Goal: Task Accomplishment & Management: Manage account settings

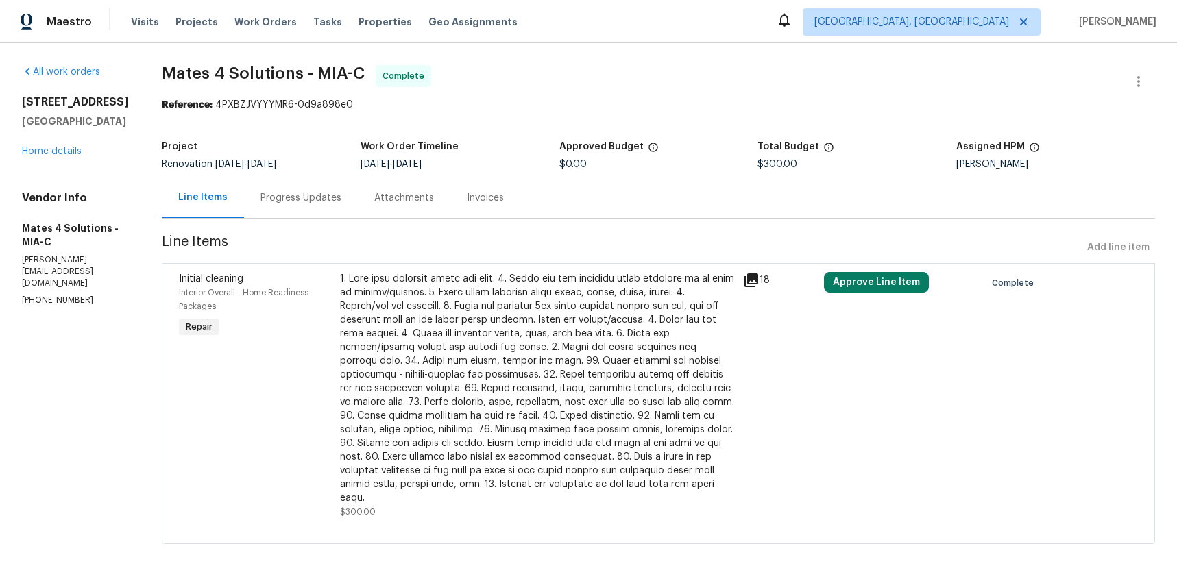
click at [215, 19] on div "Visits Projects Work Orders Tasks Properties Geo Assignments" at bounding box center [332, 21] width 403 height 27
click at [242, 22] on span "Work Orders" at bounding box center [265, 22] width 62 height 14
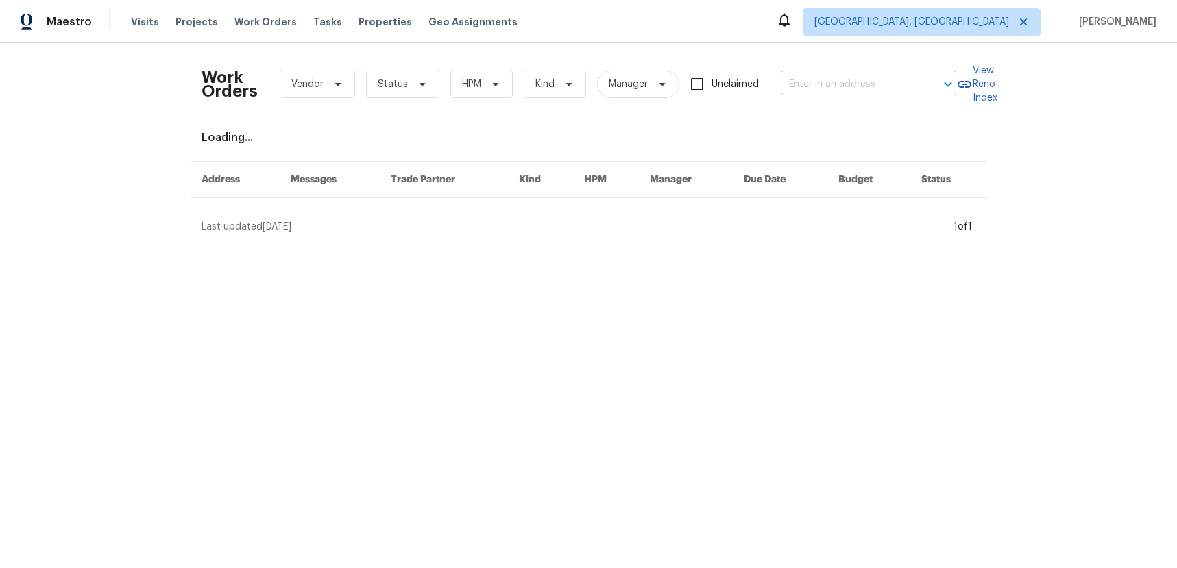
drag, startPoint x: 878, startPoint y: 68, endPoint x: 879, endPoint y: 76, distance: 8.3
click at [879, 69] on div "Work Orders Vendor Status HPM Kind Manager Unclaimed ​" at bounding box center [579, 84] width 755 height 60
click at [879, 76] on input "text" at bounding box center [849, 84] width 137 height 21
paste input "2927 Clemson"
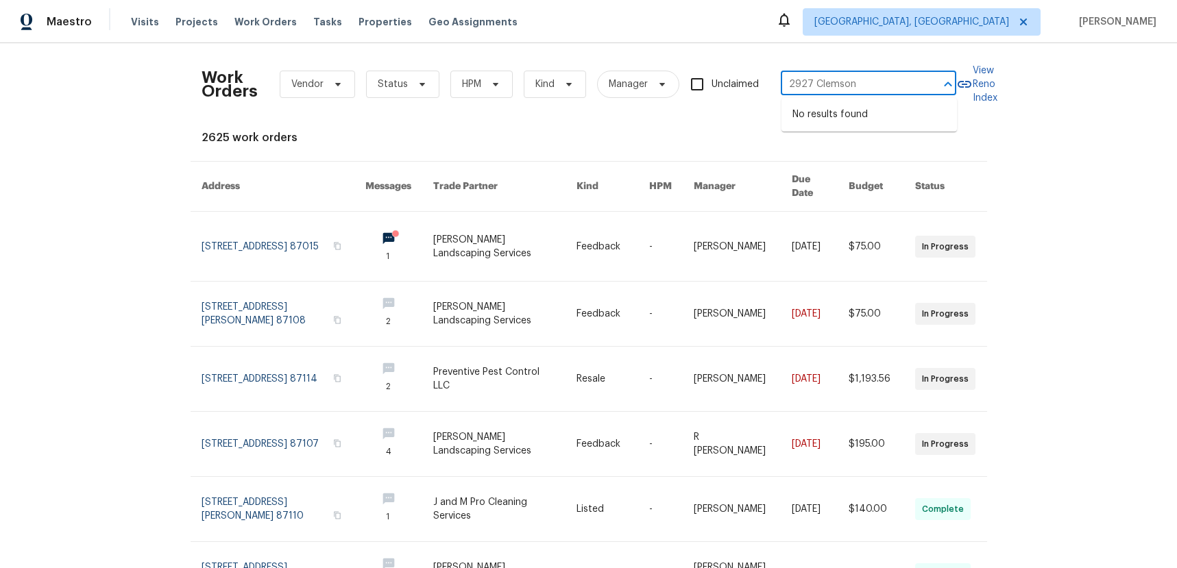
type input "2927 Clemson"
click at [818, 40] on div "Maestro Visits Projects Work Orders Tasks Properties Geo Assignments Albuquerqu…" at bounding box center [588, 21] width 1177 height 43
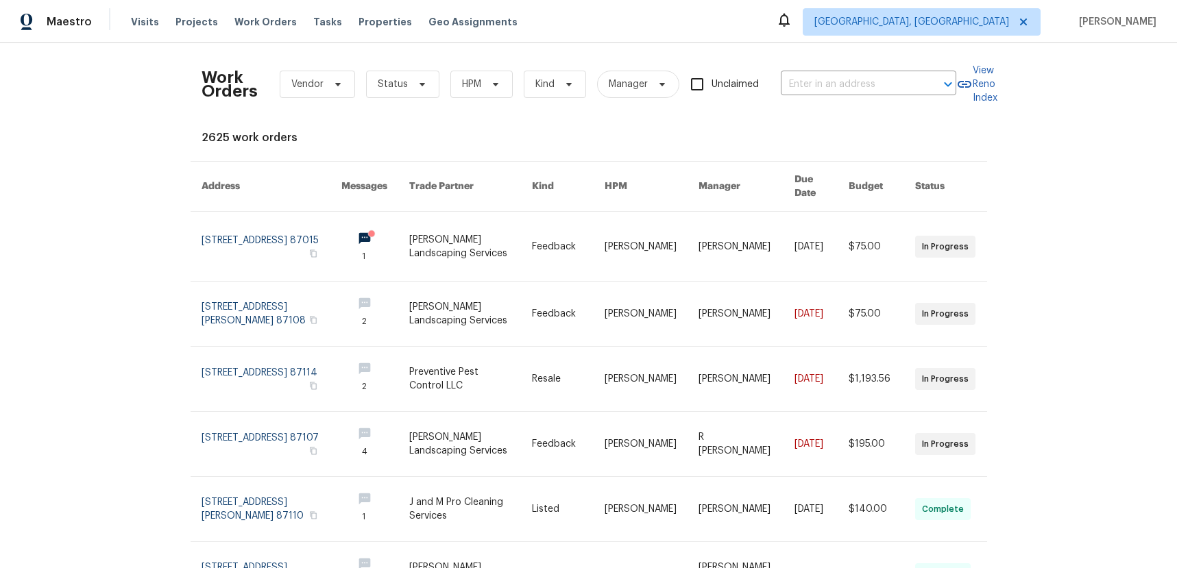
click at [837, 69] on div "Work Orders Vendor Status HPM Kind Manager Unclaimed ​" at bounding box center [579, 84] width 755 height 60
click at [836, 75] on input "text" at bounding box center [849, 84] width 137 height 21
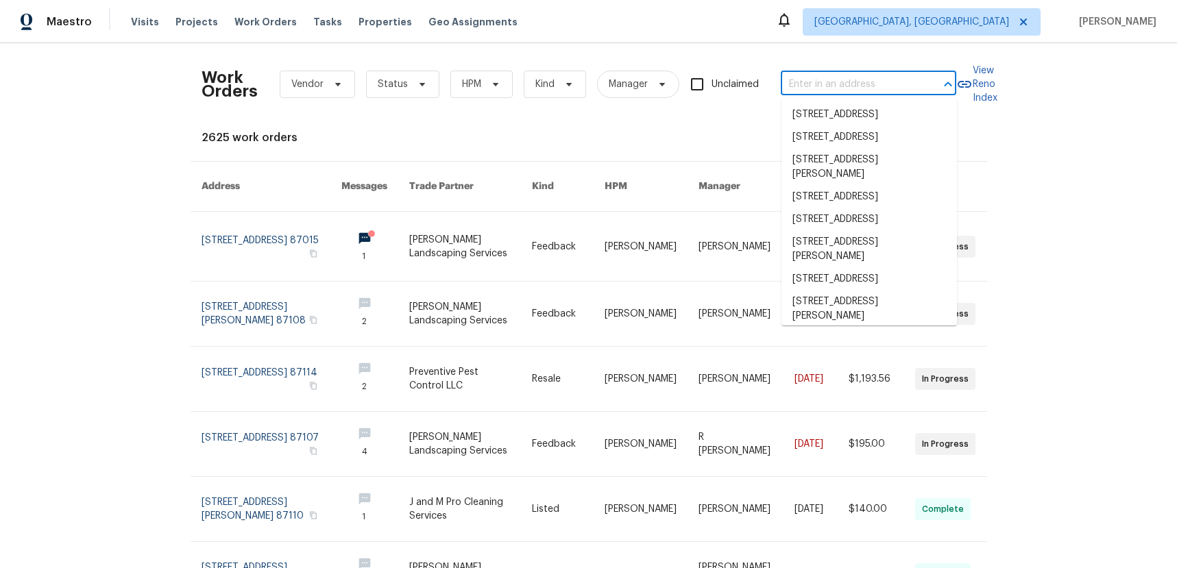
paste input "[STREET_ADDRESS]"
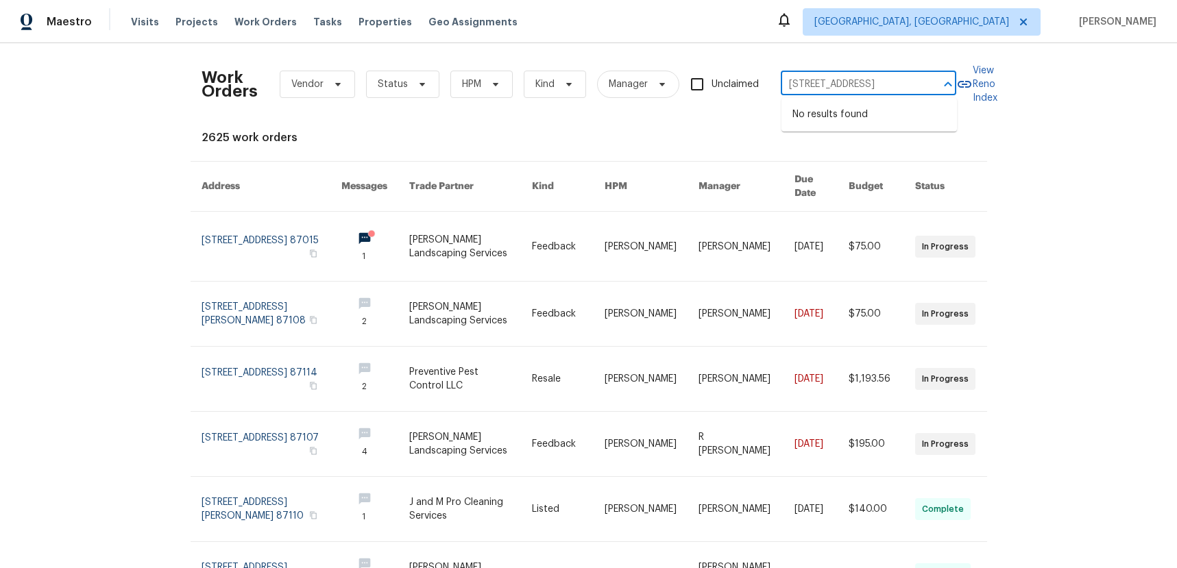
type input "[STREET_ADDRESS]"
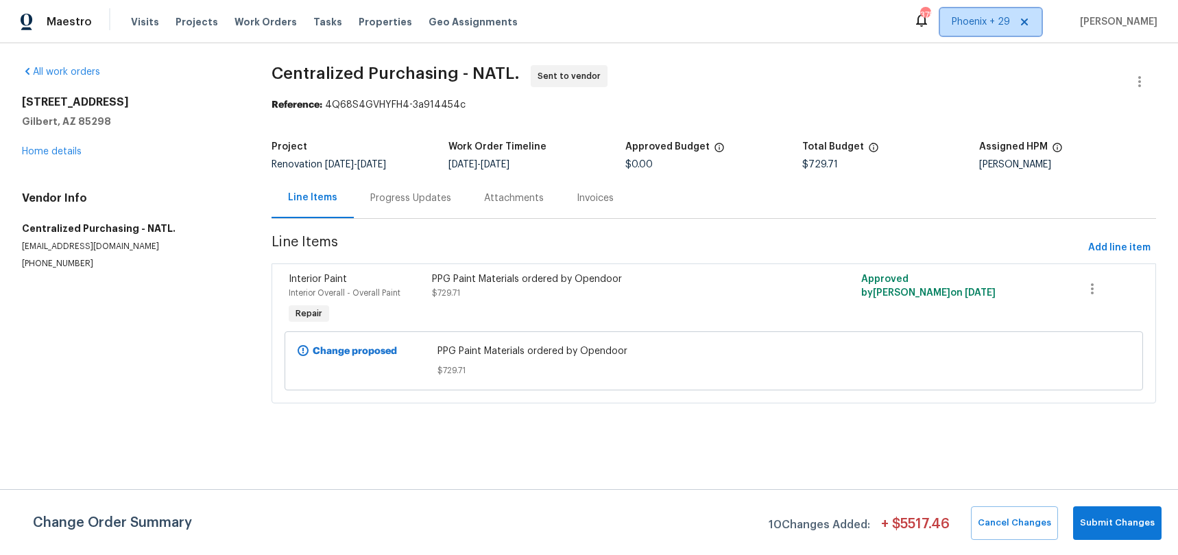
click at [969, 28] on span "Phoenix + 29" at bounding box center [980, 22] width 58 height 14
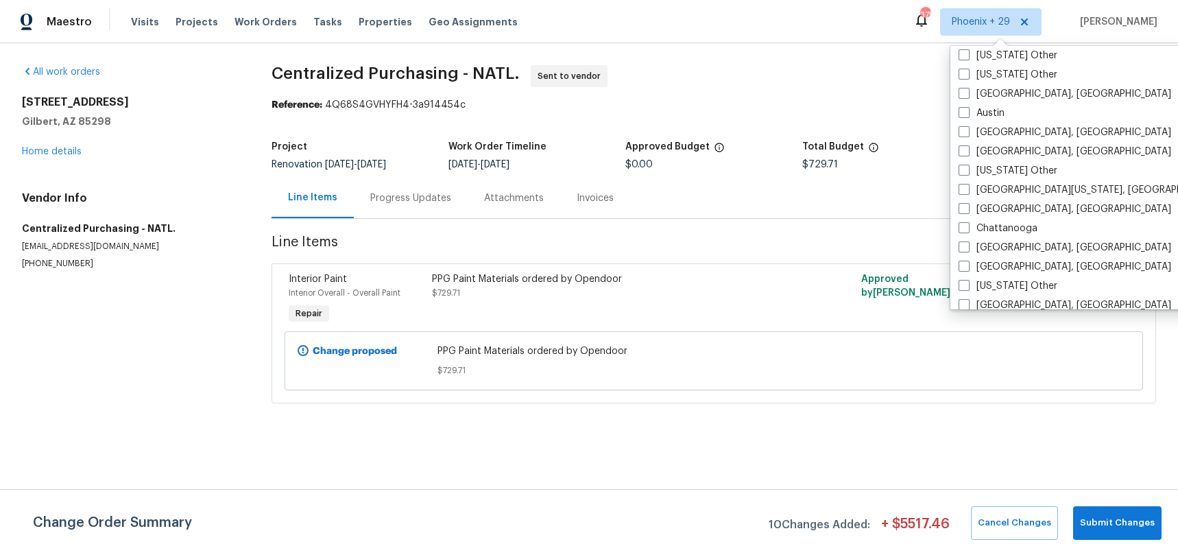
scroll to position [657, 0]
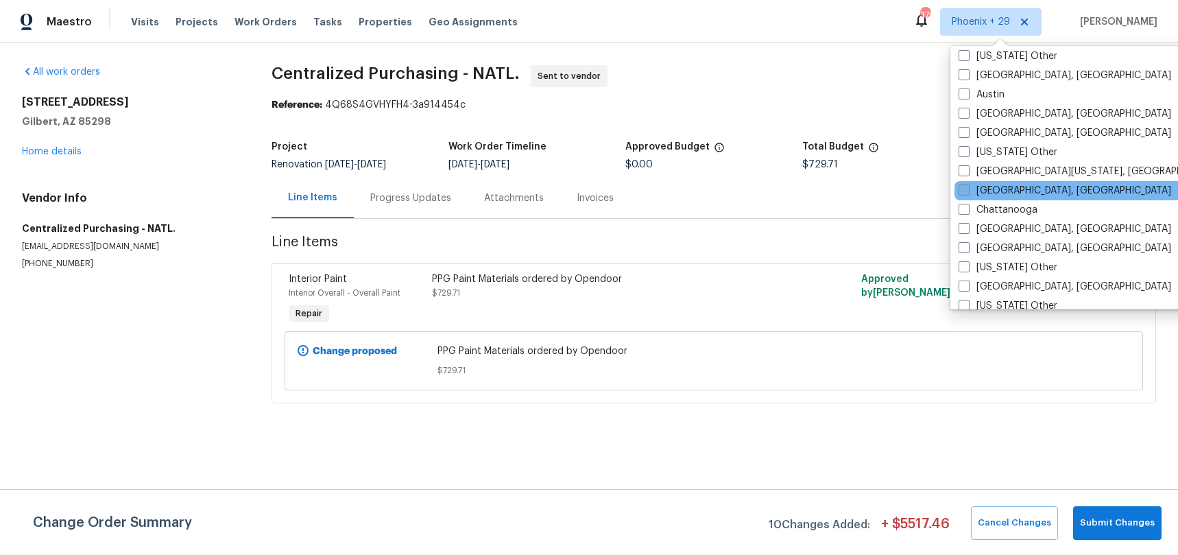
click at [986, 196] on label "Charleston, SC" at bounding box center [1064, 191] width 212 height 14
click at [967, 193] on input "Charleston, SC" at bounding box center [962, 188] width 9 height 9
checkbox input "true"
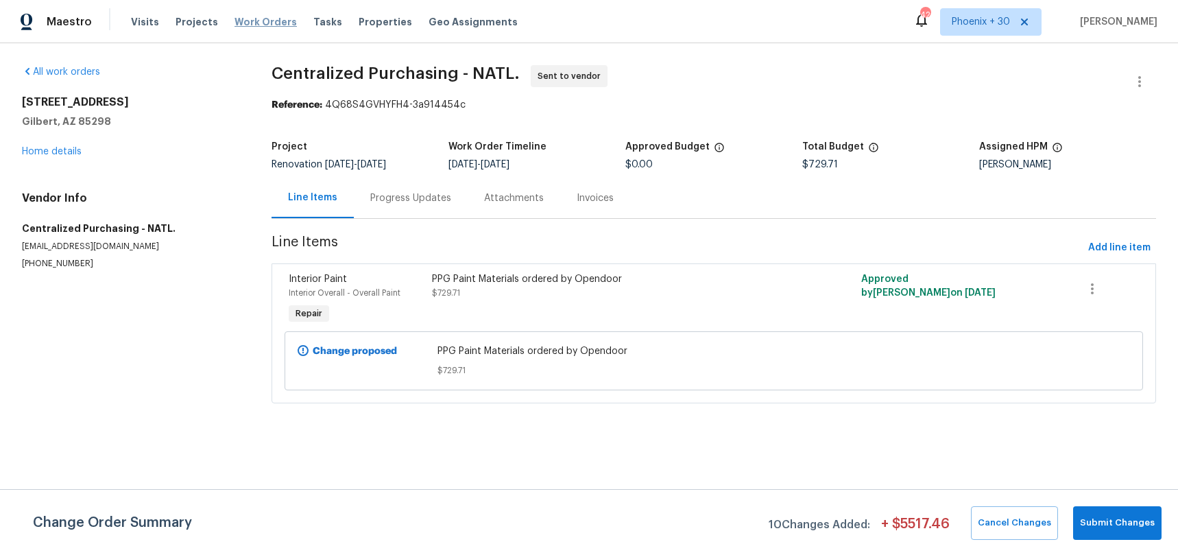
drag, startPoint x: 261, startPoint y: 31, endPoint x: 260, endPoint y: 19, distance: 12.4
click at [261, 30] on div "Visits Projects Work Orders Tasks Properties Geo Assignments" at bounding box center [332, 21] width 403 height 27
click at [260, 19] on span "Work Orders" at bounding box center [265, 22] width 62 height 14
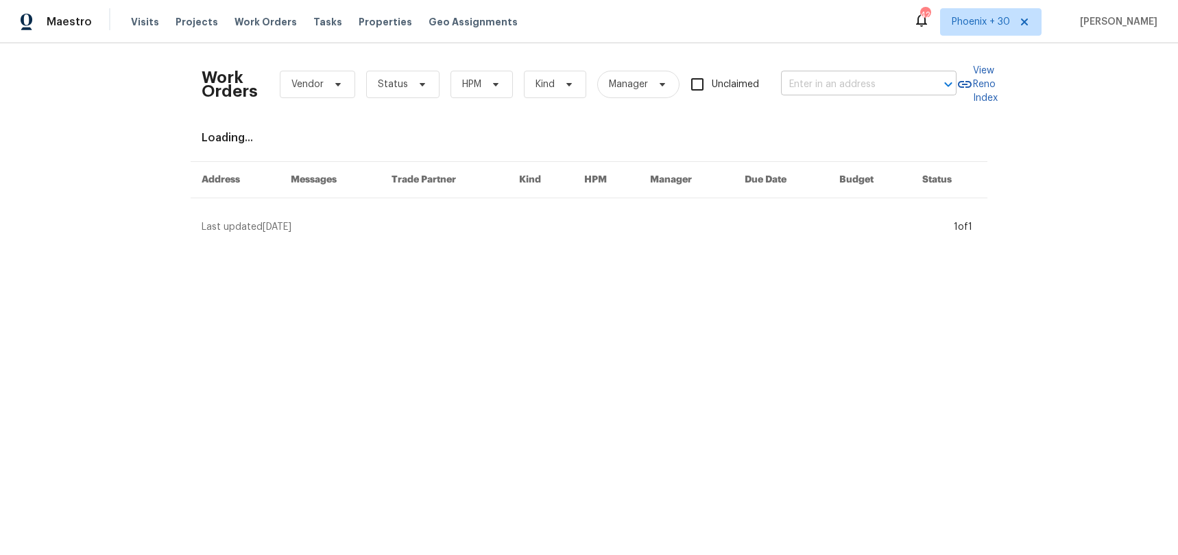
click at [892, 85] on input "text" at bounding box center [849, 84] width 137 height 21
paste input "[STREET_ADDRESS]"
type input "[STREET_ADDRESS]"
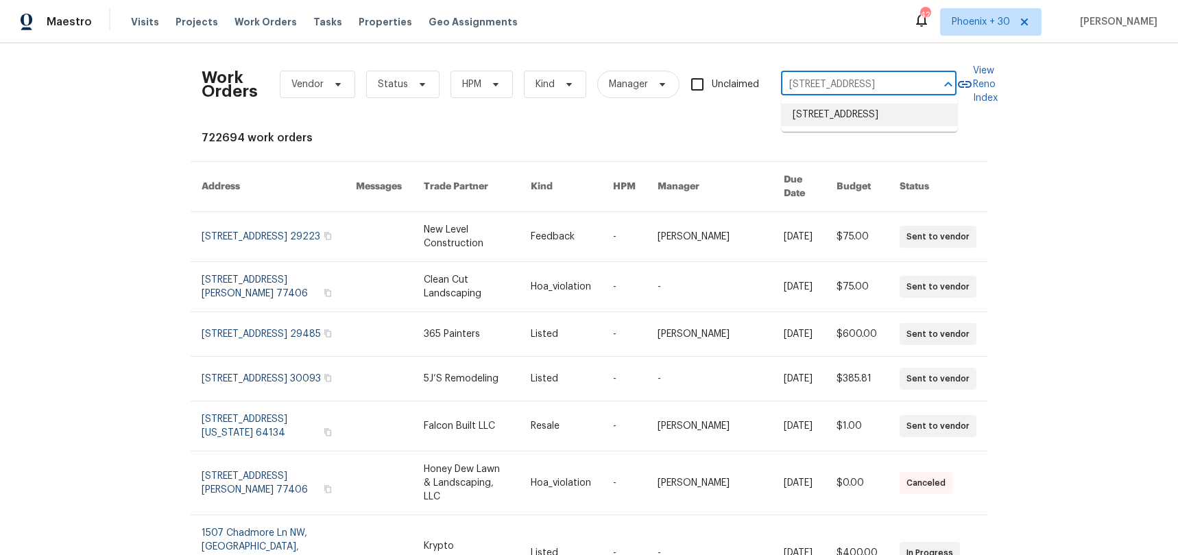
click at [847, 112] on li "105 Gambels Ln, Summerville, SC 29485" at bounding box center [868, 115] width 175 height 23
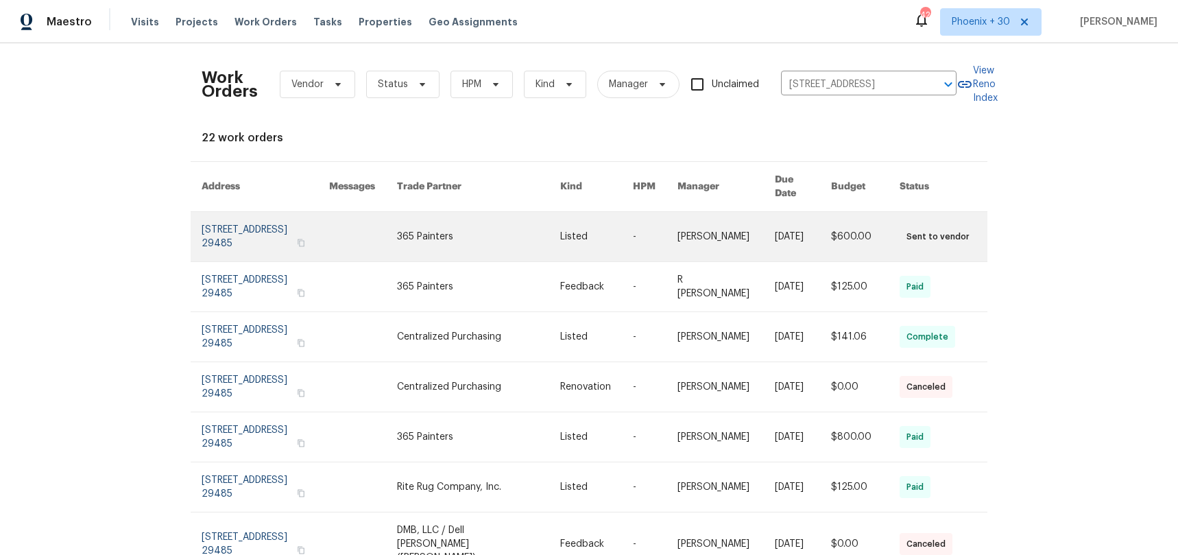
click at [477, 223] on link at bounding box center [478, 236] width 163 height 49
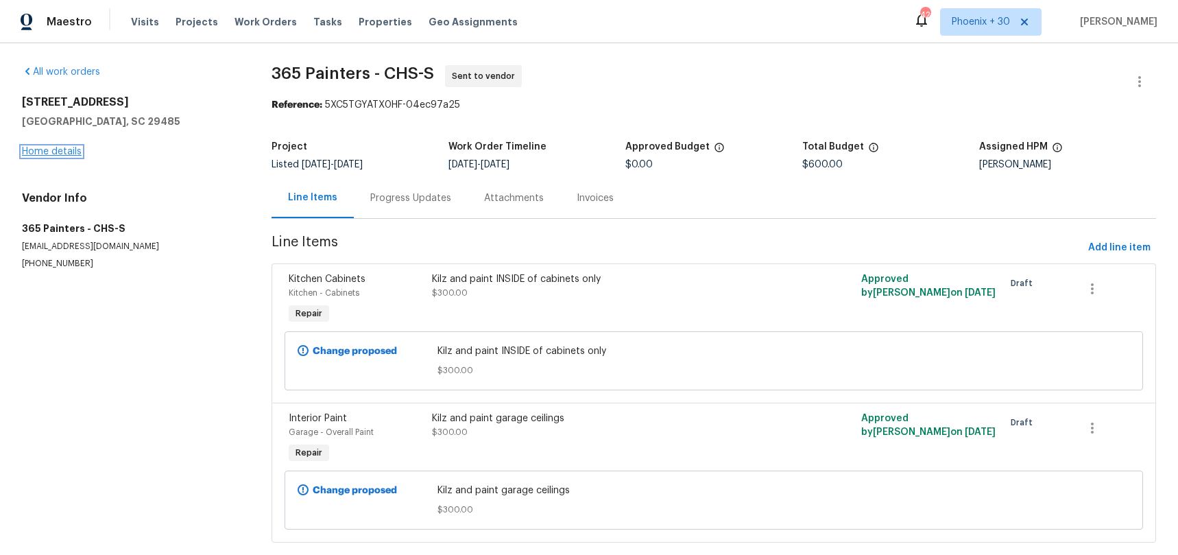
click at [74, 151] on link "Home details" at bounding box center [52, 152] width 60 height 10
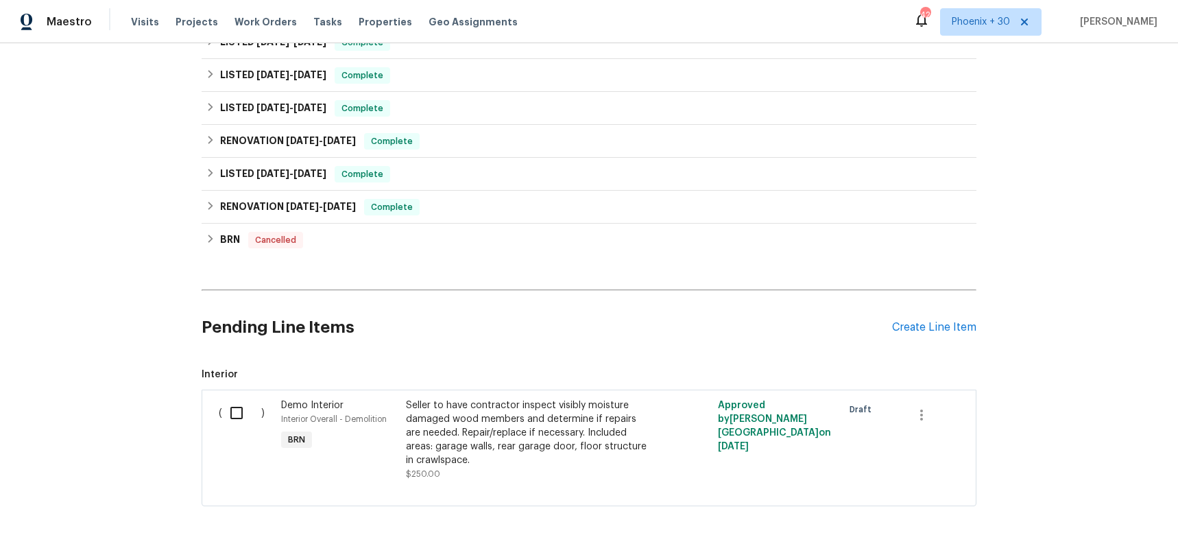
scroll to position [508, 0]
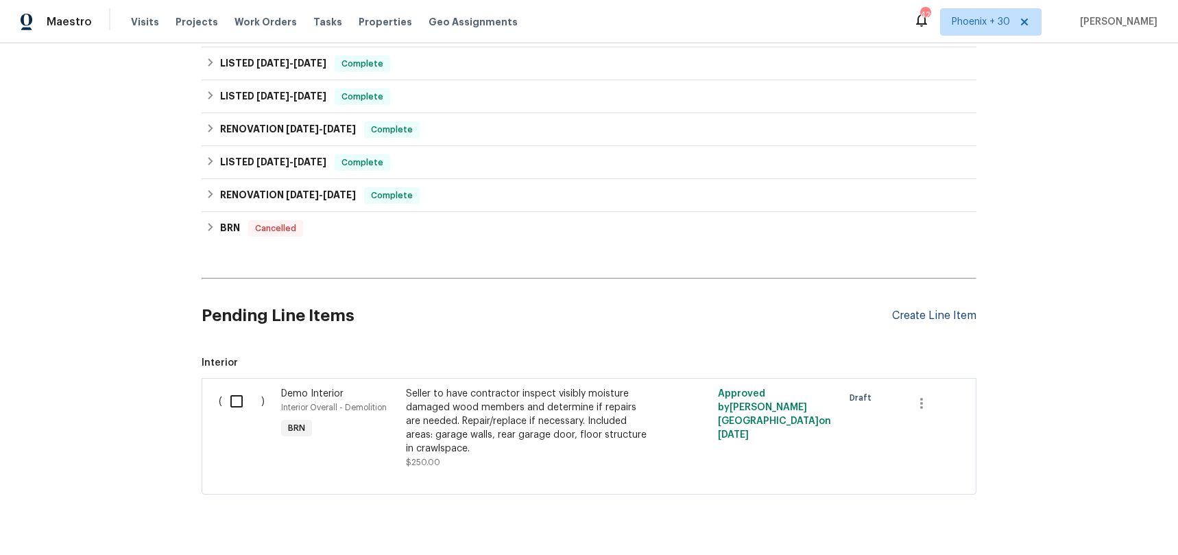
click at [911, 320] on div "Create Line Item" at bounding box center [934, 315] width 84 height 13
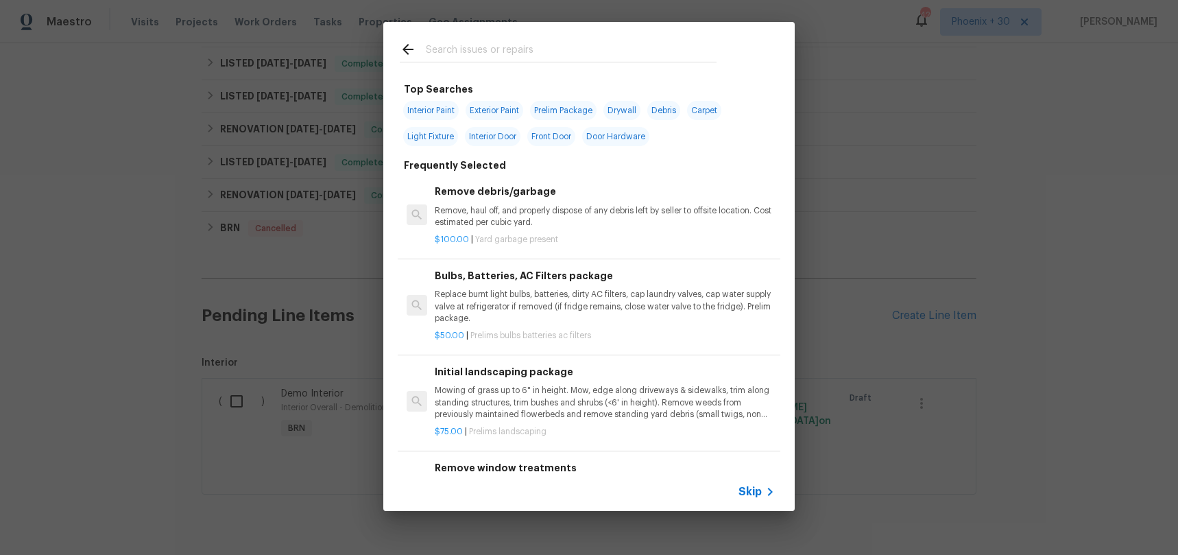
click at [557, 54] on input "text" at bounding box center [571, 51] width 291 height 21
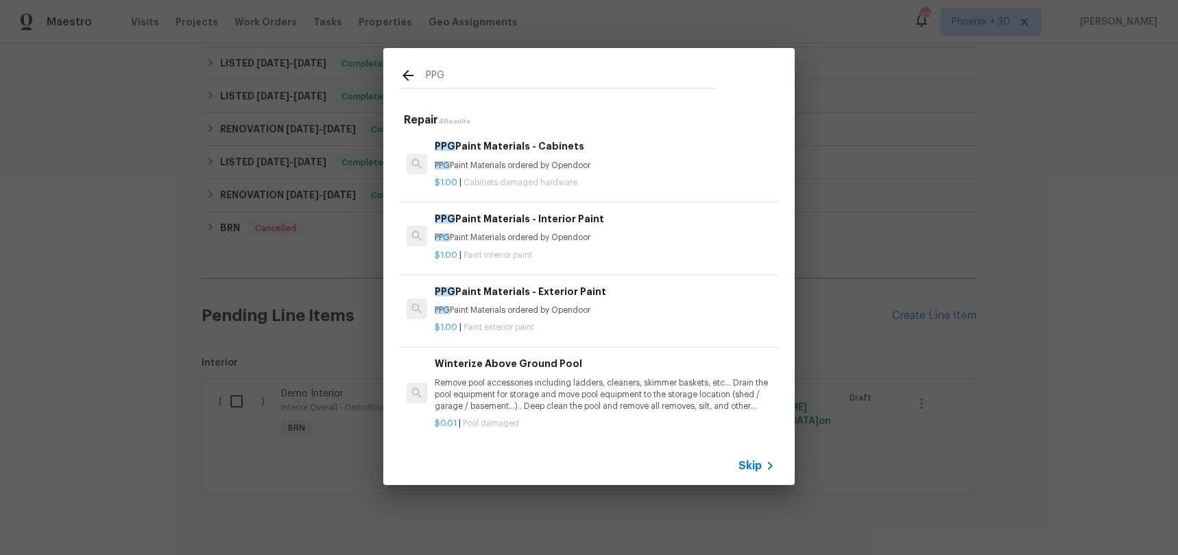
type input "PPG"
click at [605, 235] on p "PPG Paint Materials ordered by Opendoor" at bounding box center [605, 238] width 340 height 12
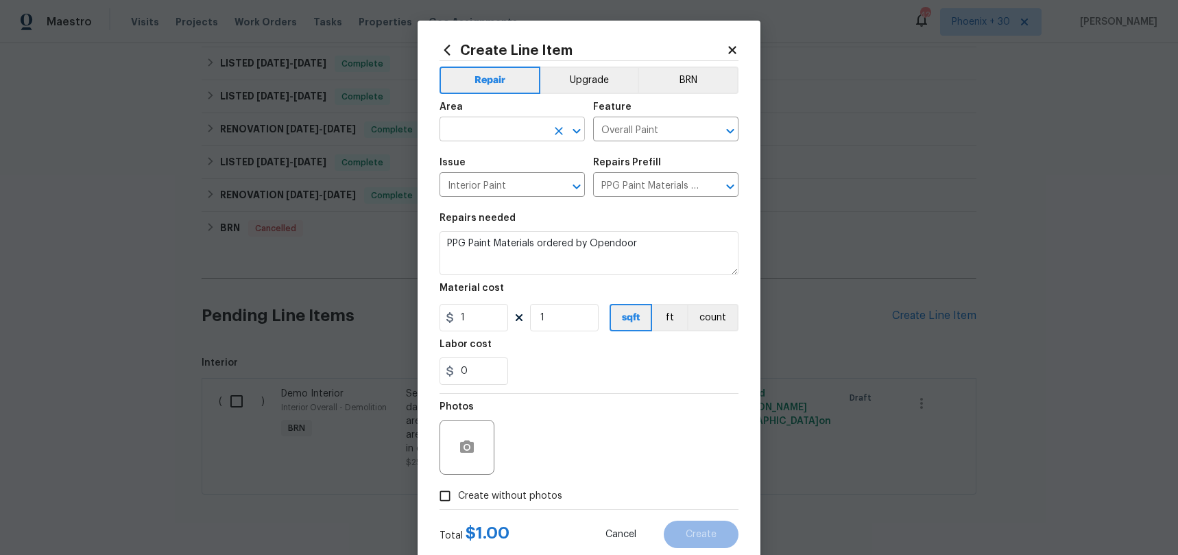
click at [472, 125] on input "text" at bounding box center [492, 130] width 107 height 21
drag, startPoint x: 483, startPoint y: 173, endPoint x: 487, endPoint y: 190, distance: 17.8
click at [483, 173] on li "Interior Overall" at bounding box center [511, 183] width 145 height 23
type input "Interior Overall"
drag, startPoint x: 496, startPoint y: 306, endPoint x: 490, endPoint y: 317, distance: 11.7
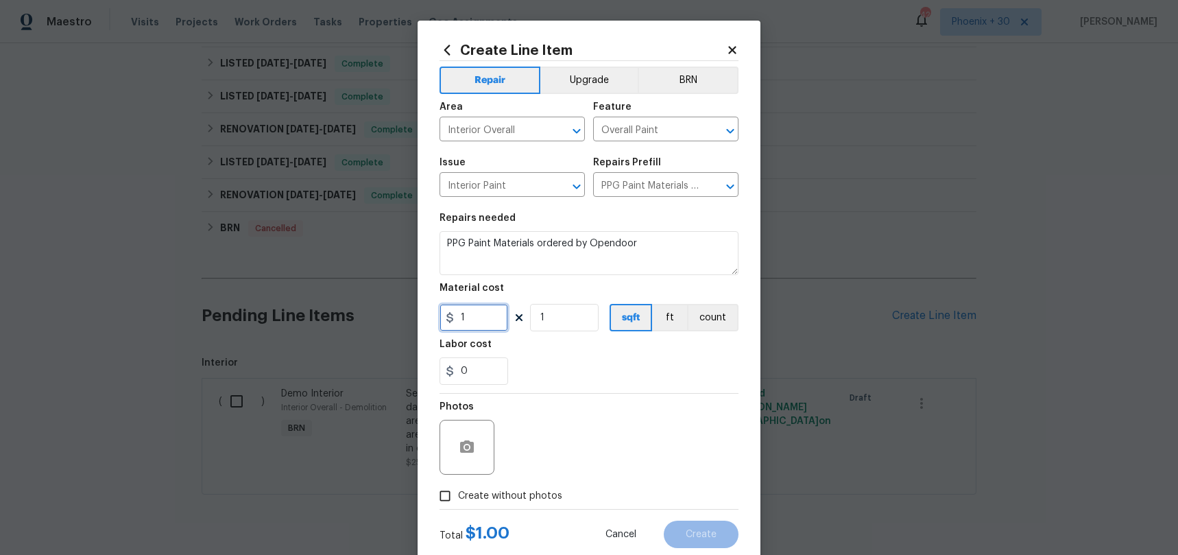
click at [495, 307] on input "1" at bounding box center [473, 317] width 69 height 27
drag, startPoint x: 490, startPoint y: 317, endPoint x: 449, endPoint y: 314, distance: 41.2
click at [448, 314] on div "1" at bounding box center [473, 317] width 69 height 27
type input "154.6"
click at [505, 498] on span "Create without photos" at bounding box center [510, 496] width 104 height 14
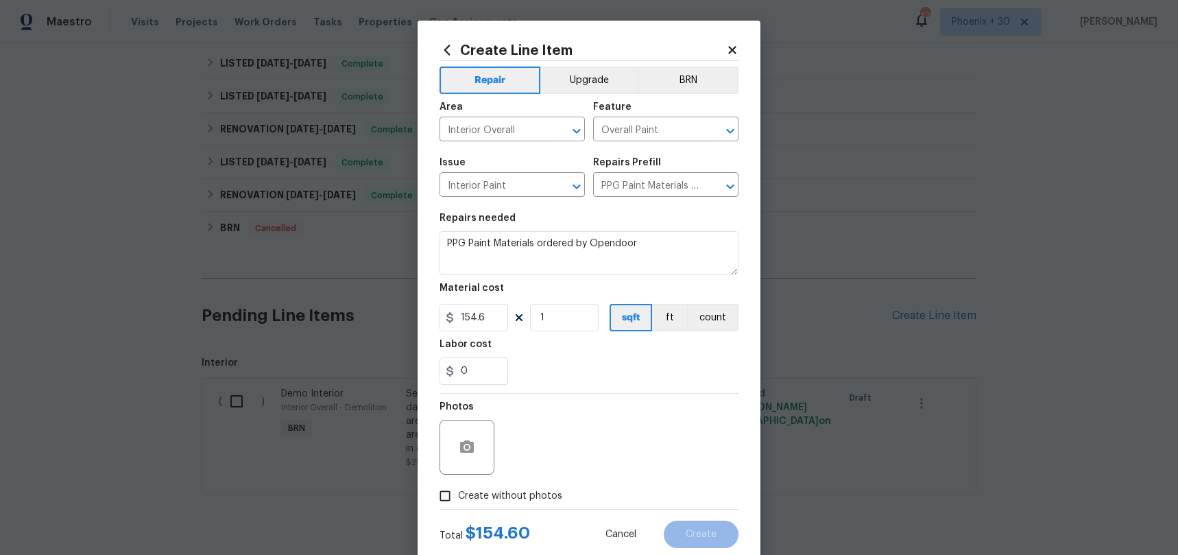
click at [458, 498] on input "Create without photos" at bounding box center [445, 496] width 26 height 26
checkbox input "true"
click at [533, 476] on div "Reason*" at bounding box center [621, 437] width 233 height 89
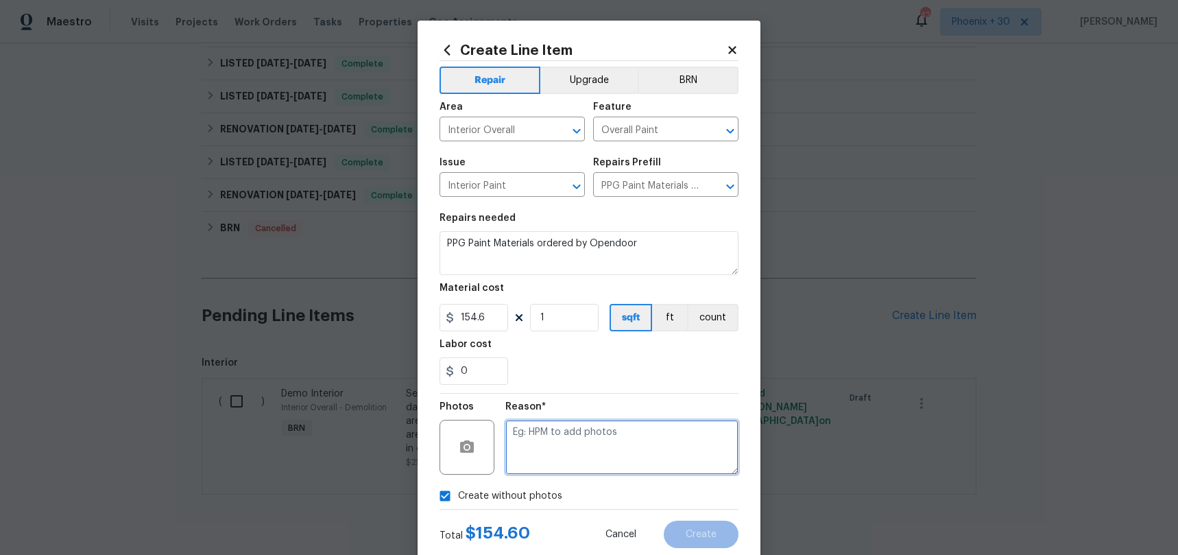
click at [592, 439] on textarea at bounding box center [621, 447] width 233 height 55
type textarea "na"
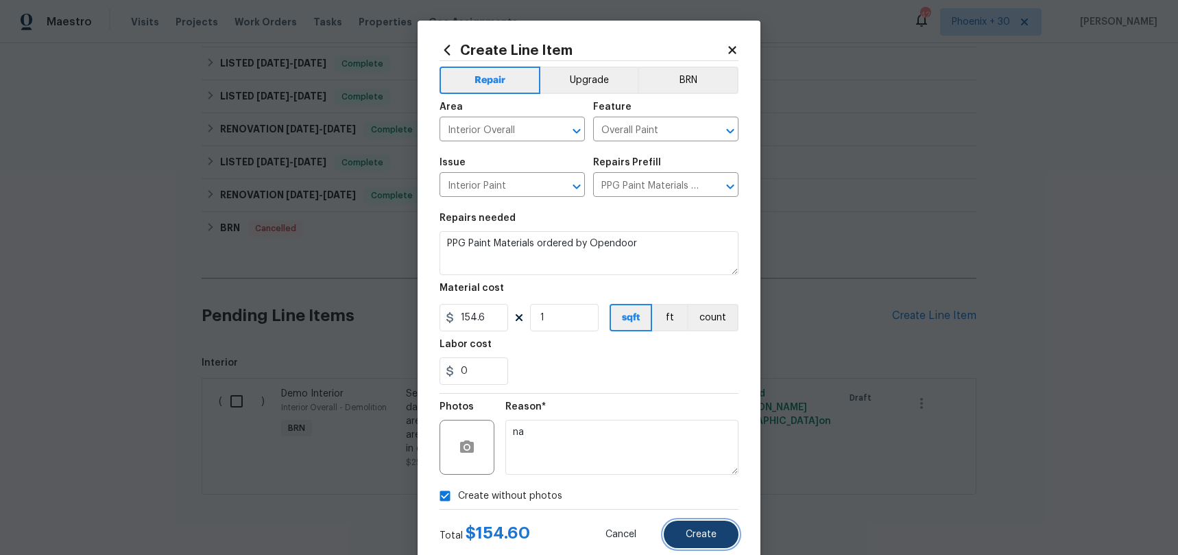
click at [694, 523] on button "Create" at bounding box center [701, 533] width 75 height 27
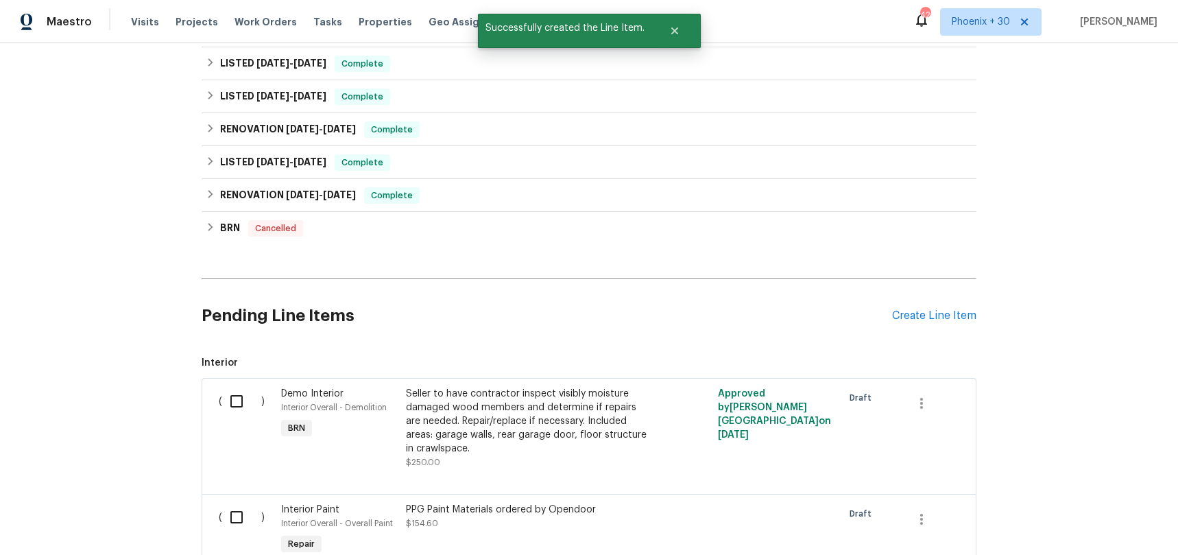
click at [929, 319] on div "Create Line Item" at bounding box center [934, 315] width 84 height 13
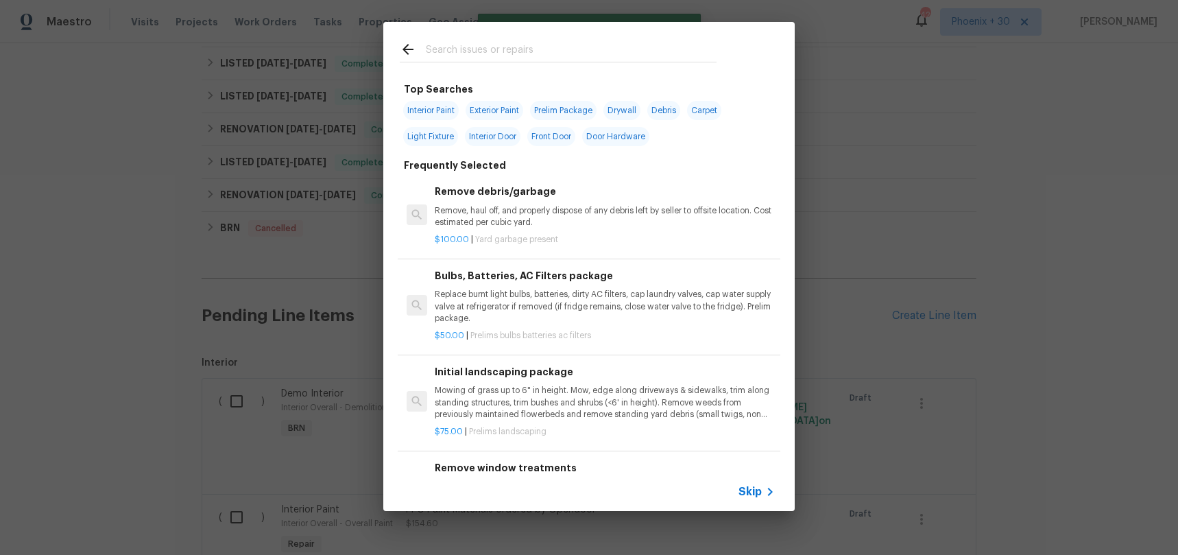
click at [576, 49] on input "text" at bounding box center [571, 51] width 291 height 21
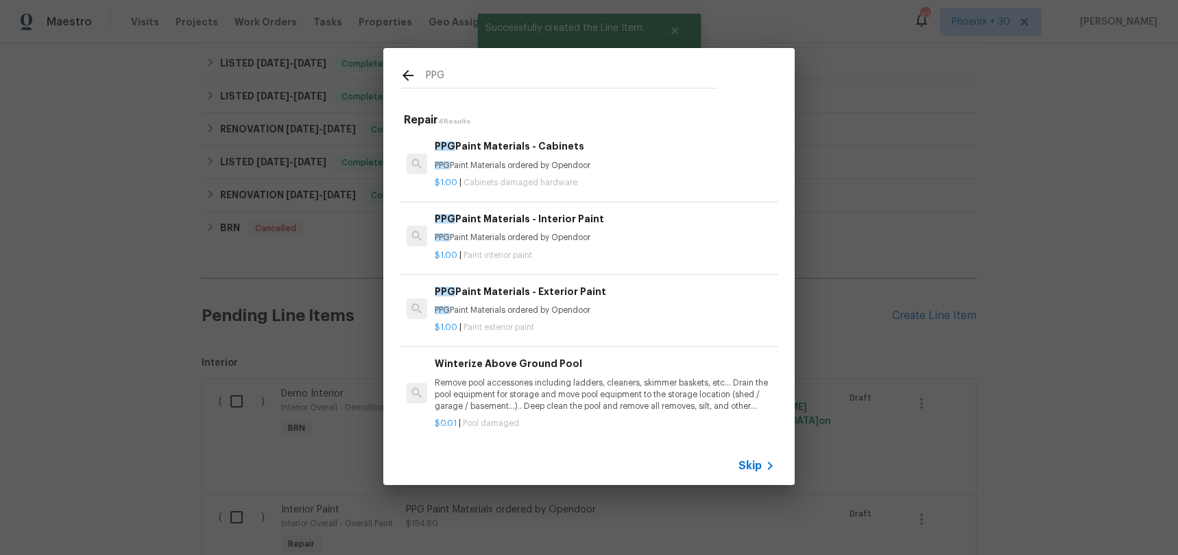
type input "PPG"
click at [603, 171] on div "$1.00 | Cabinets damaged hardware" at bounding box center [605, 179] width 340 height 17
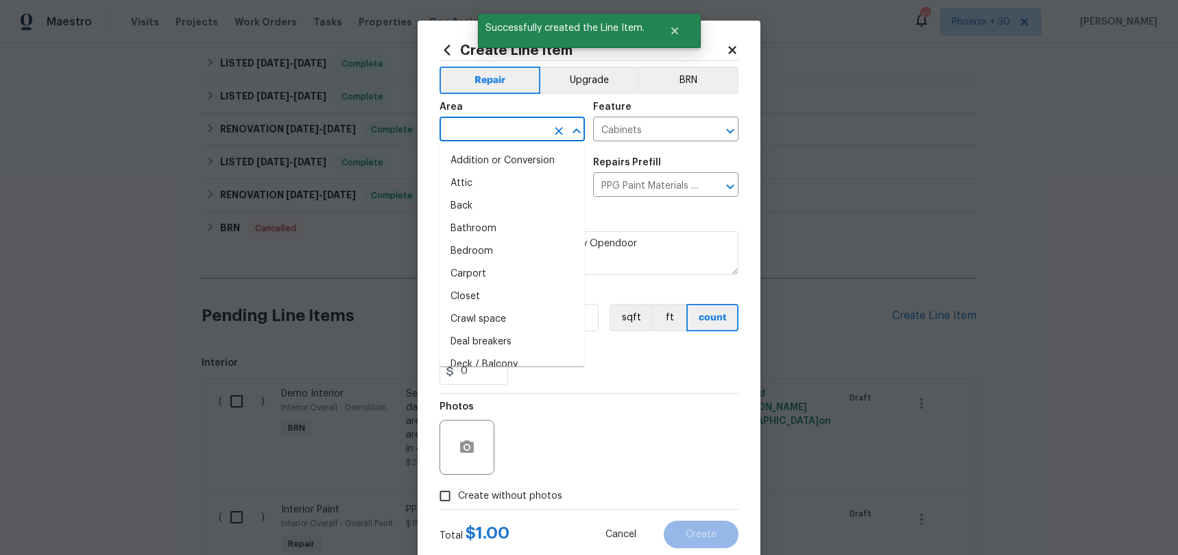
click at [518, 127] on input "text" at bounding box center [492, 130] width 107 height 21
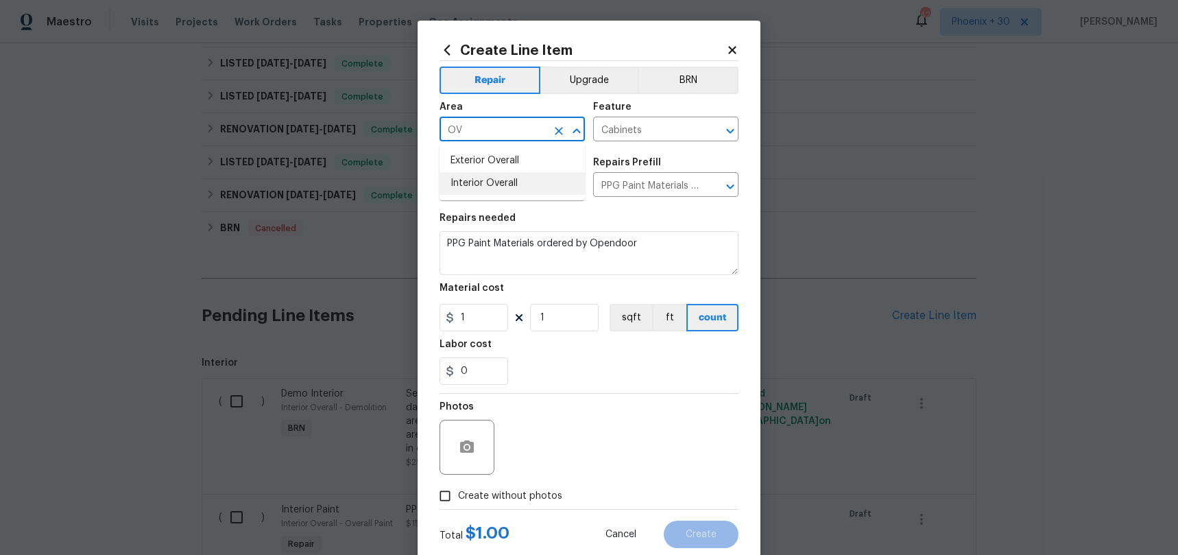
click at [544, 189] on li "Interior Overall" at bounding box center [511, 183] width 145 height 23
type input "Interior Overall"
click at [483, 320] on input "1" at bounding box center [473, 317] width 69 height 27
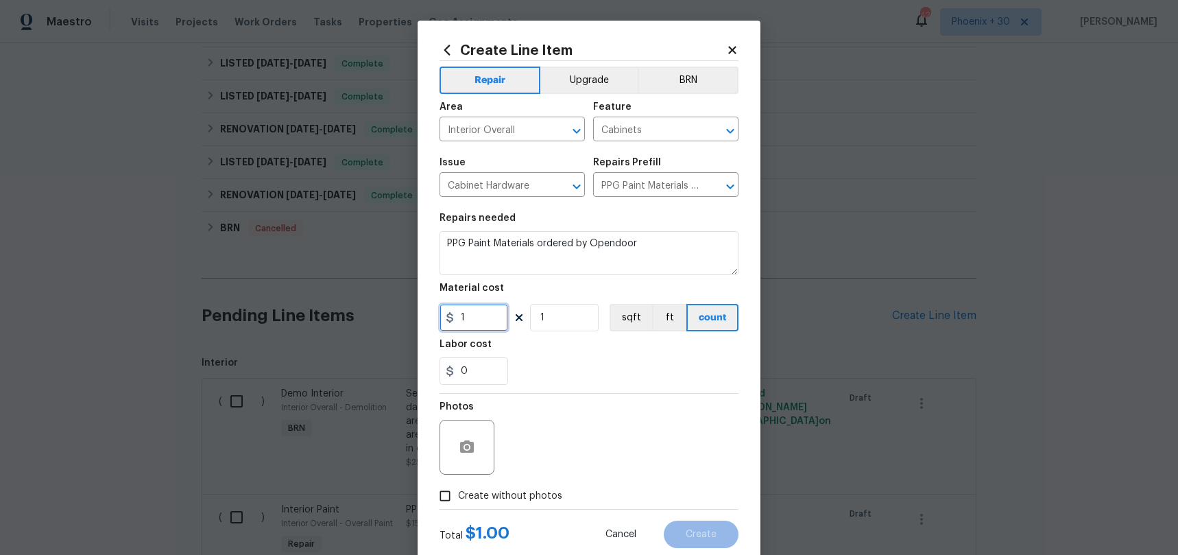
drag, startPoint x: 483, startPoint y: 320, endPoint x: 440, endPoint y: 311, distance: 43.4
click at [439, 311] on input "1" at bounding box center [473, 317] width 69 height 27
type input "90.71"
drag, startPoint x: 488, startPoint y: 489, endPoint x: 500, endPoint y: 485, distance: 13.0
click at [488, 489] on span "Create without photos" at bounding box center [510, 496] width 104 height 14
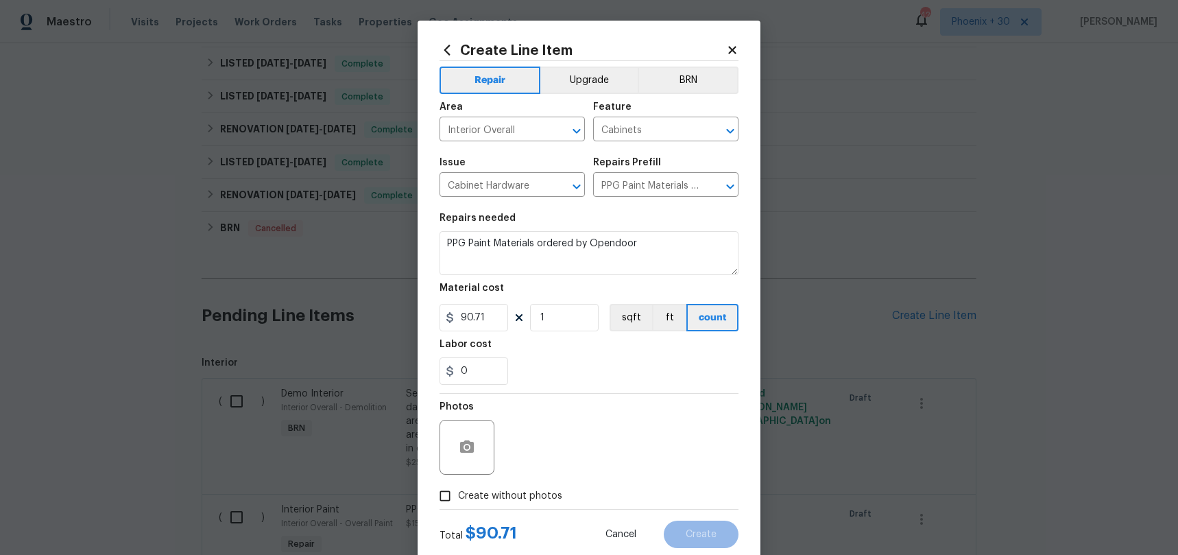
click at [458, 489] on input "Create without photos" at bounding box center [445, 496] width 26 height 26
checkbox input "true"
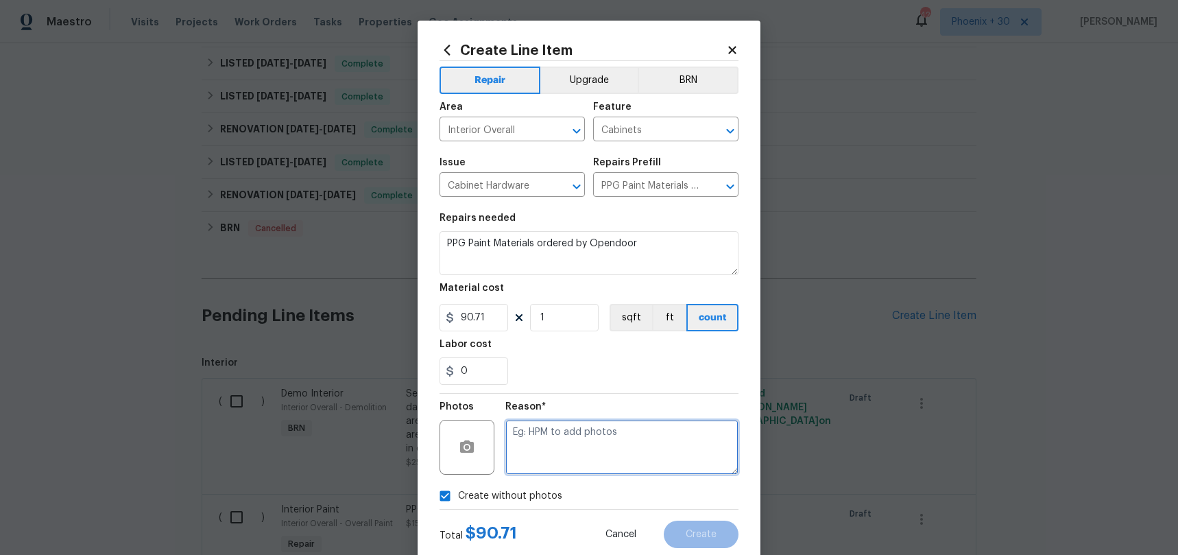
click at [535, 466] on textarea at bounding box center [621, 447] width 233 height 55
type textarea "NA"
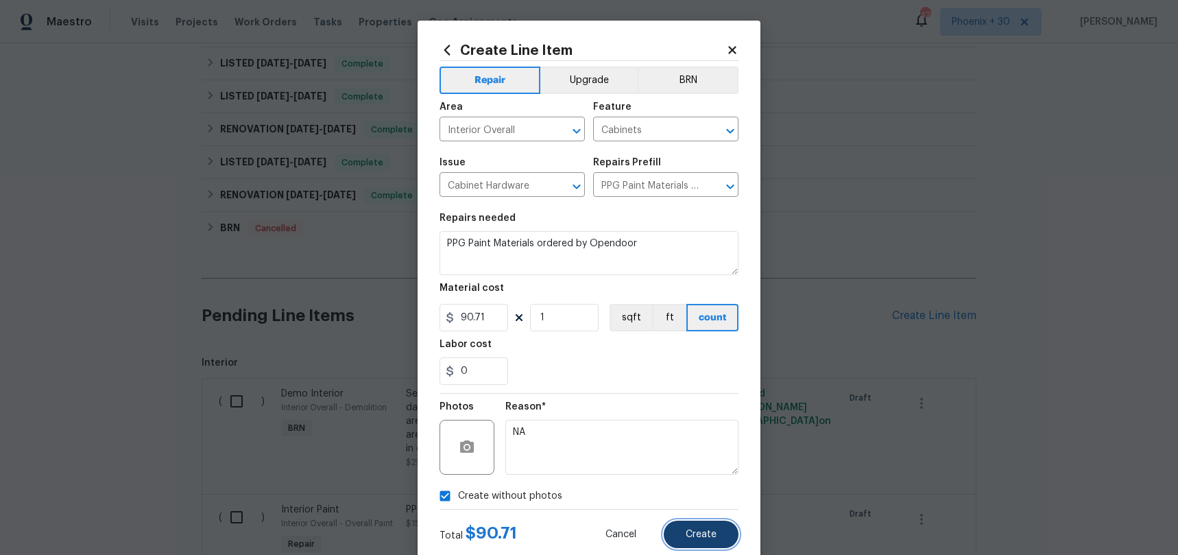
click at [698, 524] on button "Create" at bounding box center [701, 533] width 75 height 27
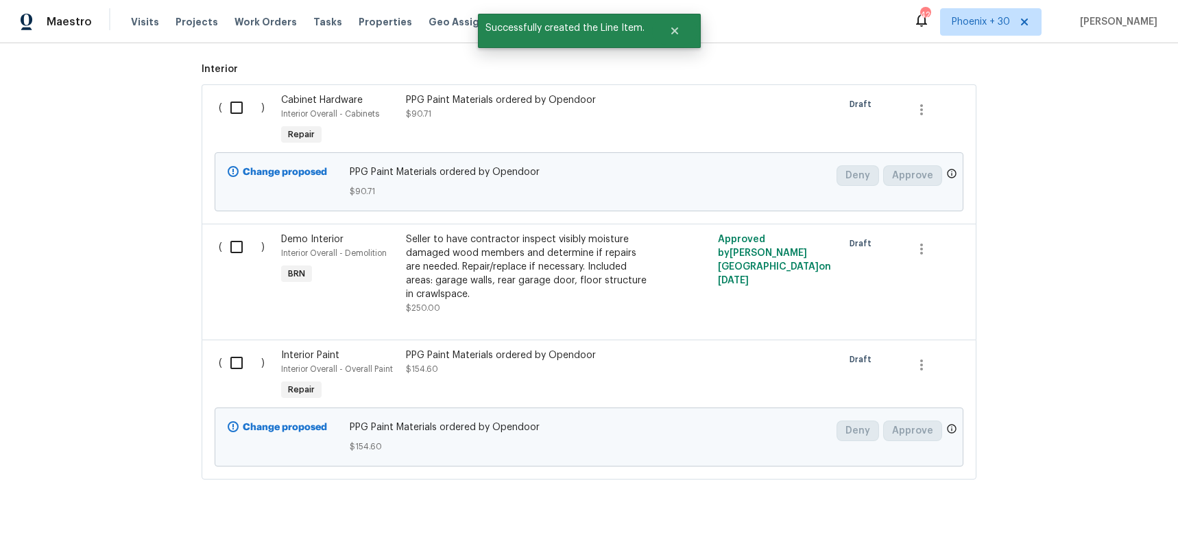
scroll to position [814, 0]
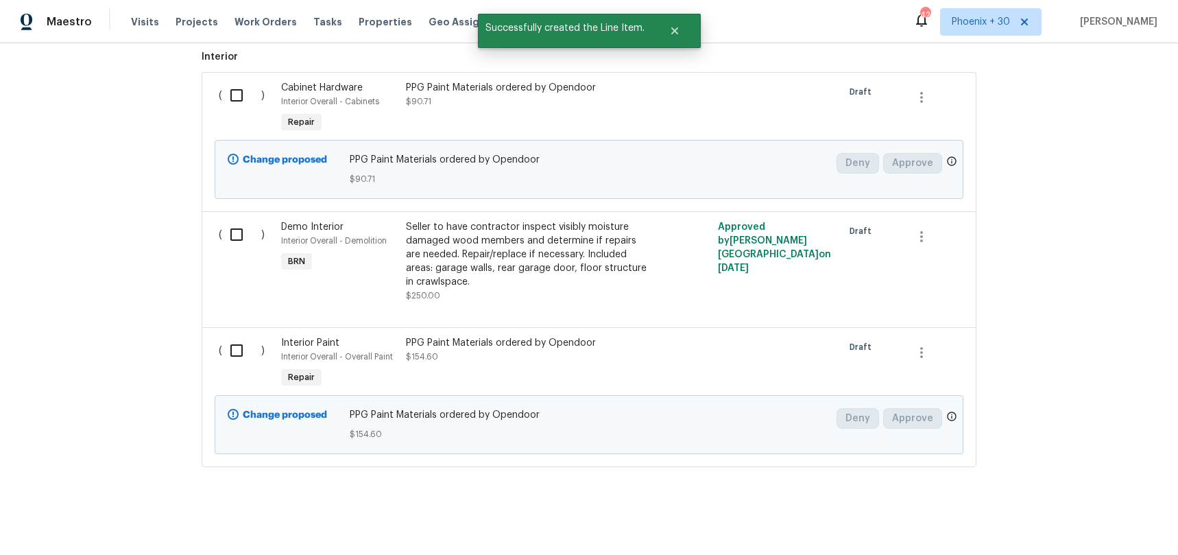
click at [227, 90] on input "checkbox" at bounding box center [241, 95] width 39 height 29
checkbox input "true"
click at [252, 353] on input "checkbox" at bounding box center [241, 350] width 39 height 29
checkbox input "true"
click at [1110, 507] on div "Cancel (2) Items Create Work Order" at bounding box center [589, 520] width 1178 height 70
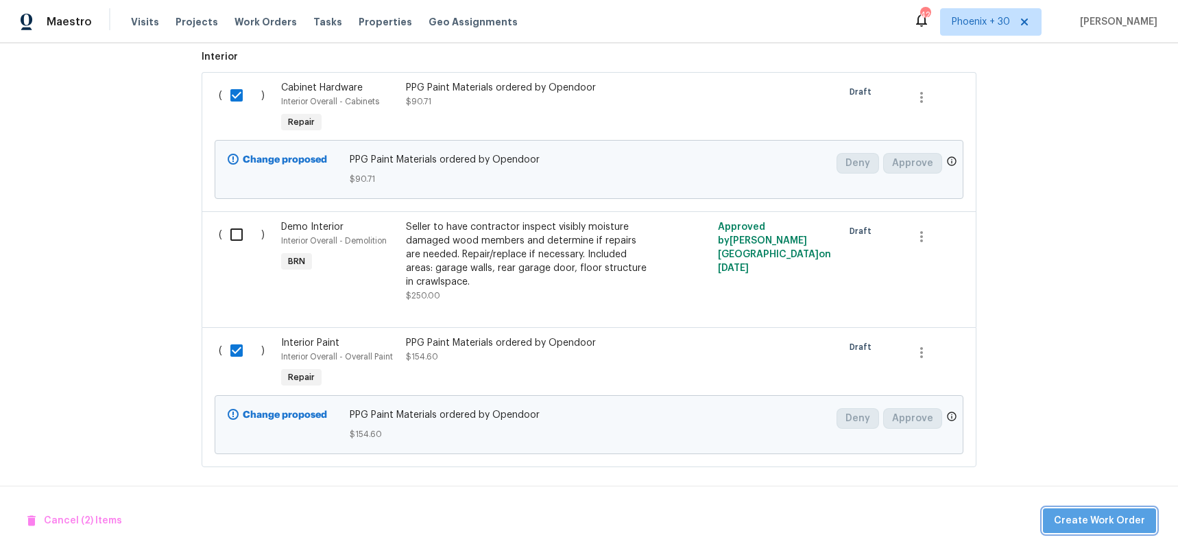
click at [1105, 526] on span "Create Work Order" at bounding box center [1099, 520] width 91 height 17
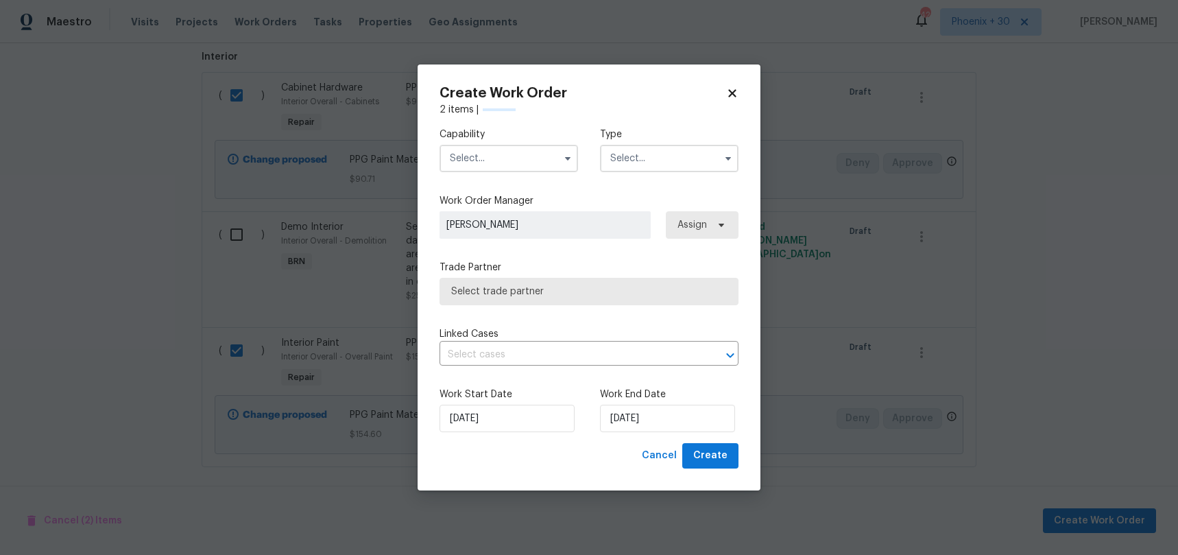
checkbox input "false"
click at [472, 163] on input "text" at bounding box center [508, 158] width 138 height 27
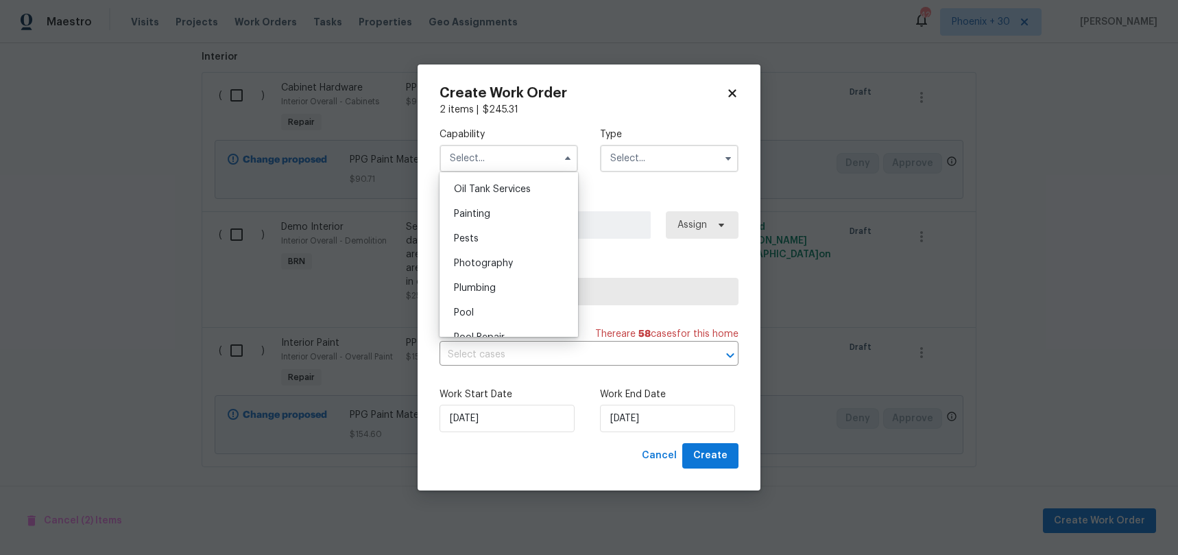
scroll to position [1122, 0]
click at [491, 219] on div "Painting" at bounding box center [509, 217] width 132 height 25
type input "Painting"
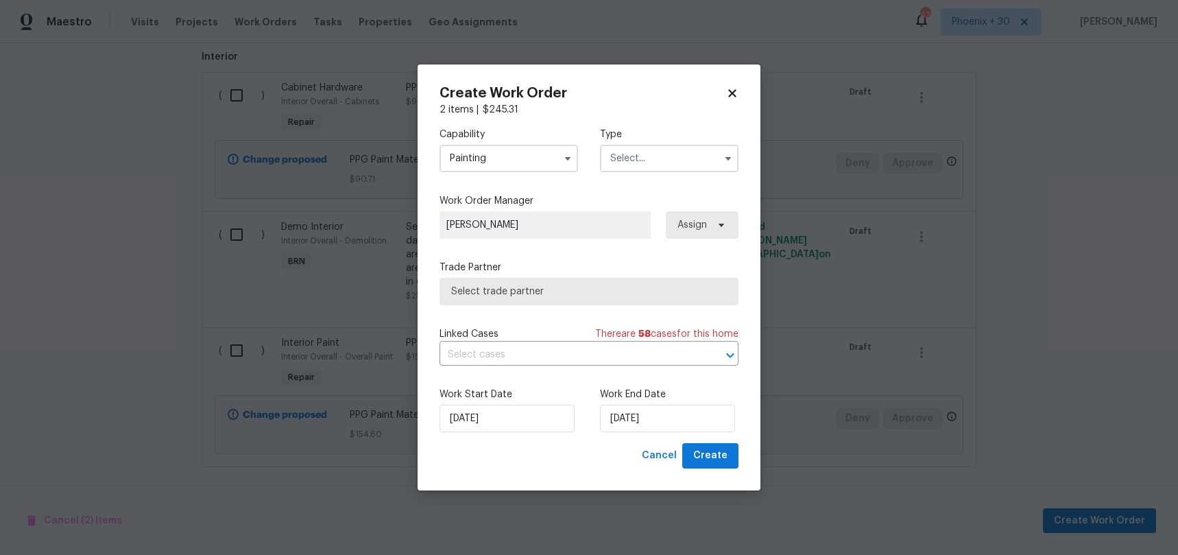
click at [677, 155] on input "text" at bounding box center [669, 158] width 138 height 27
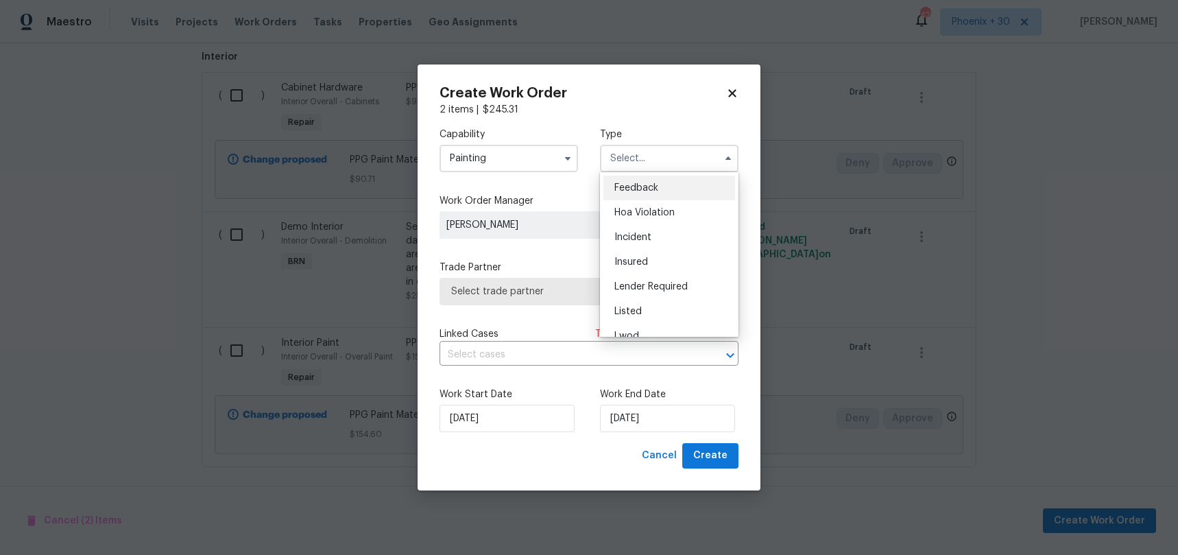
scroll to position [163, 0]
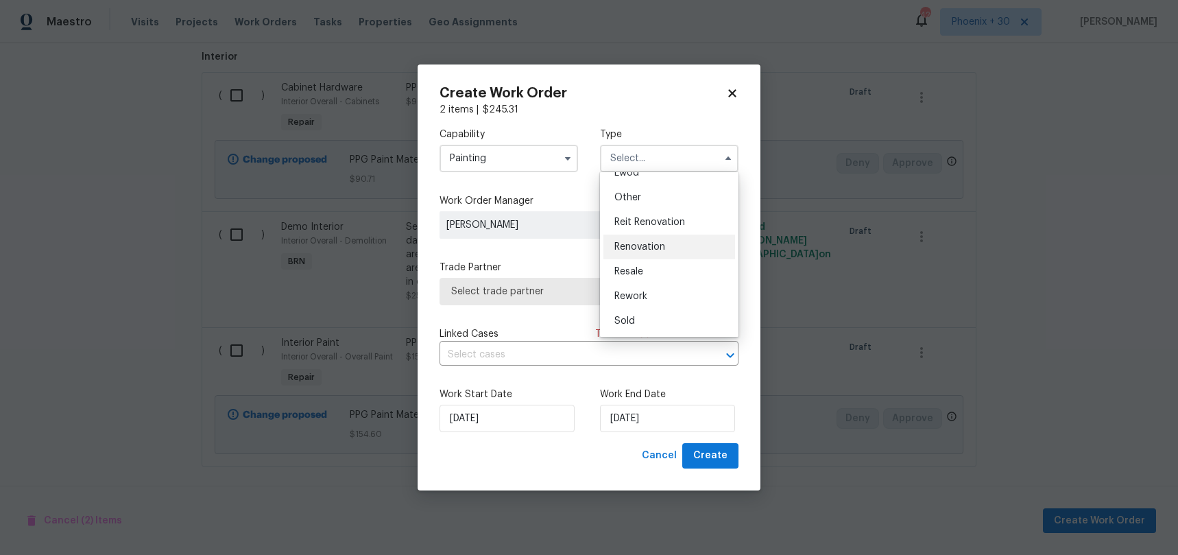
click at [661, 238] on div "Renovation" at bounding box center [669, 246] width 132 height 25
type input "Renovation"
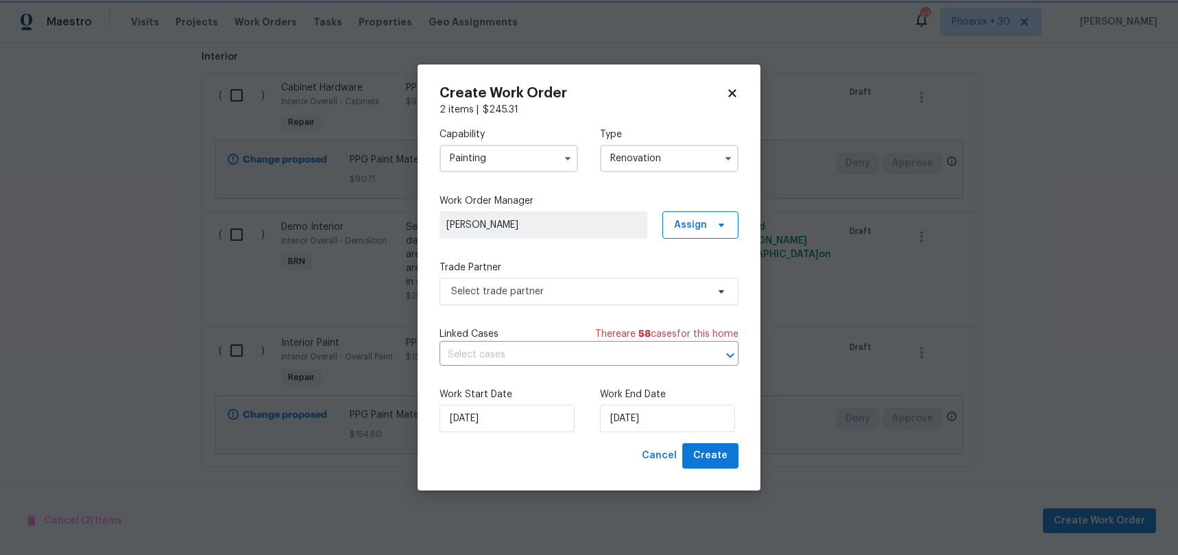
scroll to position [0, 0]
click at [698, 235] on span "Assign" at bounding box center [700, 224] width 76 height 27
click at [692, 287] on div "Assign to me" at bounding box center [702, 283] width 60 height 14
click at [610, 299] on span "Select trade partner" at bounding box center [588, 291] width 299 height 27
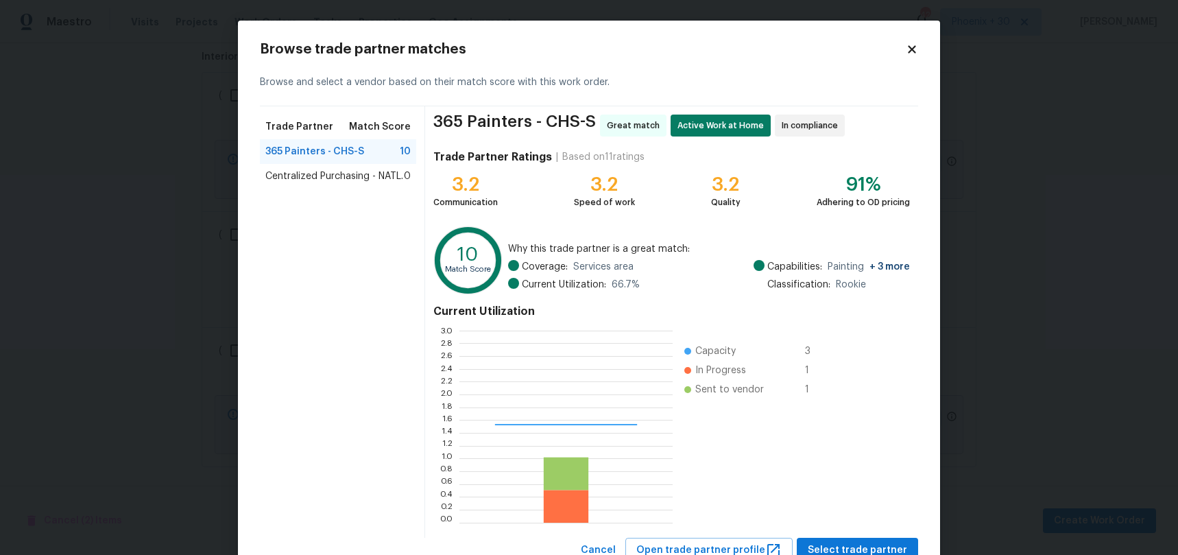
scroll to position [1, 1]
click at [294, 169] on span "Centralized Purchasing - NATL." at bounding box center [334, 176] width 138 height 14
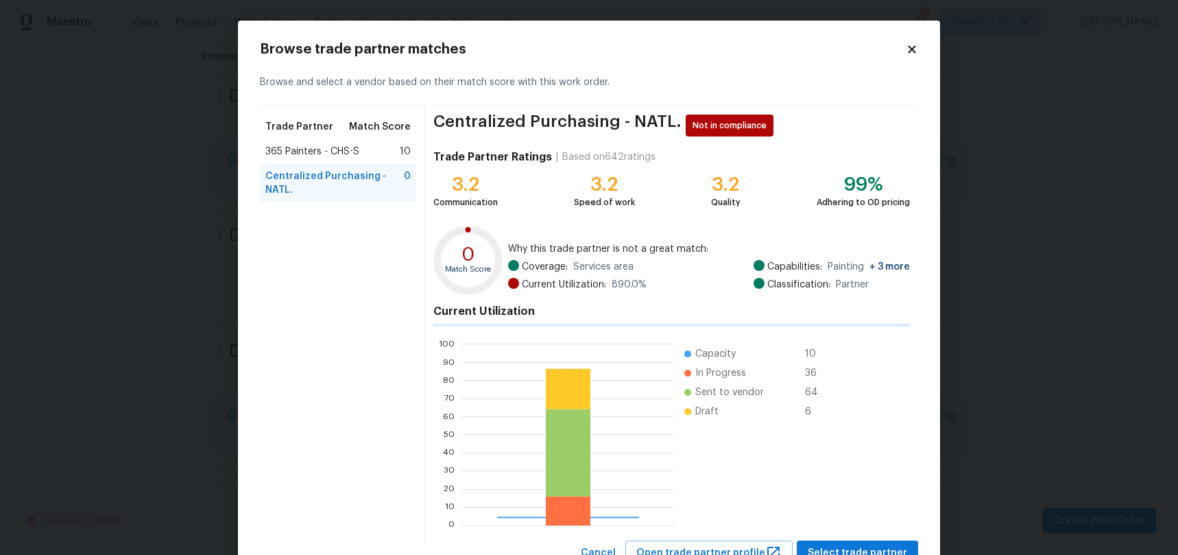
scroll to position [192, 215]
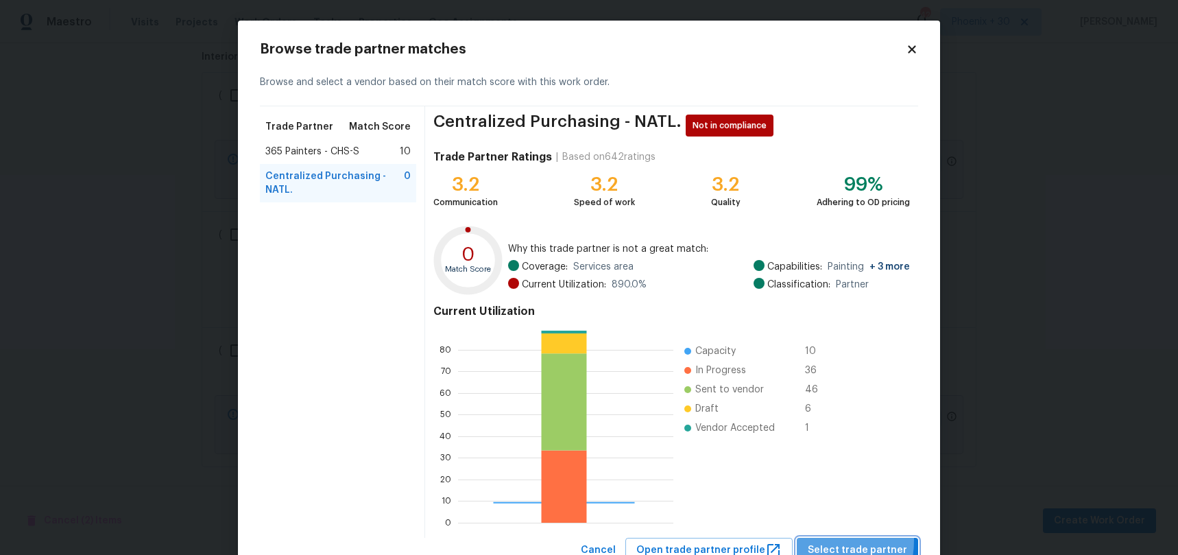
click at [823, 539] on button "Select trade partner" at bounding box center [857, 549] width 121 height 25
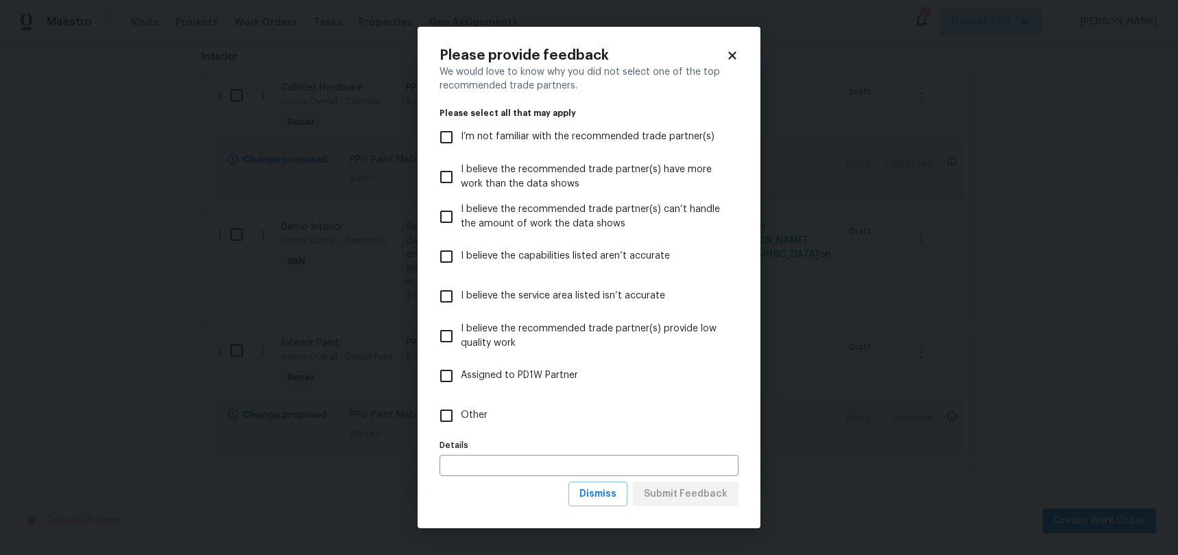
drag, startPoint x: 522, startPoint y: 413, endPoint x: 609, endPoint y: 448, distance: 94.1
click at [524, 414] on label "Other" at bounding box center [579, 416] width 295 height 40
click at [461, 414] on input "Other" at bounding box center [446, 415] width 29 height 29
checkbox input "true"
click at [677, 486] on span "Submit Feedback" at bounding box center [686, 493] width 84 height 17
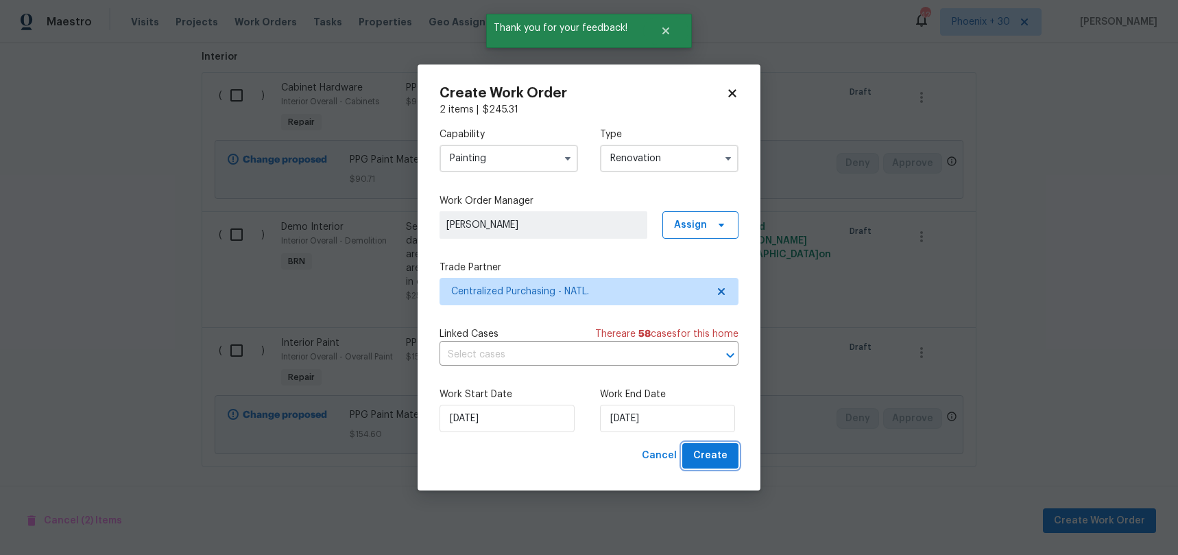
click at [720, 464] on button "Create" at bounding box center [710, 455] width 56 height 25
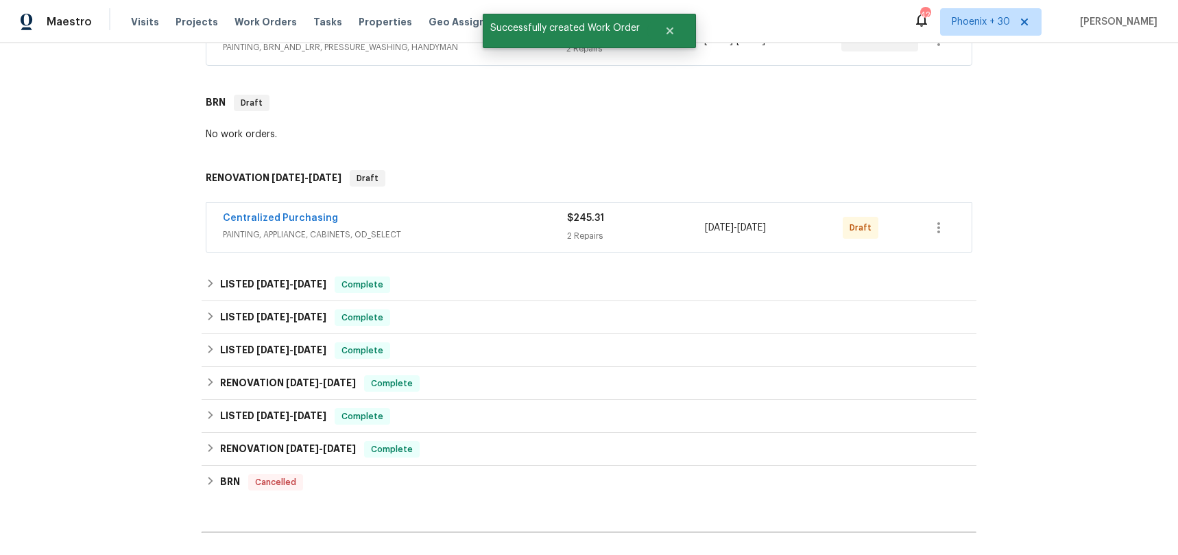
scroll to position [287, 0]
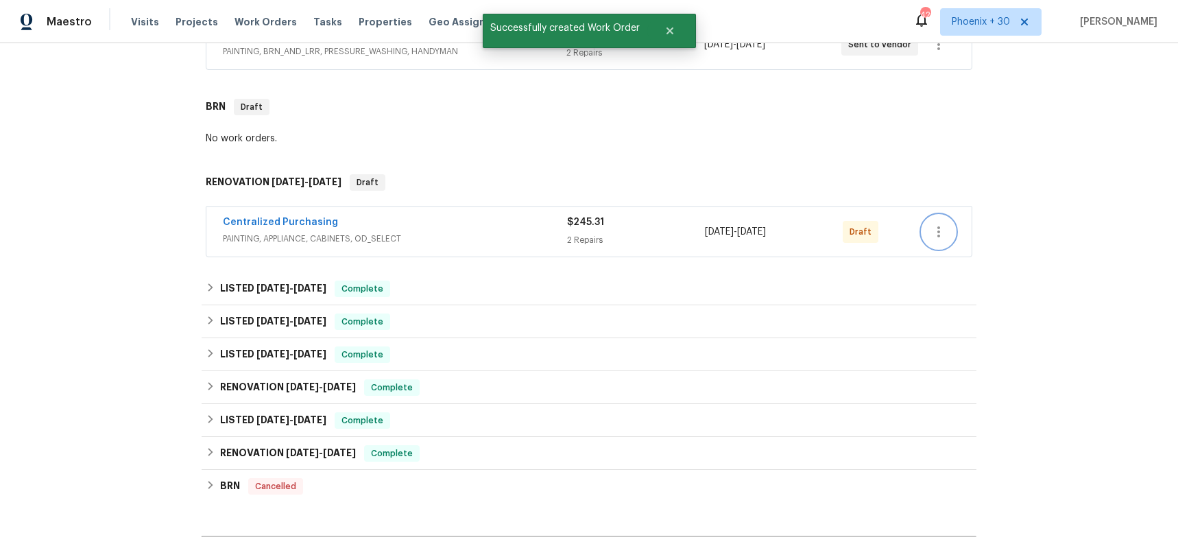
click at [946, 229] on icon "button" at bounding box center [938, 231] width 16 height 16
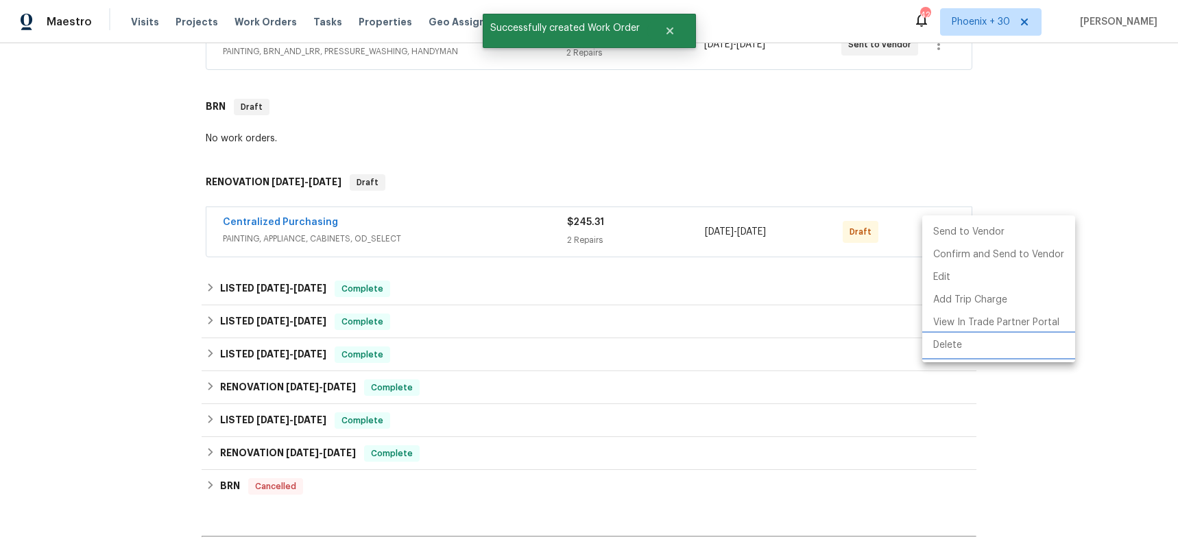
click at [953, 343] on li "Delete" at bounding box center [998, 345] width 153 height 23
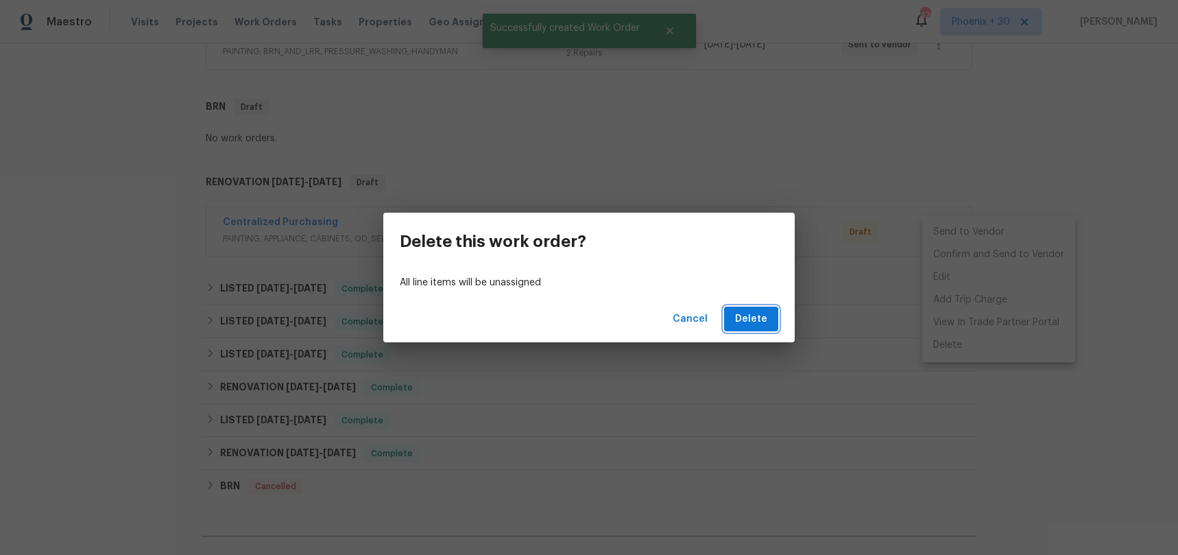
click at [749, 330] on button "Delete" at bounding box center [751, 318] width 54 height 25
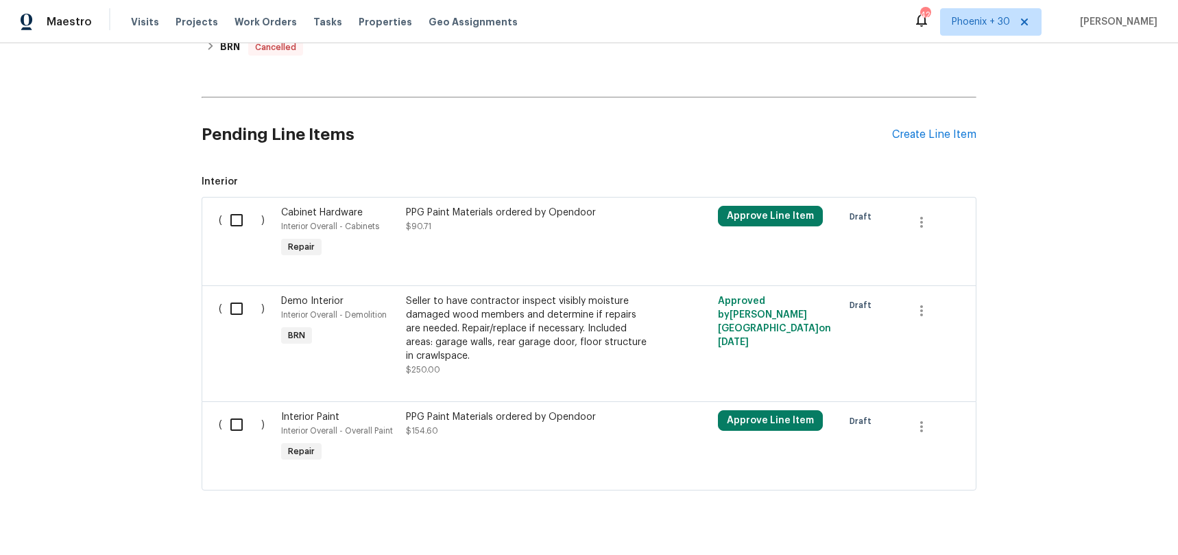
scroll to position [718, 0]
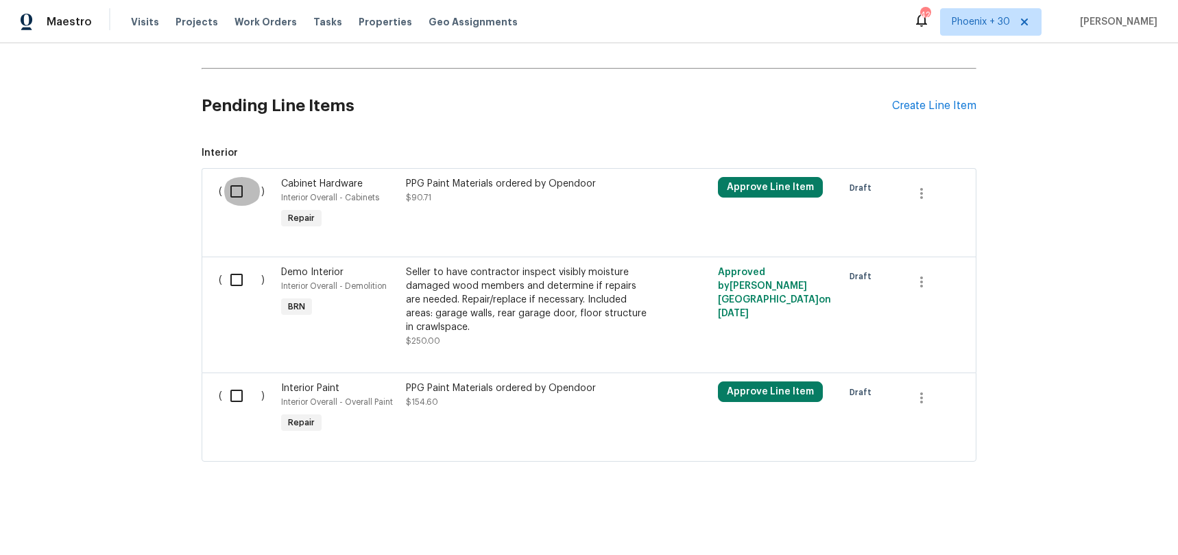
drag, startPoint x: 235, startPoint y: 196, endPoint x: 244, endPoint y: 410, distance: 214.1
click at [234, 196] on input "checkbox" at bounding box center [241, 191] width 39 height 29
checkbox input "true"
drag, startPoint x: 244, startPoint y: 410, endPoint x: 247, endPoint y: 401, distance: 9.3
click at [244, 410] on div "( )" at bounding box center [246, 408] width 62 height 63
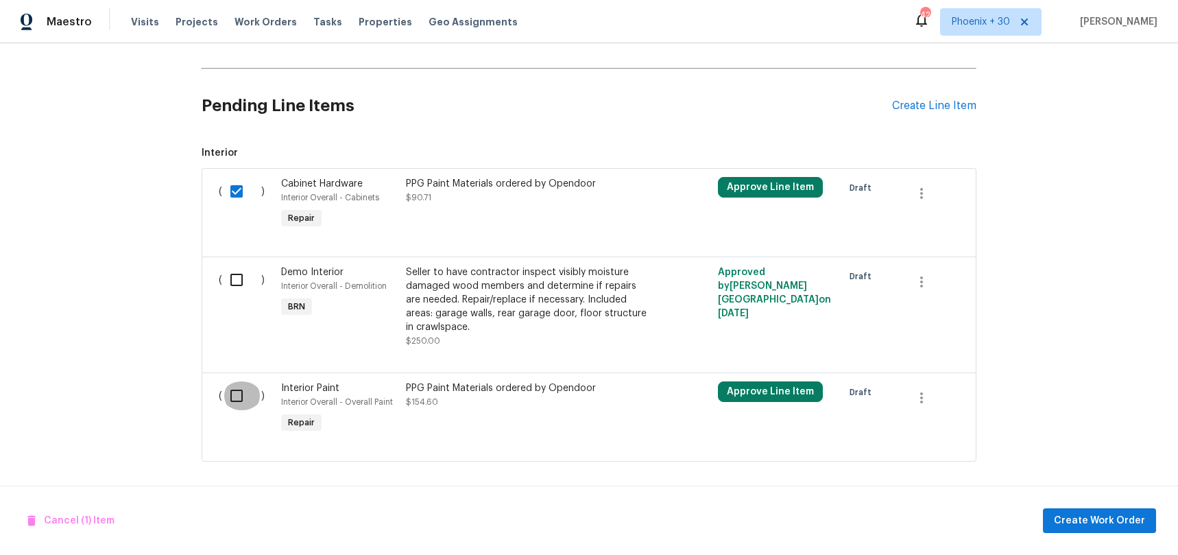
drag, startPoint x: 245, startPoint y: 393, endPoint x: 583, endPoint y: 446, distance: 342.7
click at [246, 395] on input "checkbox" at bounding box center [241, 395] width 39 height 29
checkbox input "true"
click at [1141, 543] on div "Cancel (2) Items Create Work Order" at bounding box center [589, 520] width 1178 height 70
click at [1132, 530] on button "Create Work Order" at bounding box center [1099, 520] width 113 height 25
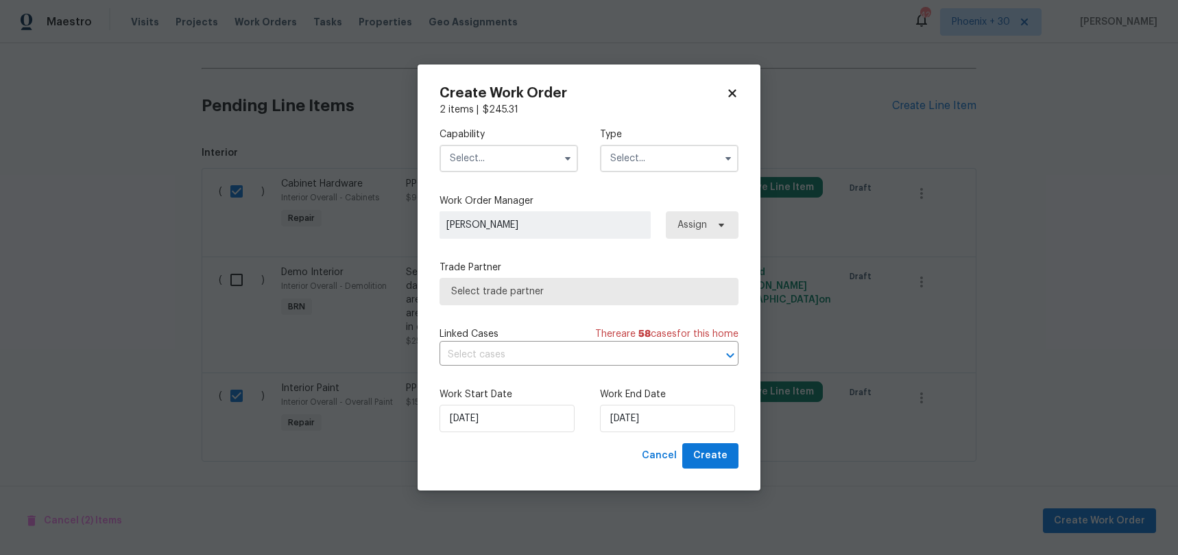
click at [513, 152] on input "text" at bounding box center [508, 158] width 138 height 27
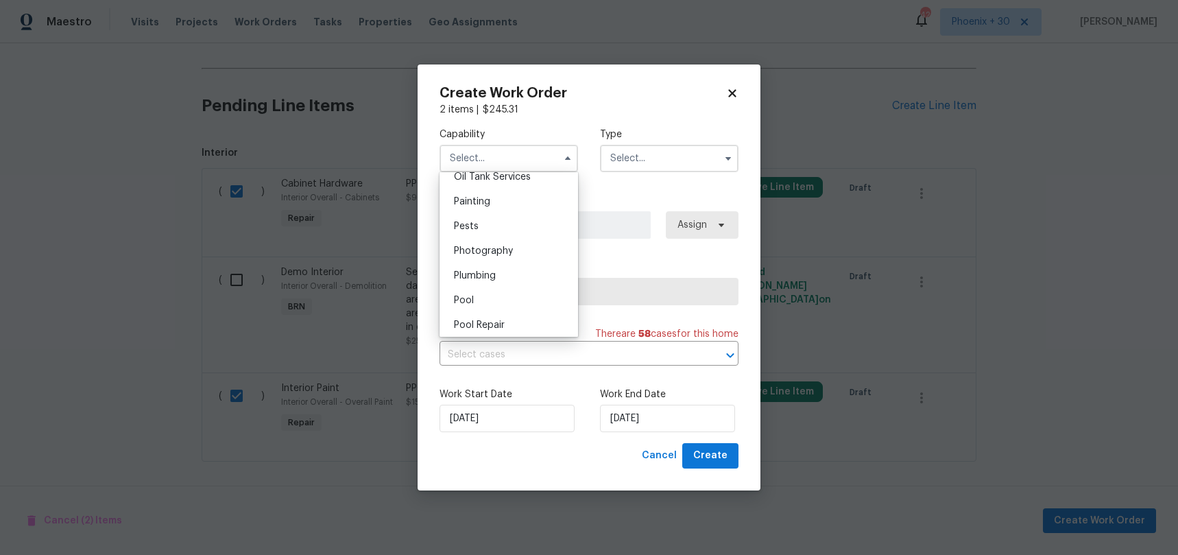
scroll to position [1113, 0]
click at [503, 231] on div "Painting" at bounding box center [509, 226] width 132 height 25
type input "Painting"
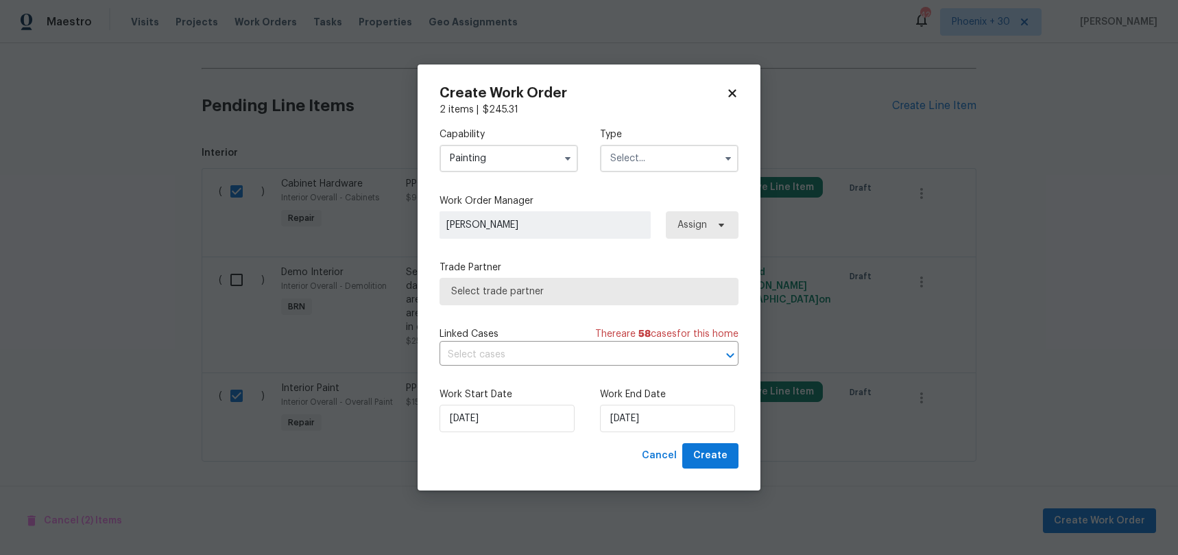
click at [617, 165] on input "text" at bounding box center [669, 158] width 138 height 27
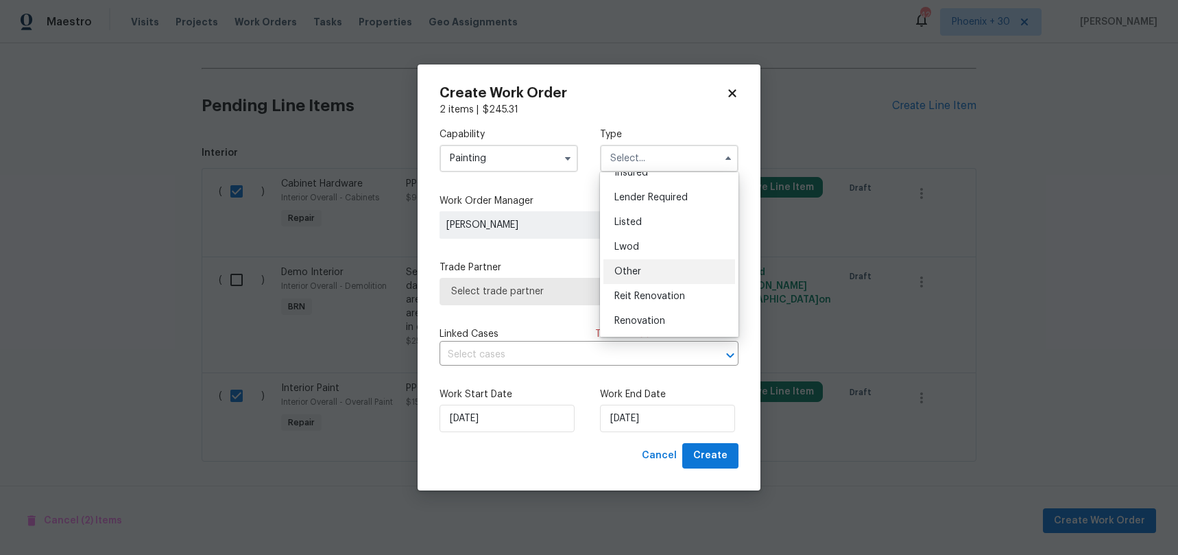
scroll to position [88, 0]
click at [640, 221] on span "Listed" at bounding box center [627, 223] width 27 height 10
type input "Listed"
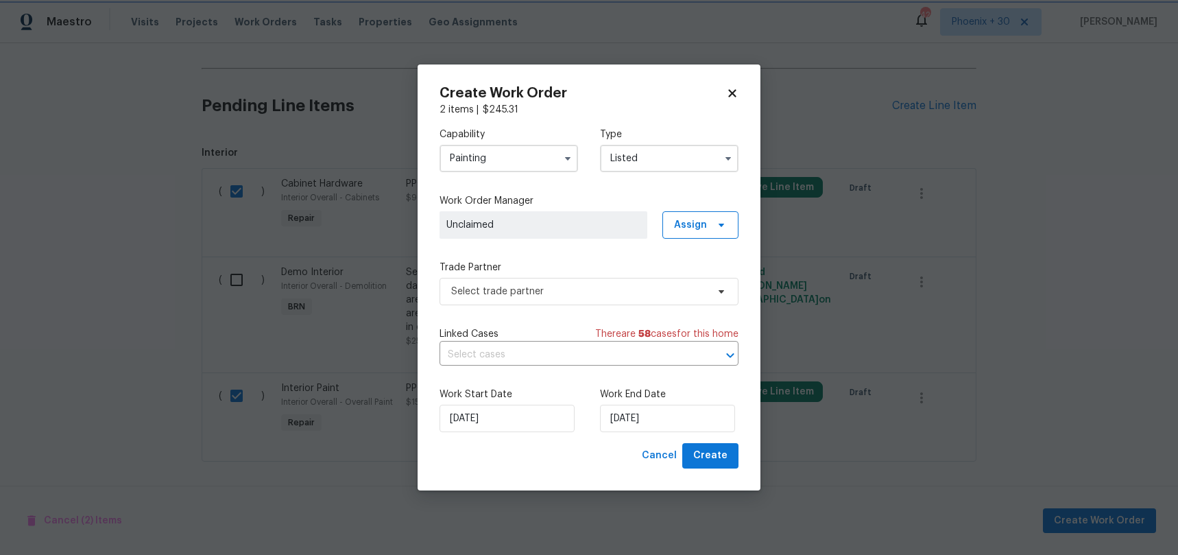
scroll to position [0, 0]
click at [718, 232] on span "Assign" at bounding box center [700, 224] width 76 height 27
click at [696, 280] on div "Assign to me" at bounding box center [702, 283] width 60 height 14
click at [585, 283] on span "Select trade partner" at bounding box center [588, 291] width 299 height 27
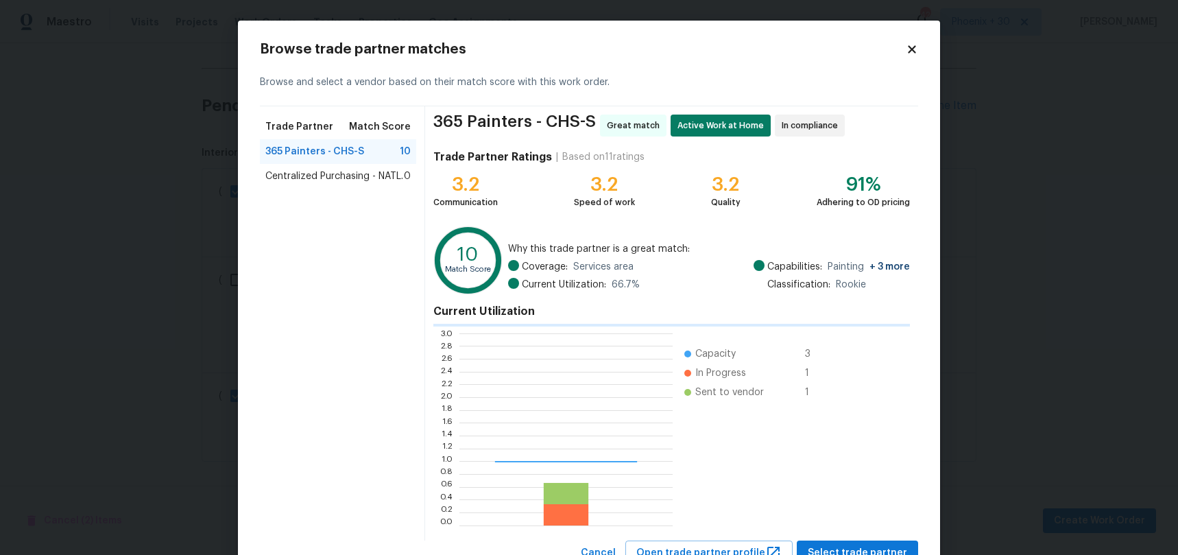
scroll to position [1, 1]
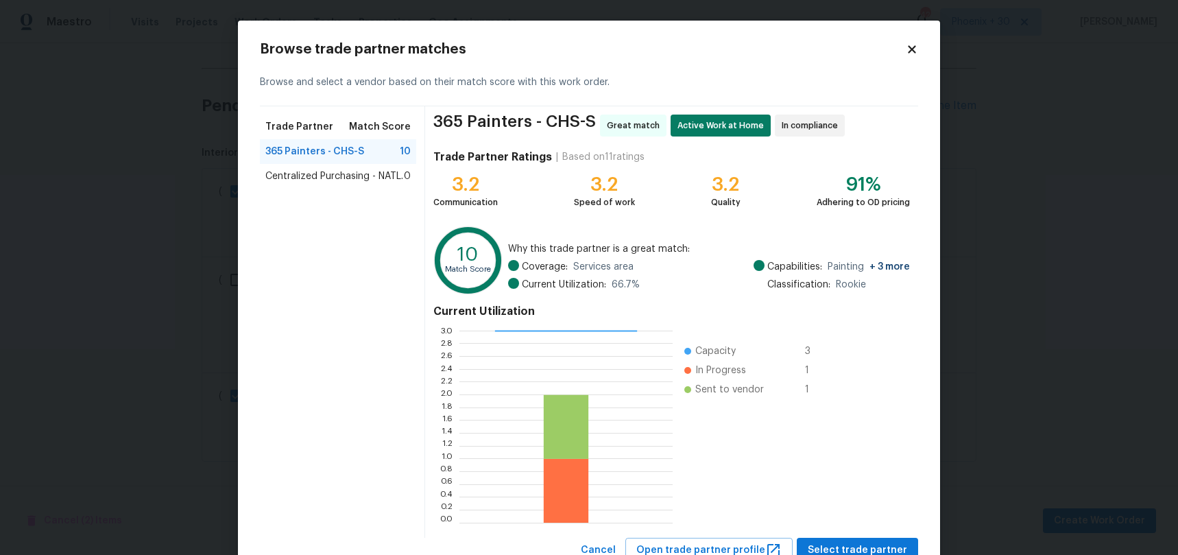
click at [389, 173] on span "Centralized Purchasing - NATL." at bounding box center [334, 176] width 138 height 14
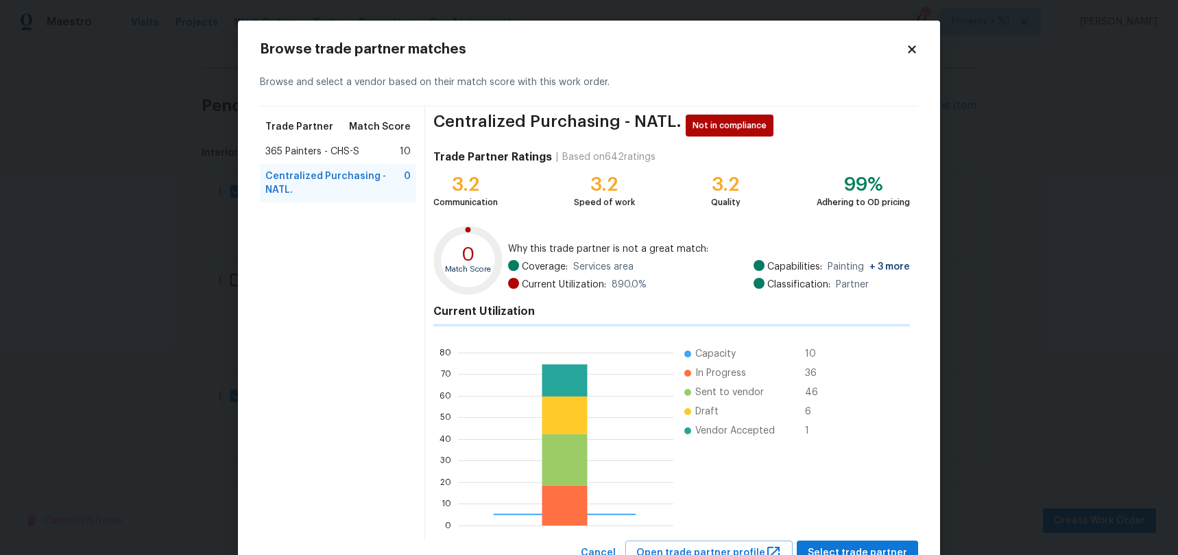
scroll to position [51, 0]
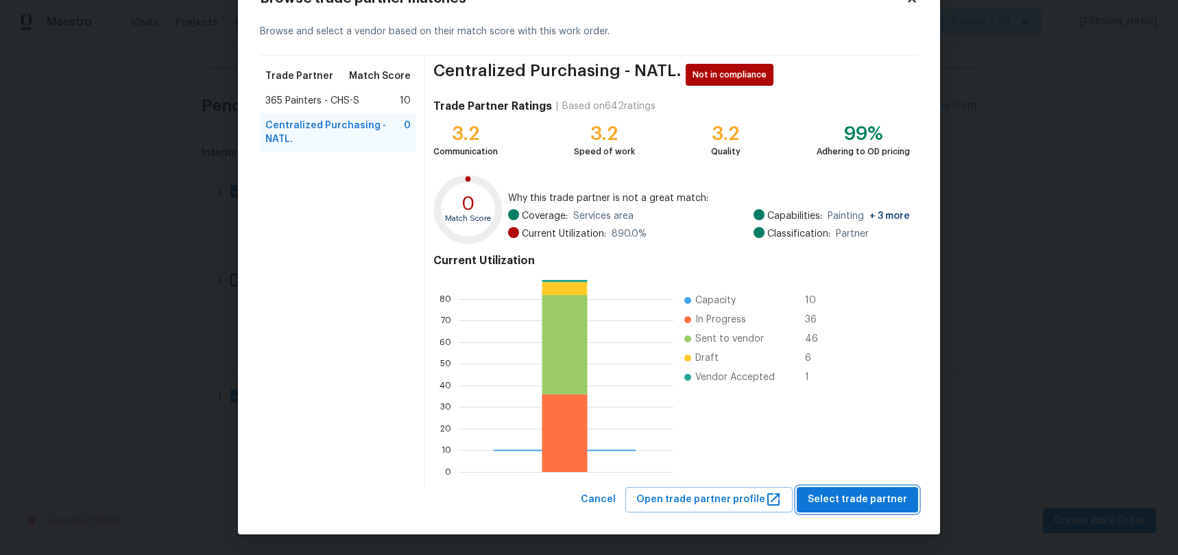
click at [879, 504] on span "Select trade partner" at bounding box center [856, 499] width 99 height 17
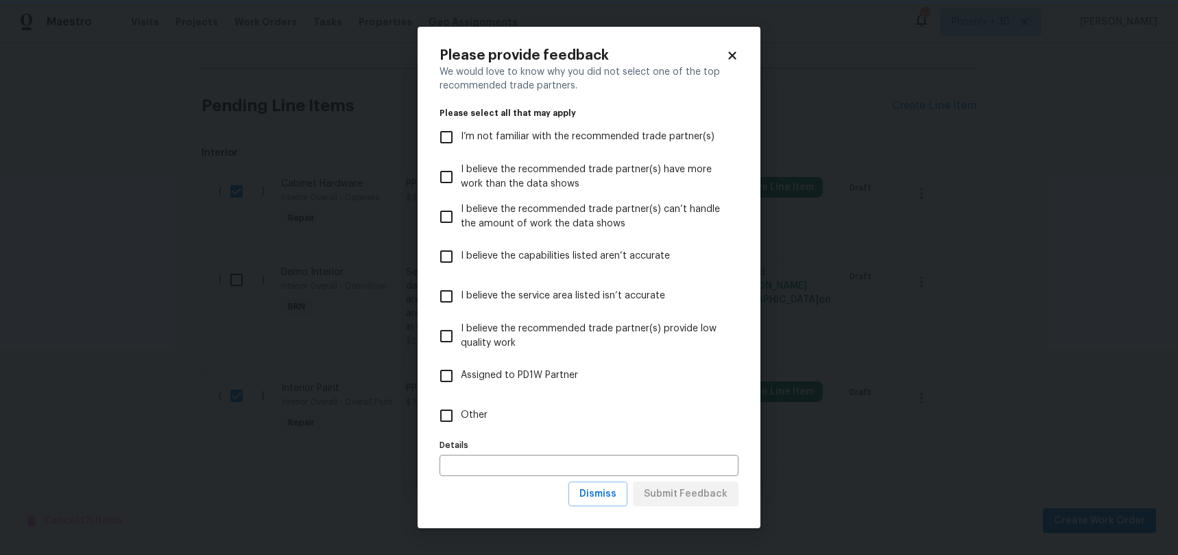
scroll to position [0, 0]
click at [571, 424] on label "Other" at bounding box center [579, 416] width 295 height 40
click at [461, 424] on input "Other" at bounding box center [446, 415] width 29 height 29
checkbox input "true"
click at [679, 489] on span "Submit Feedback" at bounding box center [686, 493] width 84 height 17
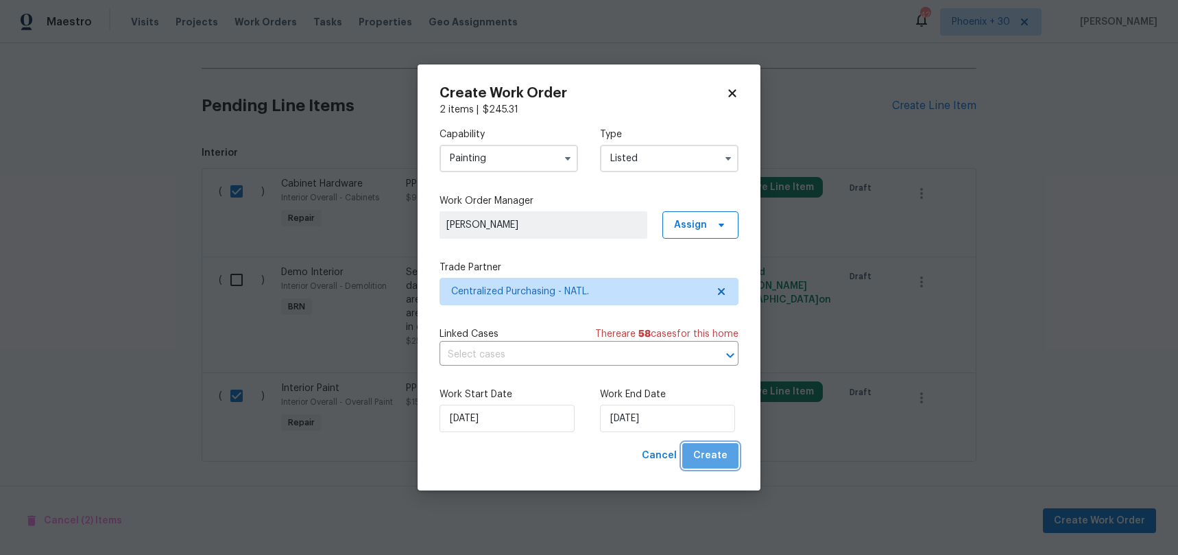
click at [730, 465] on button "Create" at bounding box center [710, 455] width 56 height 25
checkbox input "false"
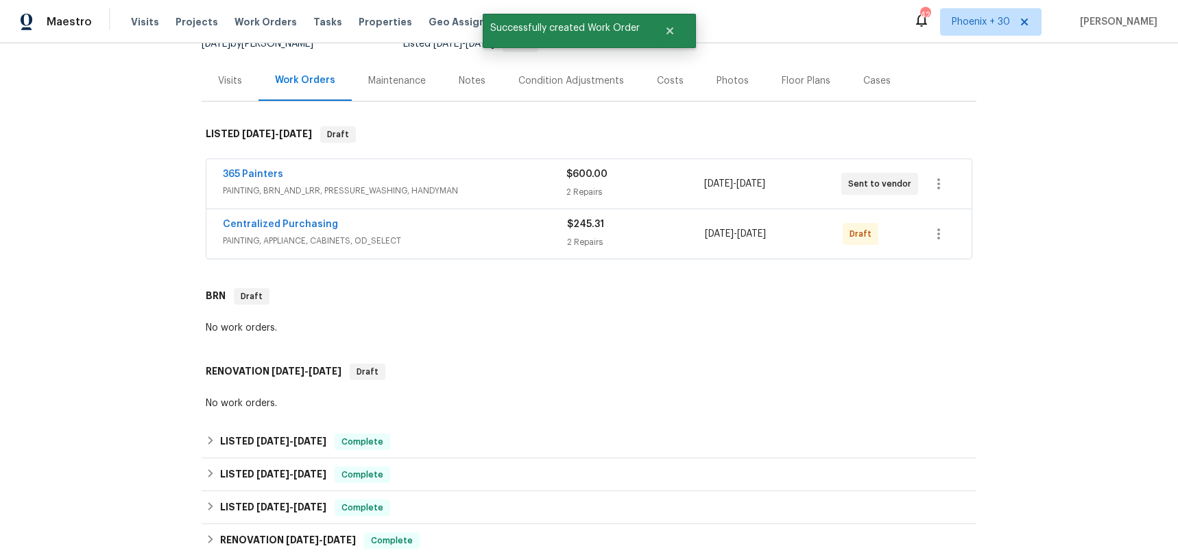
scroll to position [142, 0]
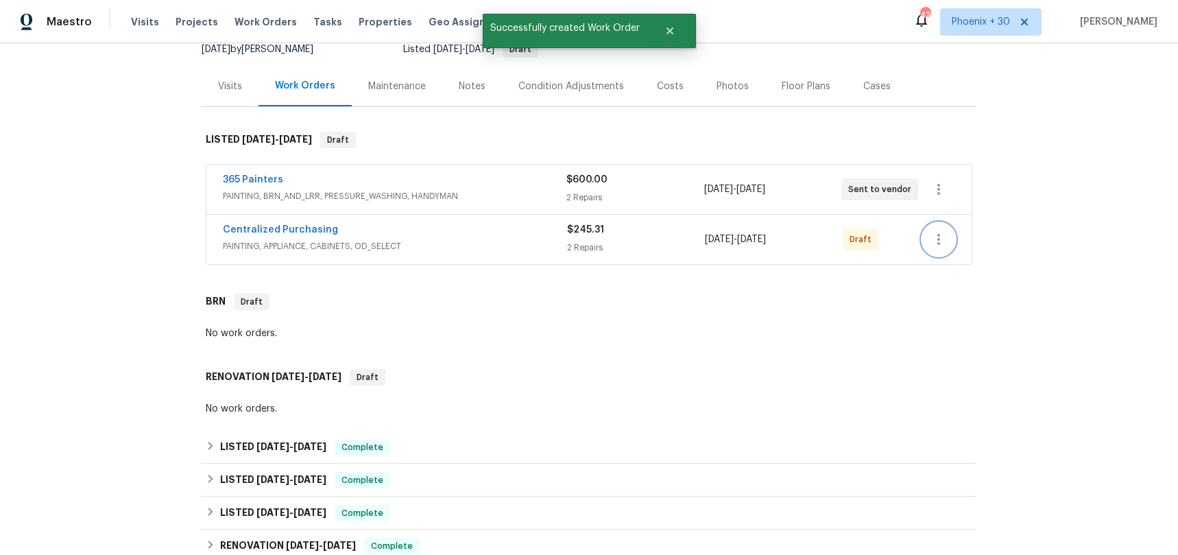
click at [939, 239] on icon "button" at bounding box center [938, 239] width 3 height 11
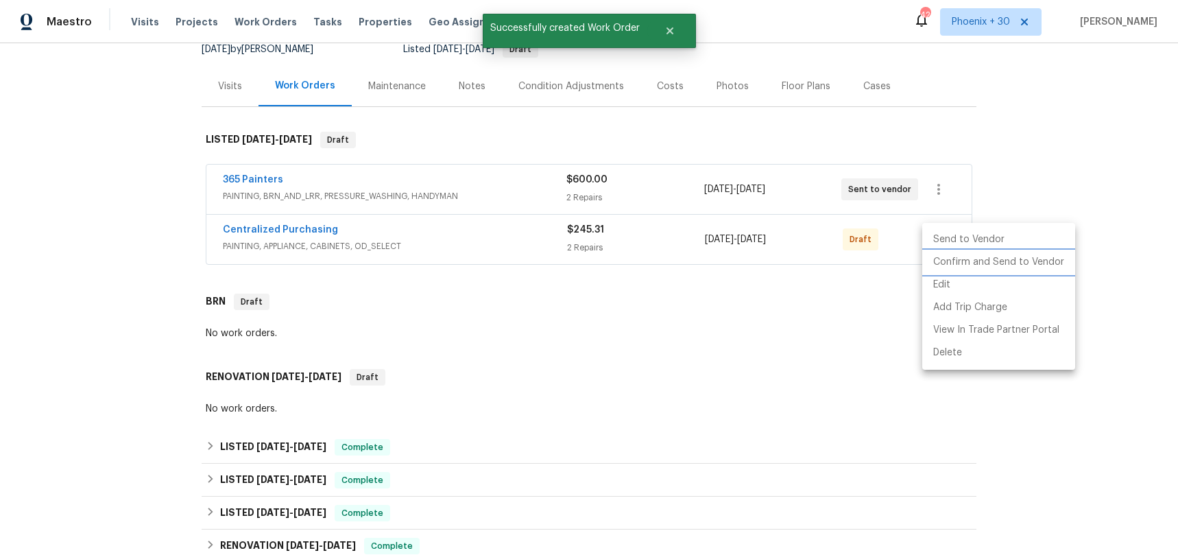
click at [945, 258] on li "Confirm and Send to Vendor" at bounding box center [998, 262] width 153 height 23
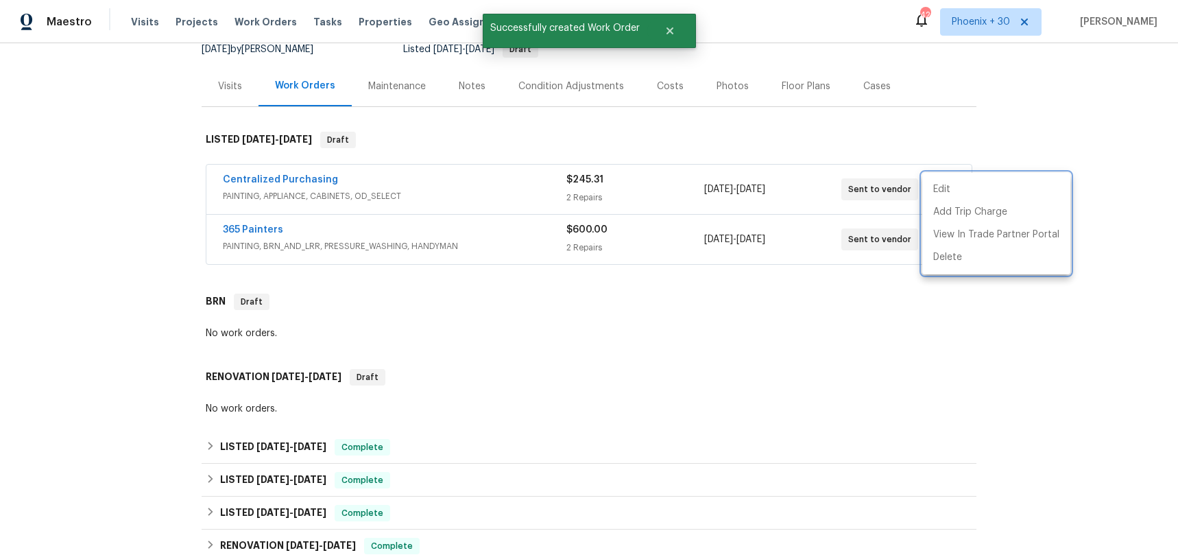
click at [450, 188] on div at bounding box center [589, 277] width 1178 height 555
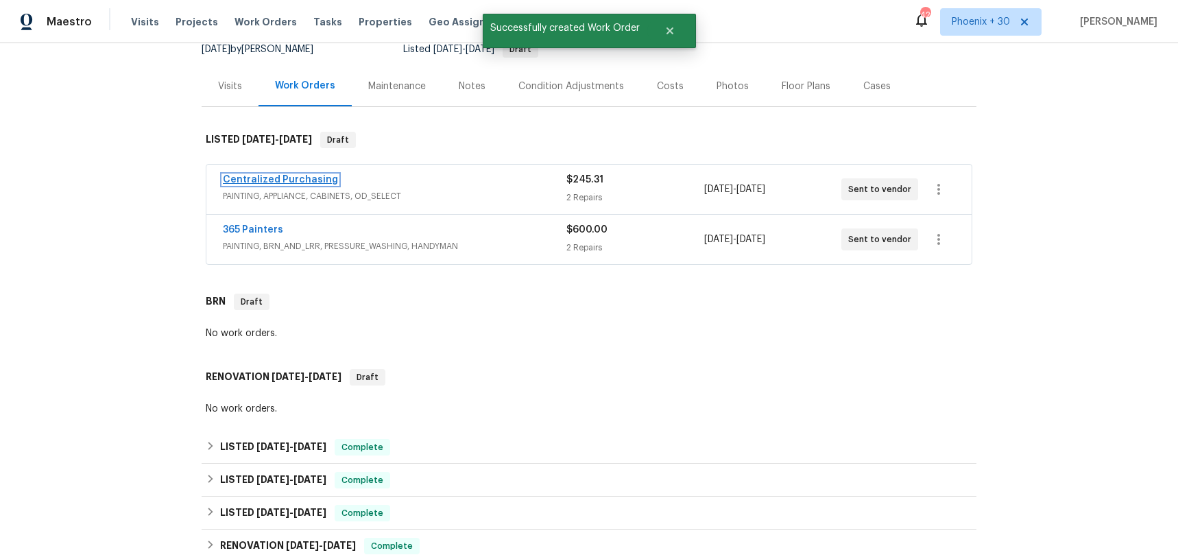
click at [297, 176] on link "Centralized Purchasing" at bounding box center [280, 180] width 115 height 10
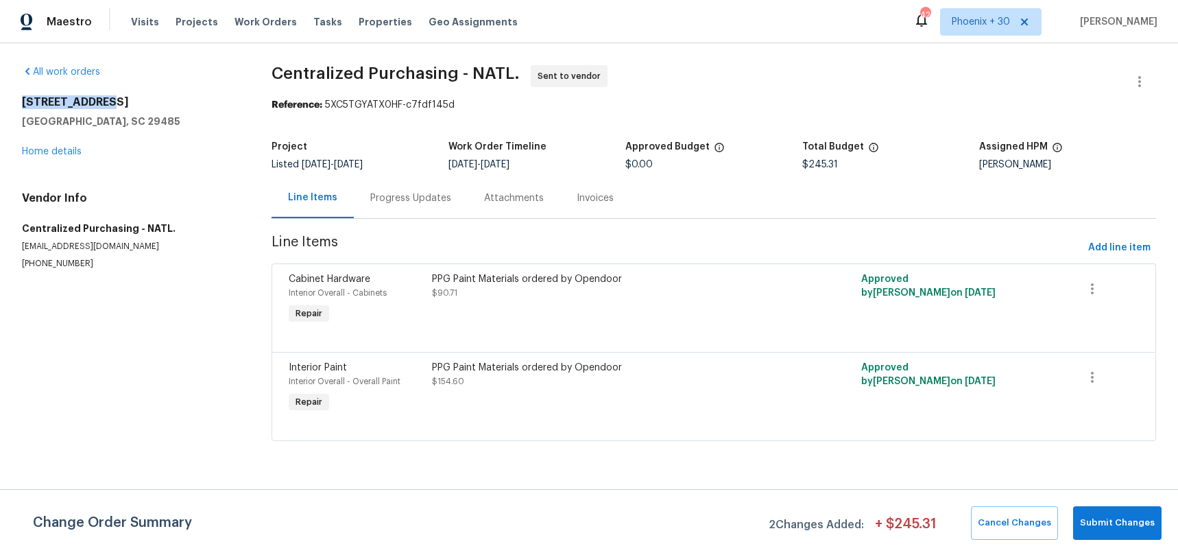
drag, startPoint x: 14, startPoint y: 103, endPoint x: 126, endPoint y: 104, distance: 111.7
click at [125, 103] on div "All work orders 105 Gambels Ln Summerville, SC 29485 Home details Vendor Info C…" at bounding box center [589, 261] width 1178 height 436
copy h2 "105 Gambels Ln"
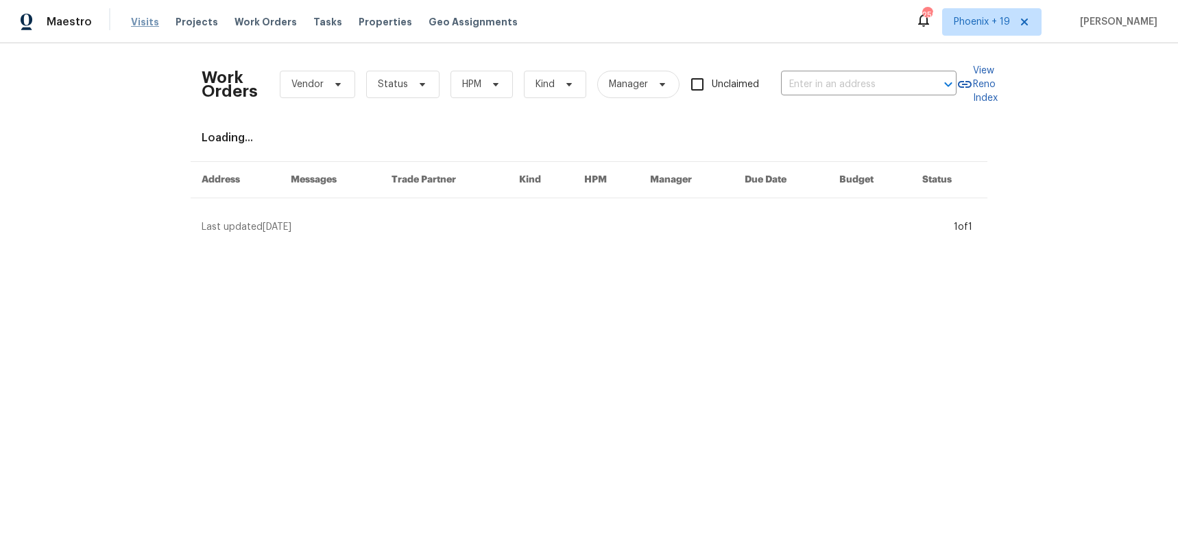
click at [132, 26] on span "Visits" at bounding box center [145, 22] width 28 height 14
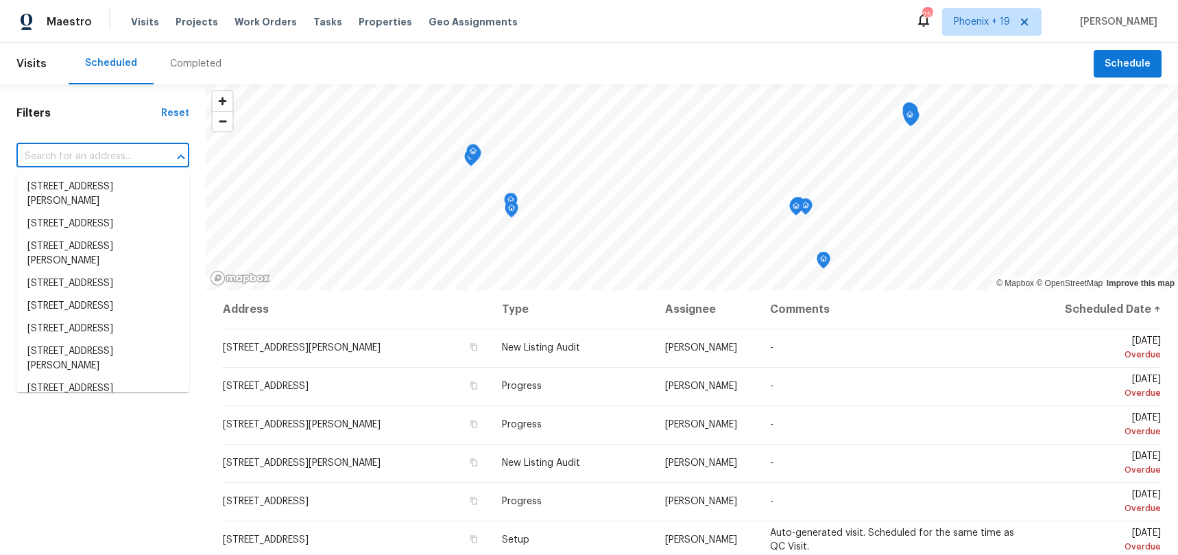
click at [109, 148] on input "text" at bounding box center [83, 156] width 134 height 21
type input "v"
drag, startPoint x: 977, startPoint y: 25, endPoint x: 974, endPoint y: 35, distance: 10.0
click at [977, 25] on span "Phoenix + 19" at bounding box center [981, 22] width 56 height 14
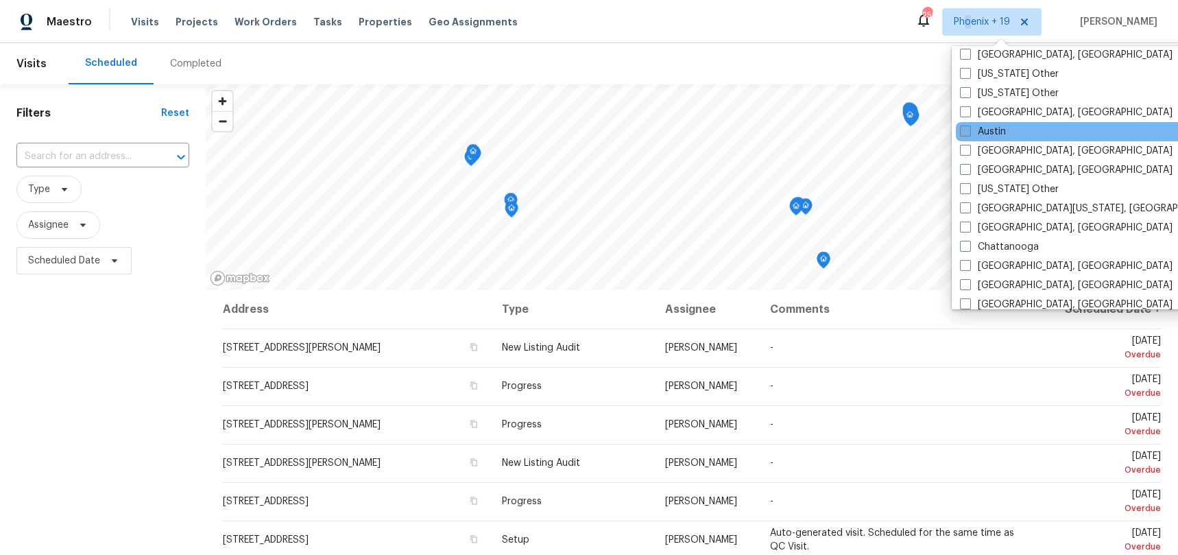
scroll to position [444, 0]
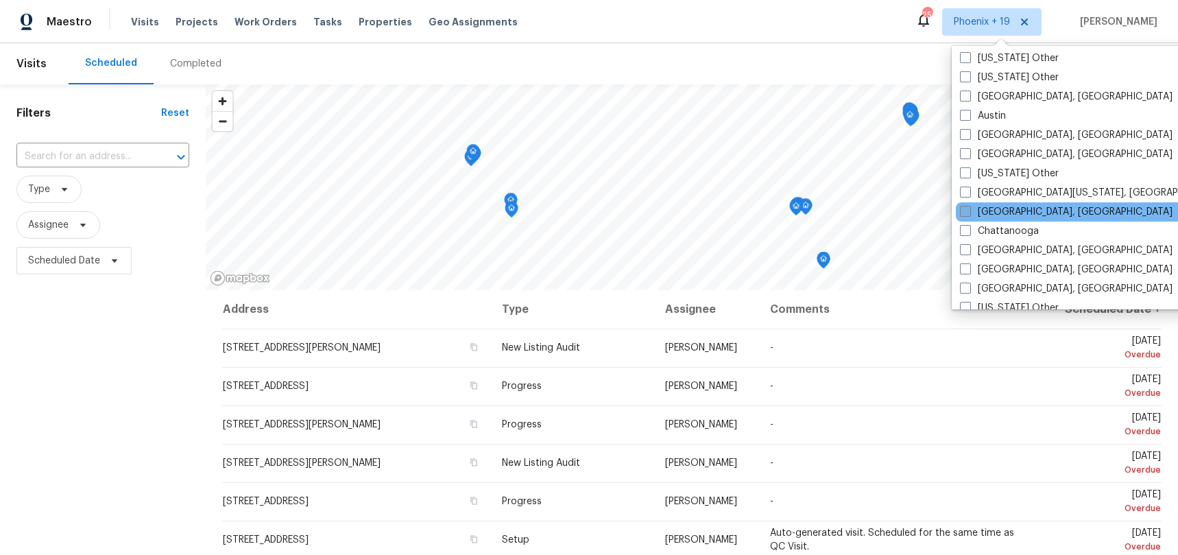
click at [1004, 210] on label "Charleston, SC" at bounding box center [1066, 212] width 212 height 14
click at [969, 210] on input "Charleston, SC" at bounding box center [964, 209] width 9 height 9
checkbox input "true"
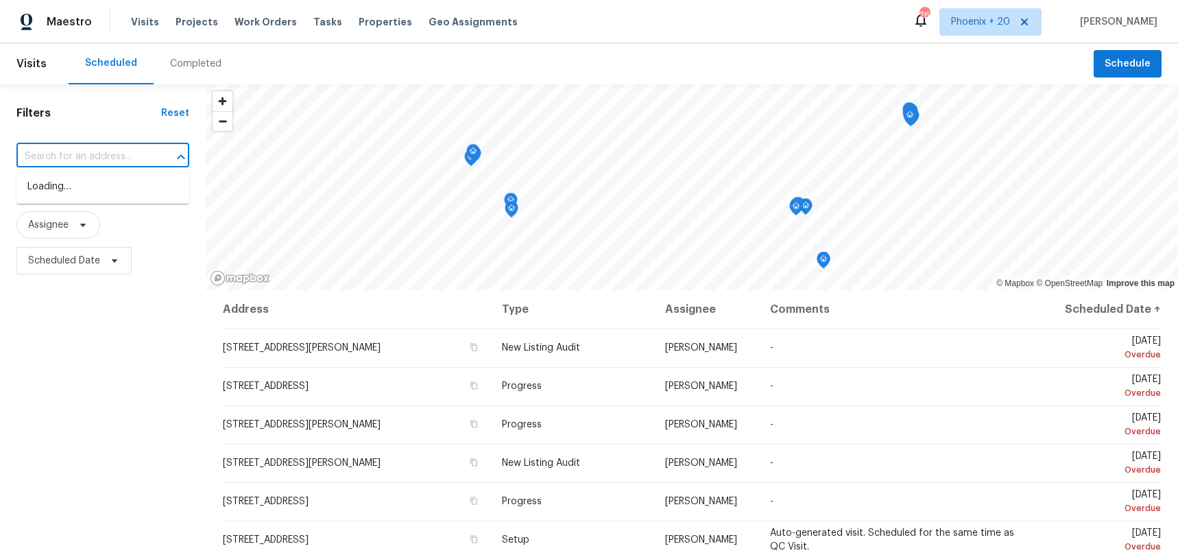
click at [100, 162] on input "text" at bounding box center [83, 156] width 134 height 21
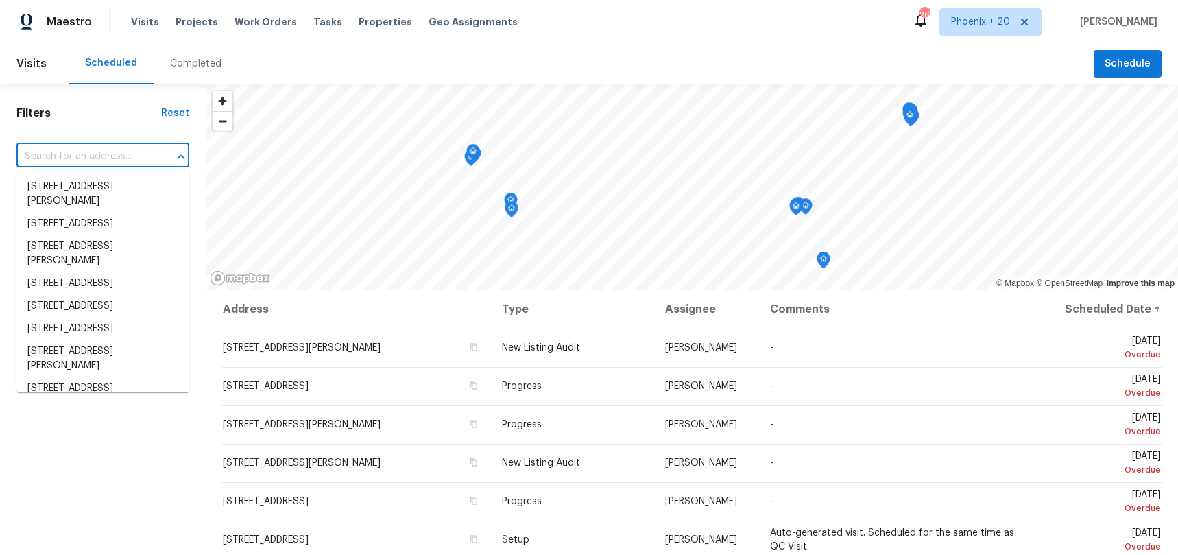
paste input "105 Gambels Ln"
type input "105 Gambels Ln"
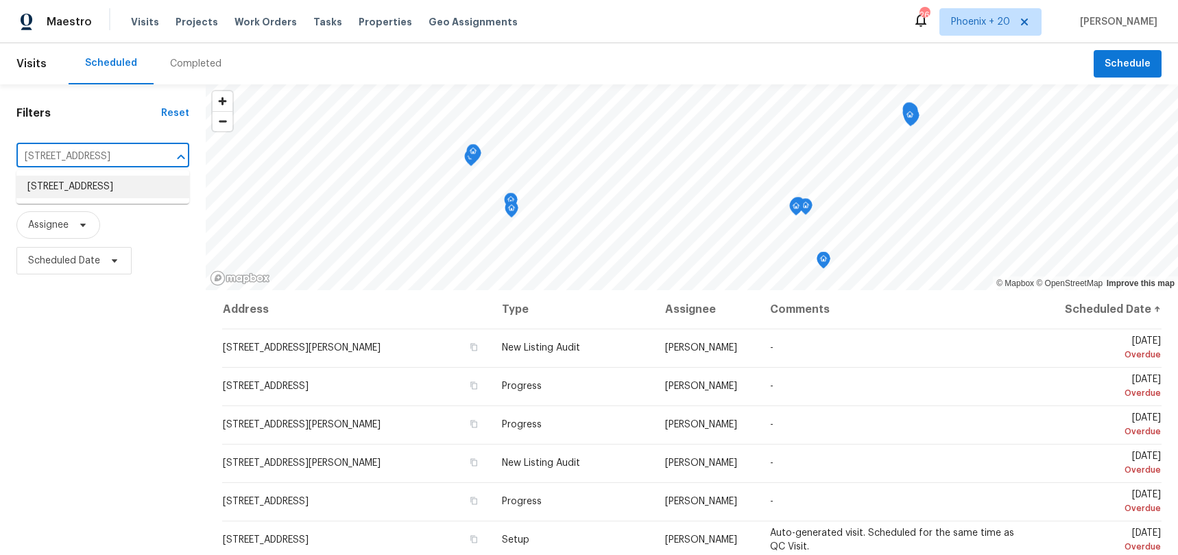
click at [108, 184] on li "105 Gambels Ln, Summerville, SC 29485" at bounding box center [102, 186] width 173 height 23
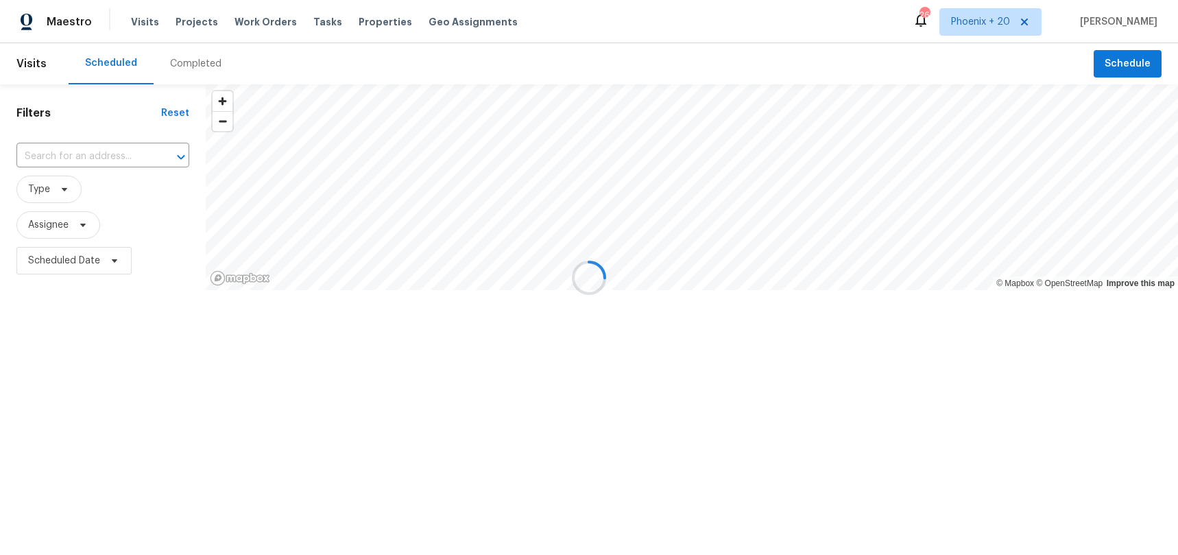
type input "105 Gambels Ln, Summerville, SC 29485"
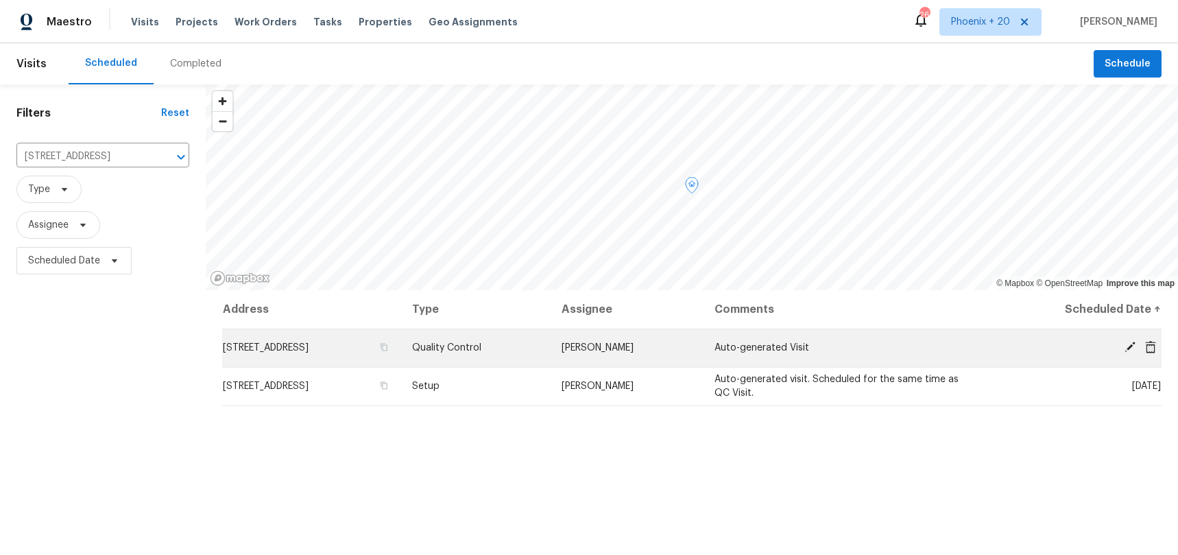
click at [1152, 351] on icon at bounding box center [1150, 346] width 11 height 12
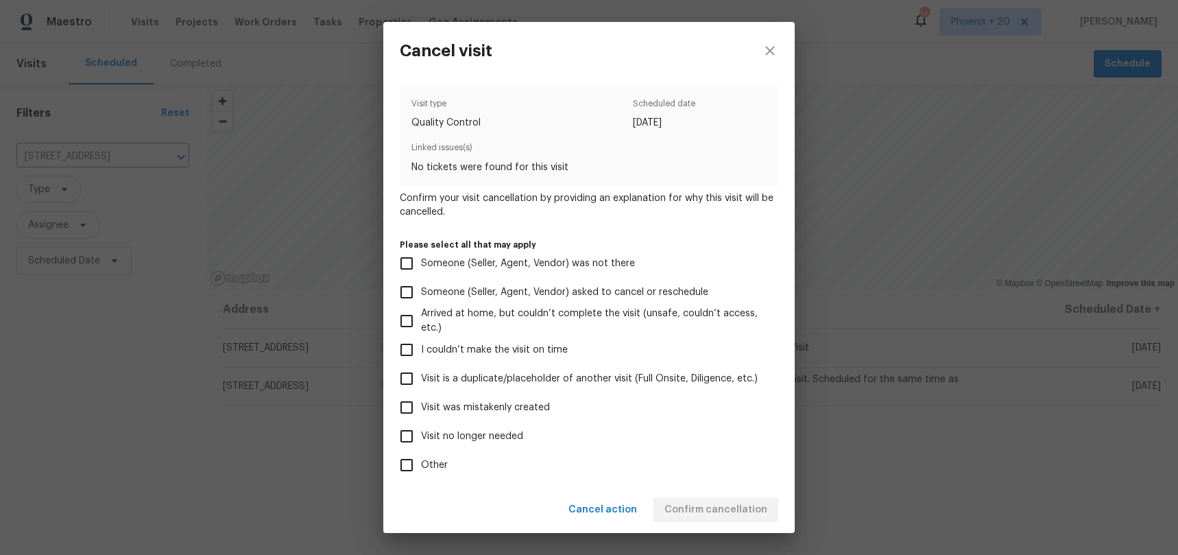
click at [544, 395] on label "Visit was mistakenly created" at bounding box center [579, 407] width 375 height 29
click at [421, 395] on input "Visit was mistakenly created" at bounding box center [406, 407] width 29 height 29
checkbox input "true"
click at [708, 499] on button "Confirm cancellation" at bounding box center [715, 509] width 125 height 25
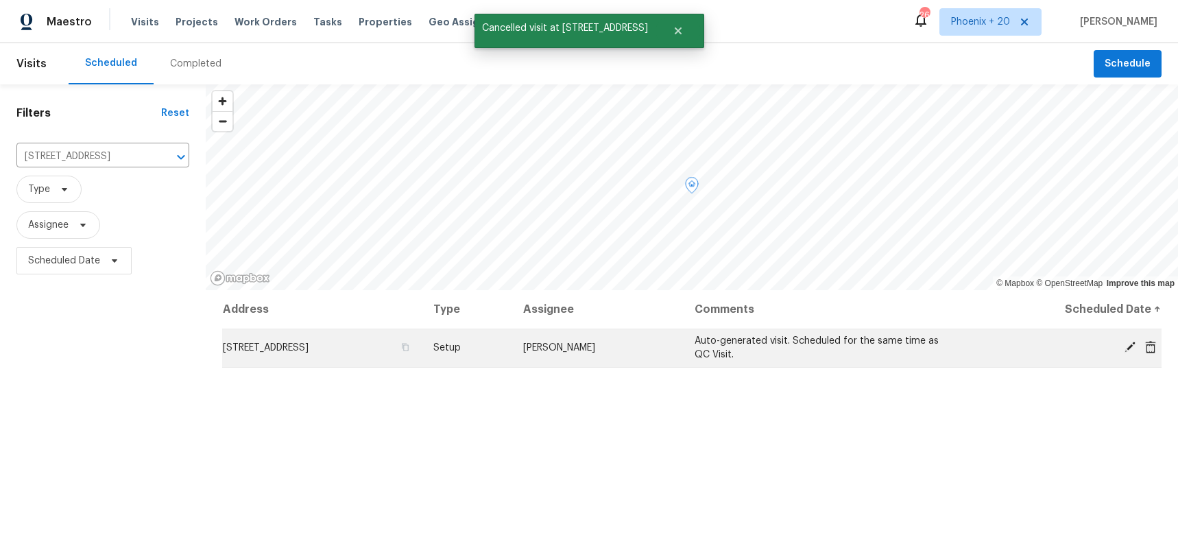
click at [1117, 348] on div at bounding box center [1068, 348] width 184 height 14
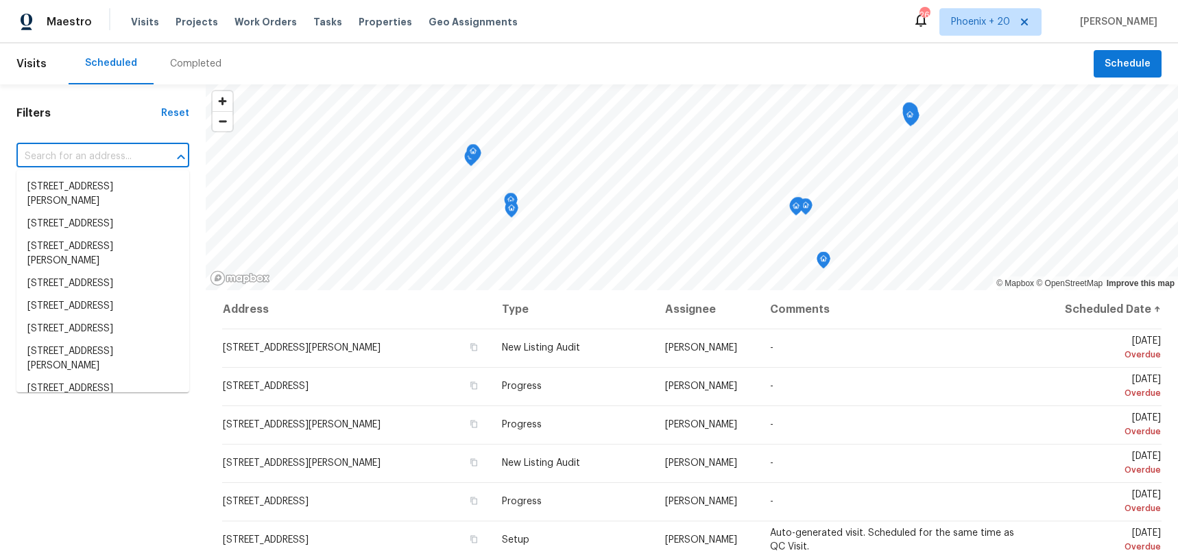
click at [127, 162] on input "text" at bounding box center [83, 156] width 134 height 21
paste input "105 Gambels Ln"
type input "105 Gambels Ln"
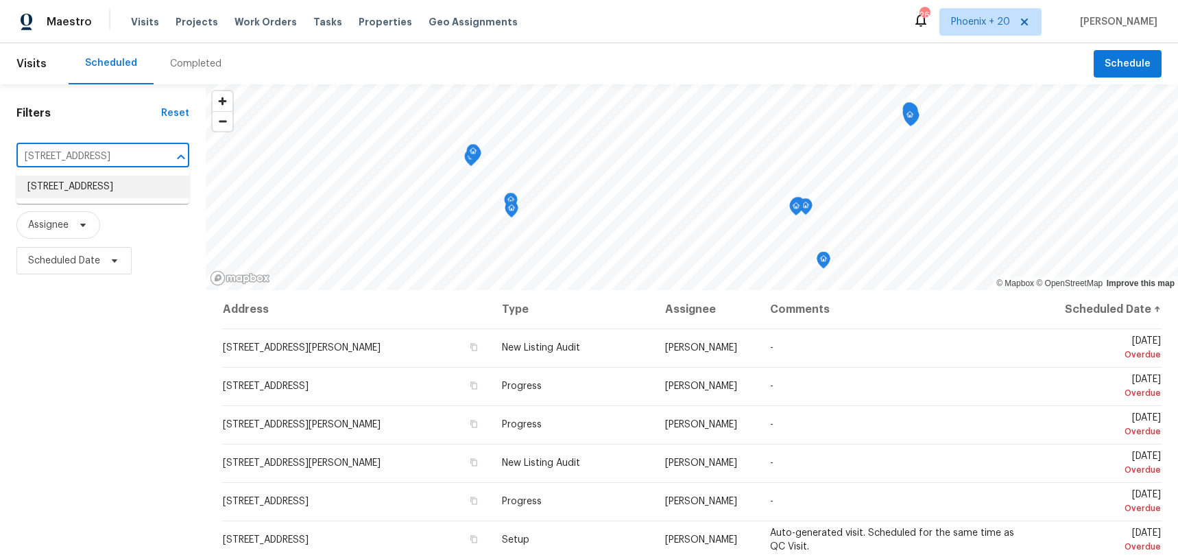
click at [125, 195] on li "105 Gambels Ln, Summerville, SC 29485" at bounding box center [102, 186] width 173 height 23
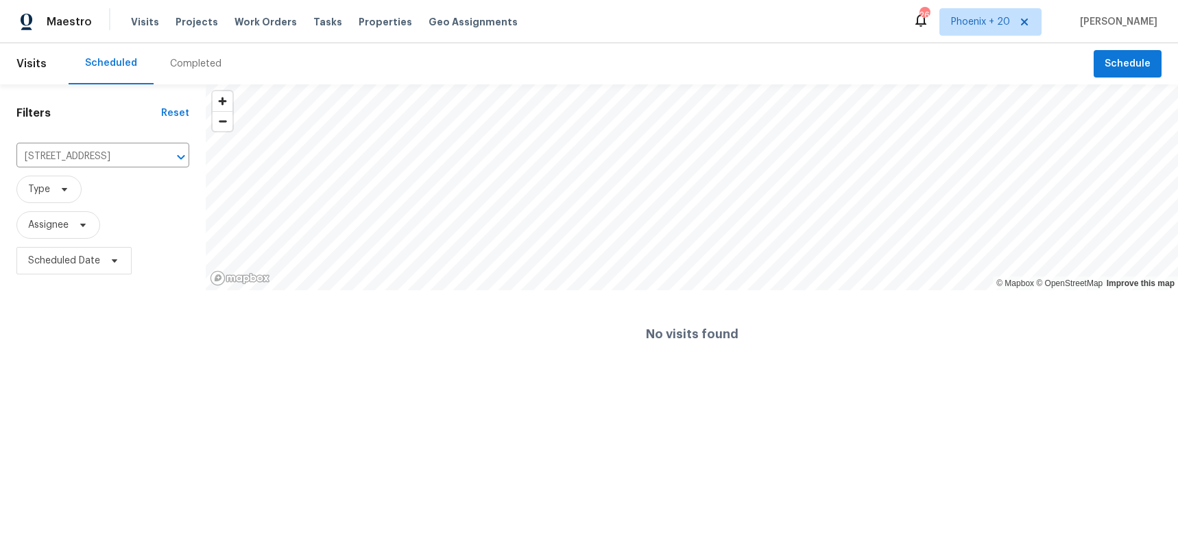
click at [618, 369] on div "No visits found" at bounding box center [692, 334] width 972 height 88
click at [171, 73] on div "Completed" at bounding box center [196, 63] width 84 height 41
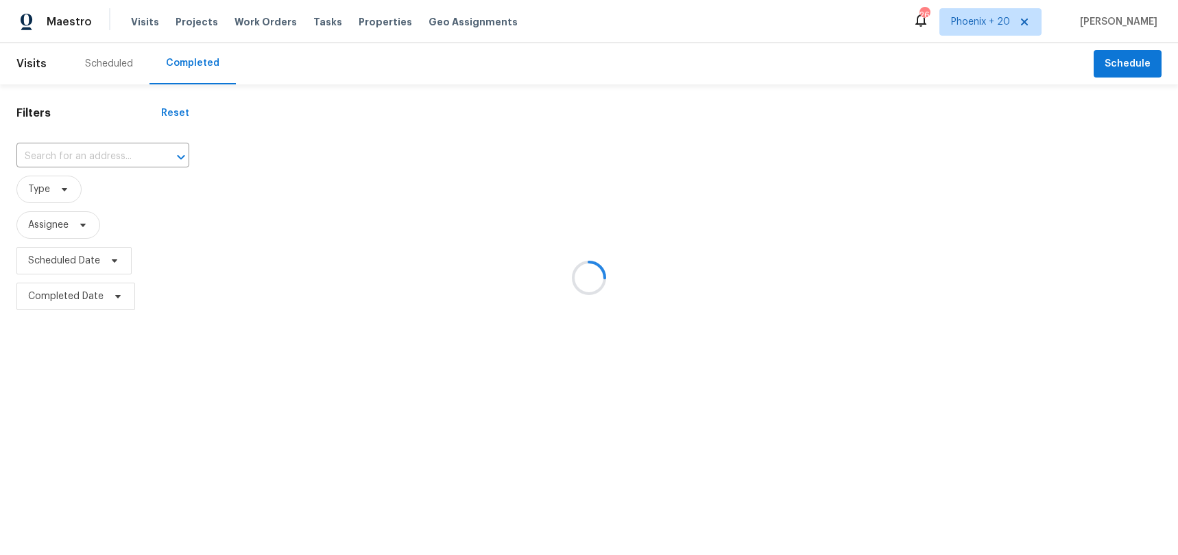
drag, startPoint x: 121, startPoint y: 134, endPoint x: 118, endPoint y: 147, distance: 14.0
click at [121, 134] on div at bounding box center [589, 277] width 1178 height 555
click at [118, 147] on div at bounding box center [589, 277] width 1178 height 555
click at [117, 153] on div at bounding box center [589, 277] width 1178 height 555
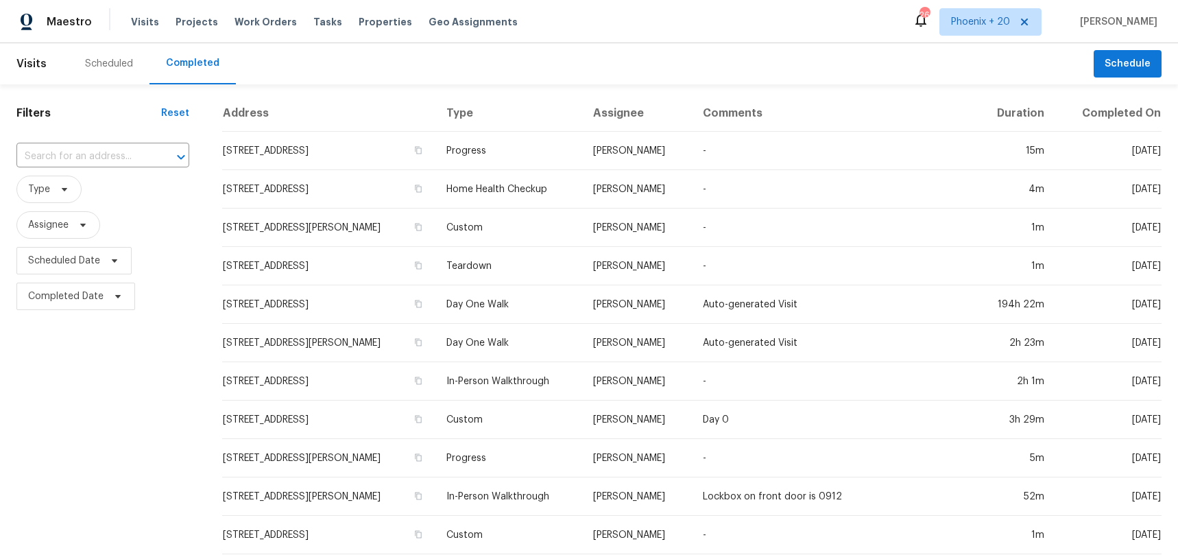
click at [149, 63] on div "Completed" at bounding box center [192, 63] width 86 height 41
click at [122, 66] on div "Scheduled" at bounding box center [109, 64] width 48 height 14
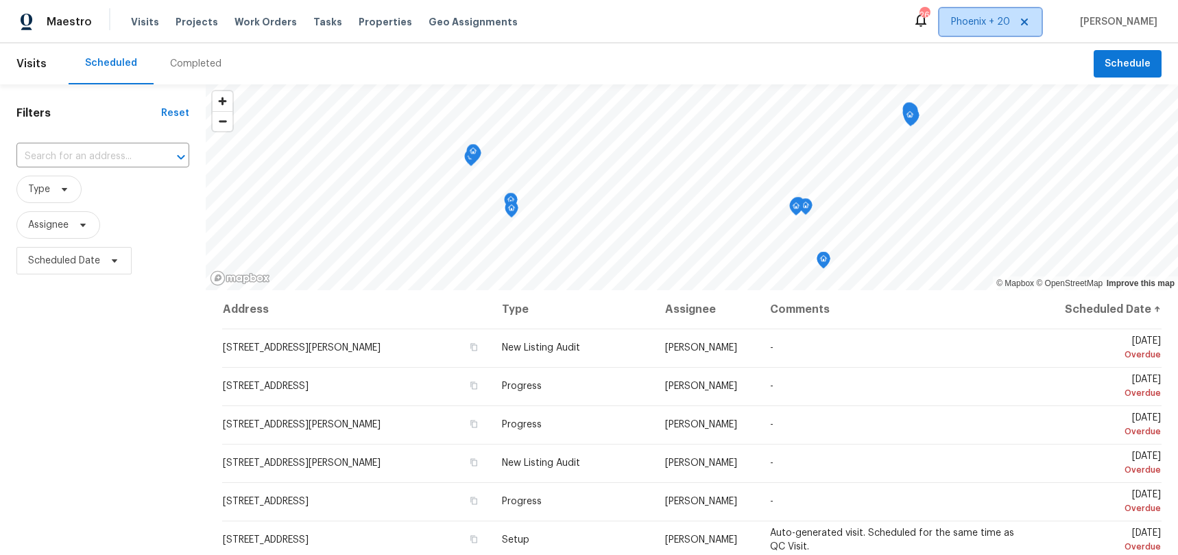
click at [972, 30] on span "Phoenix + 20" at bounding box center [990, 21] width 102 height 27
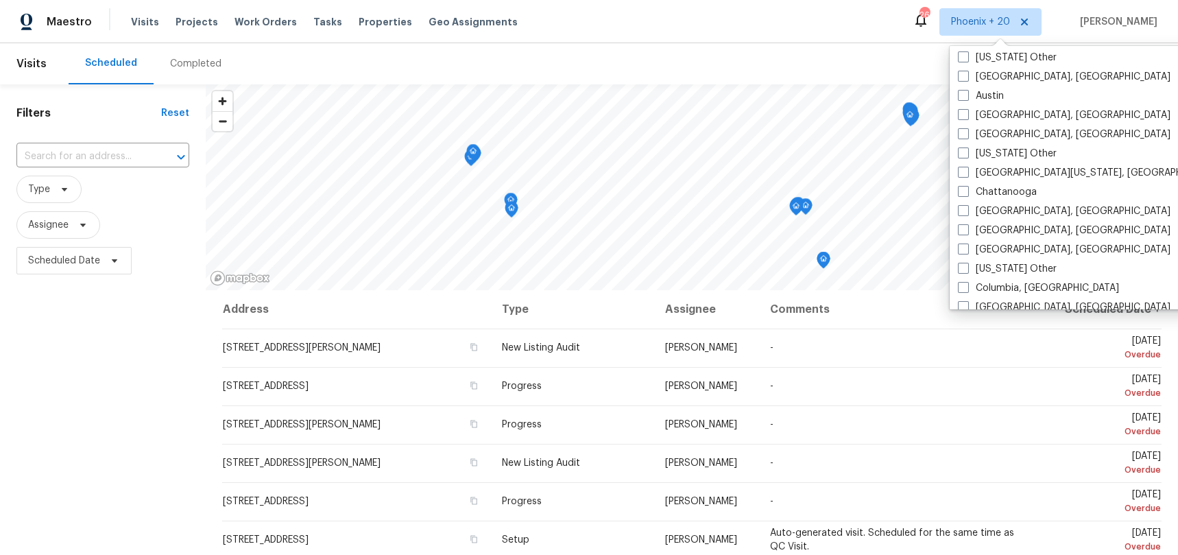
scroll to position [489, 0]
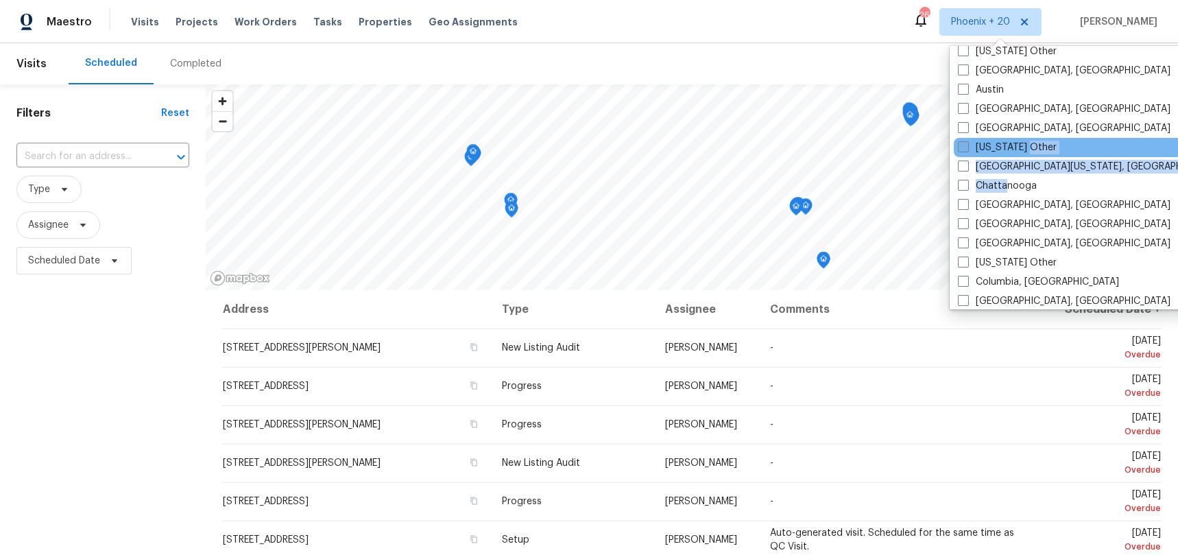
drag, startPoint x: 1004, startPoint y: 182, endPoint x: 1022, endPoint y: 151, distance: 35.0
click at [1022, 151] on div "Tucson Sf Bay Area San Diego, CA Salt Lake City Sacramento Riverside Reno, NV P…" at bounding box center [1091, 177] width 284 height 263
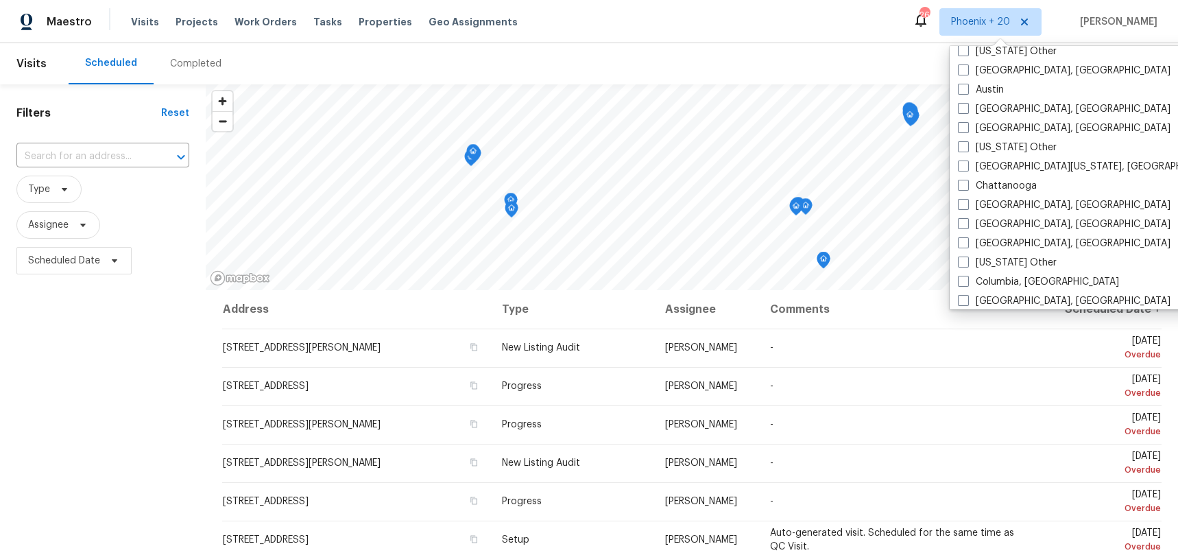
drag, startPoint x: 798, startPoint y: 64, endPoint x: 627, endPoint y: 75, distance: 171.1
click at [797, 64] on div "Scheduled Completed" at bounding box center [581, 63] width 1025 height 41
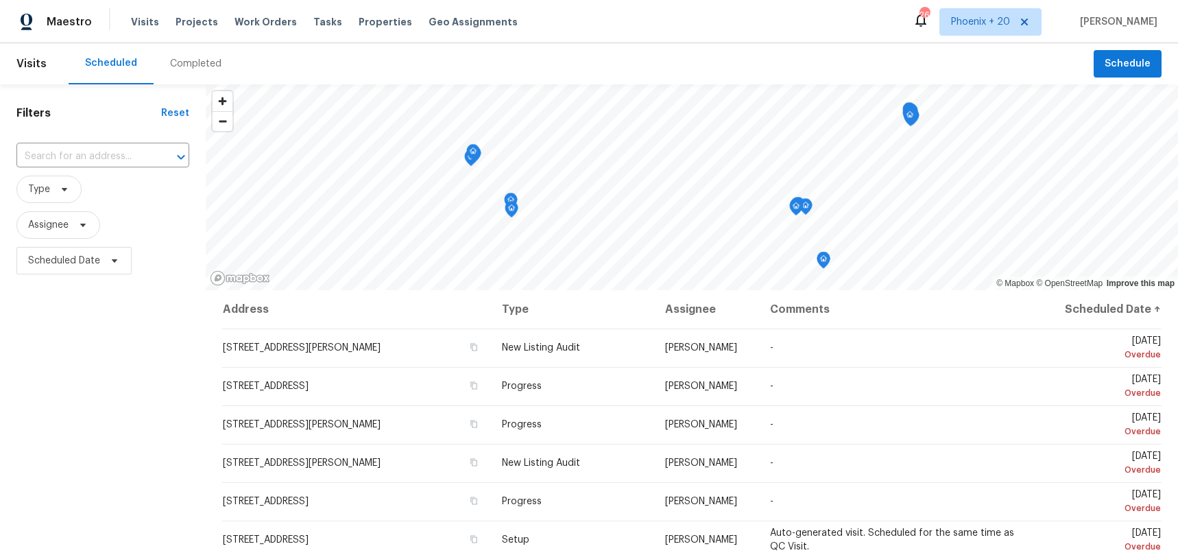
click at [132, 171] on span "Type" at bounding box center [102, 189] width 173 height 36
click at [126, 162] on input "text" at bounding box center [83, 156] width 134 height 21
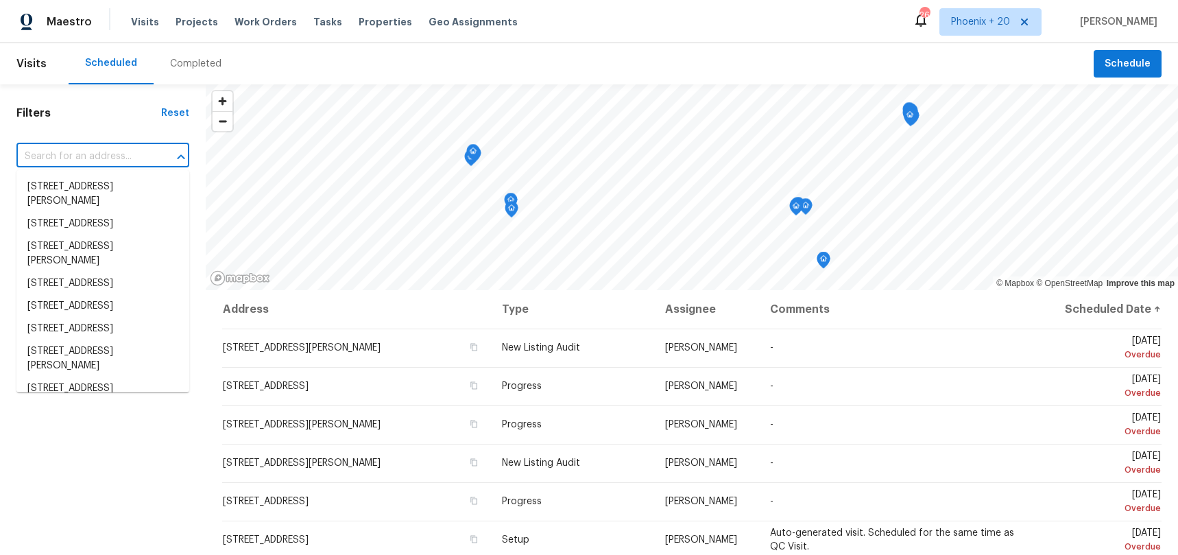
paste input "105 Gambels Ln"
type input "105 Gambels Ln"
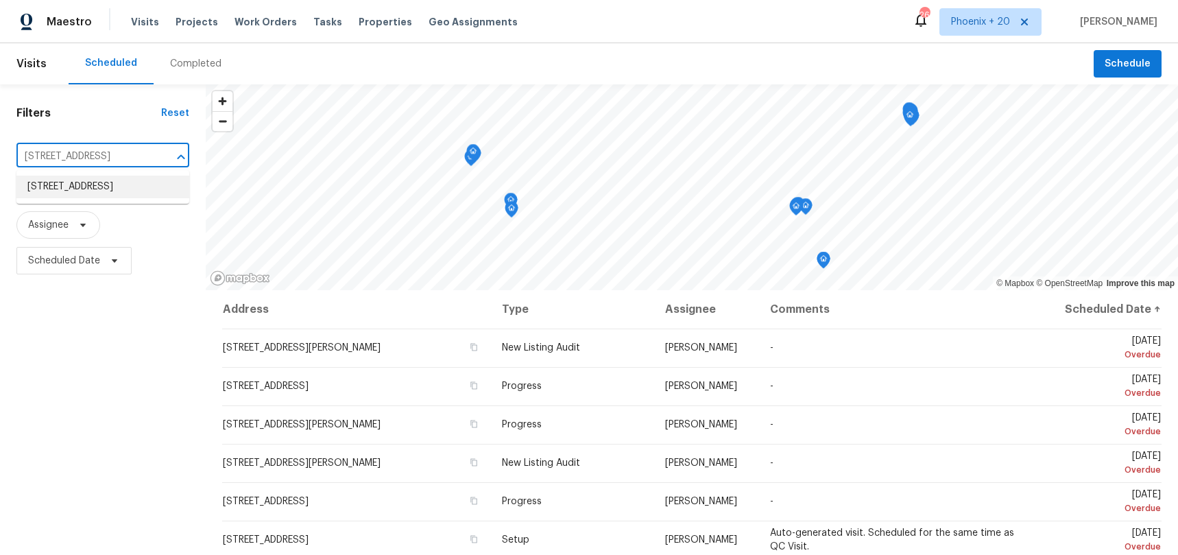
click at [116, 198] on li "105 Gambels Ln, Summerville, SC 29485" at bounding box center [102, 186] width 173 height 23
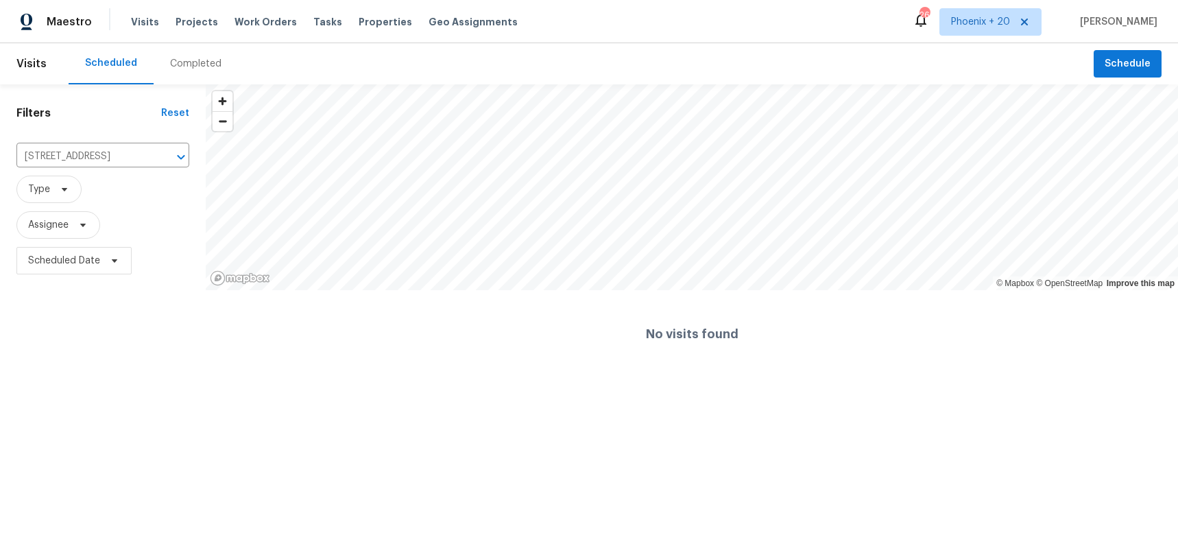
drag, startPoint x: 157, startPoint y: 97, endPoint x: 171, endPoint y: 69, distance: 31.6
click at [157, 97] on div "Filters Reset 105 Gambels Ln, Summerville, SC 29485 ​ Type Assignee Scheduled D…" at bounding box center [103, 230] width 206 height 293
click at [173, 68] on div "Completed" at bounding box center [195, 64] width 51 height 14
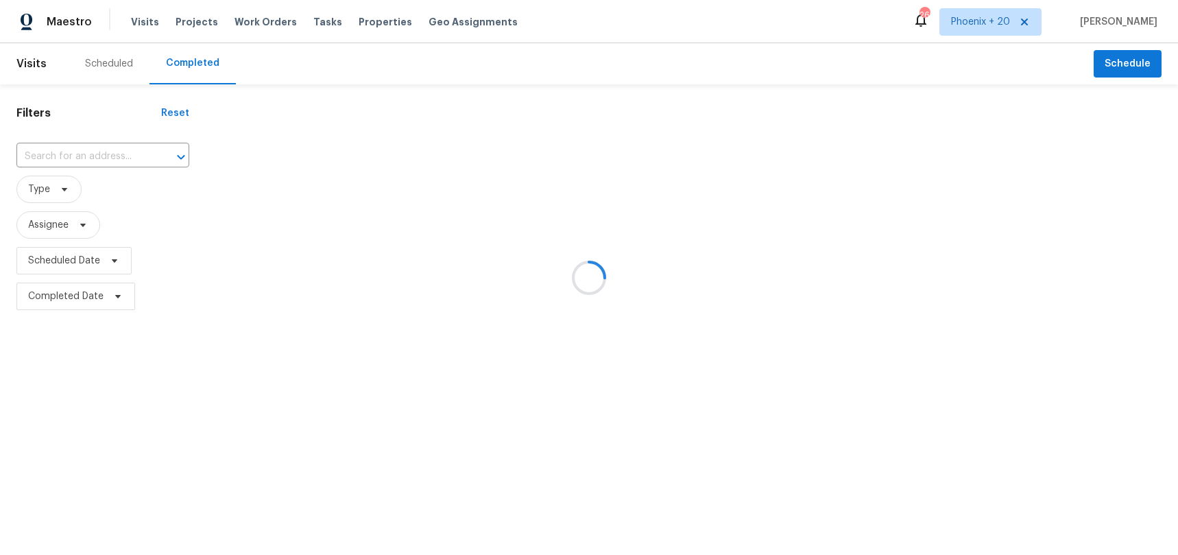
click at [106, 148] on div at bounding box center [589, 277] width 1178 height 555
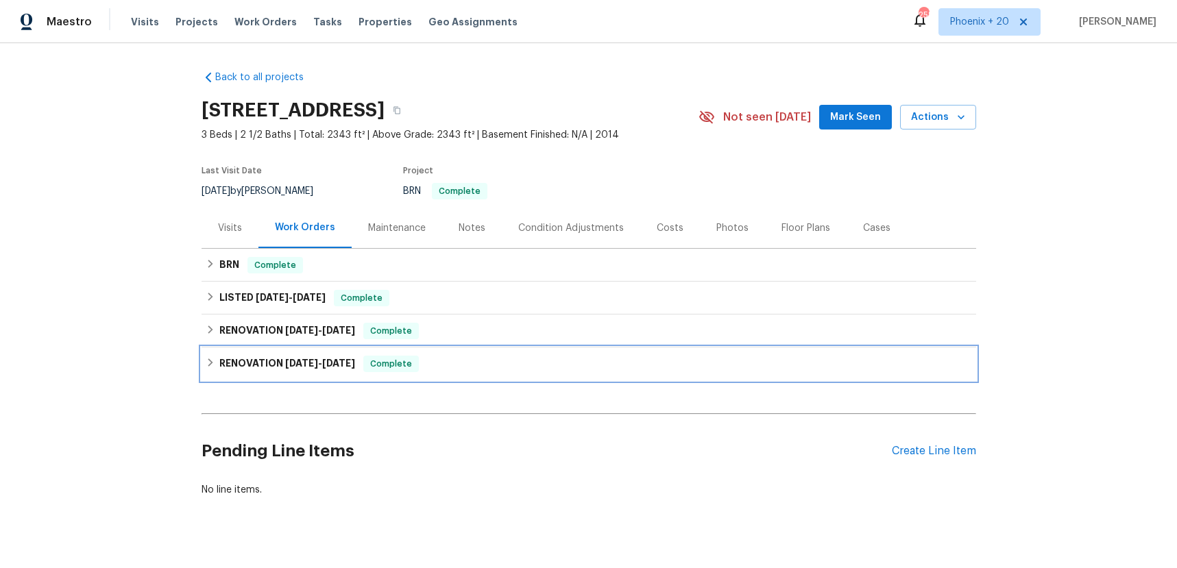
click at [293, 354] on div "RENOVATION [DATE] - [DATE] Complete" at bounding box center [589, 364] width 775 height 33
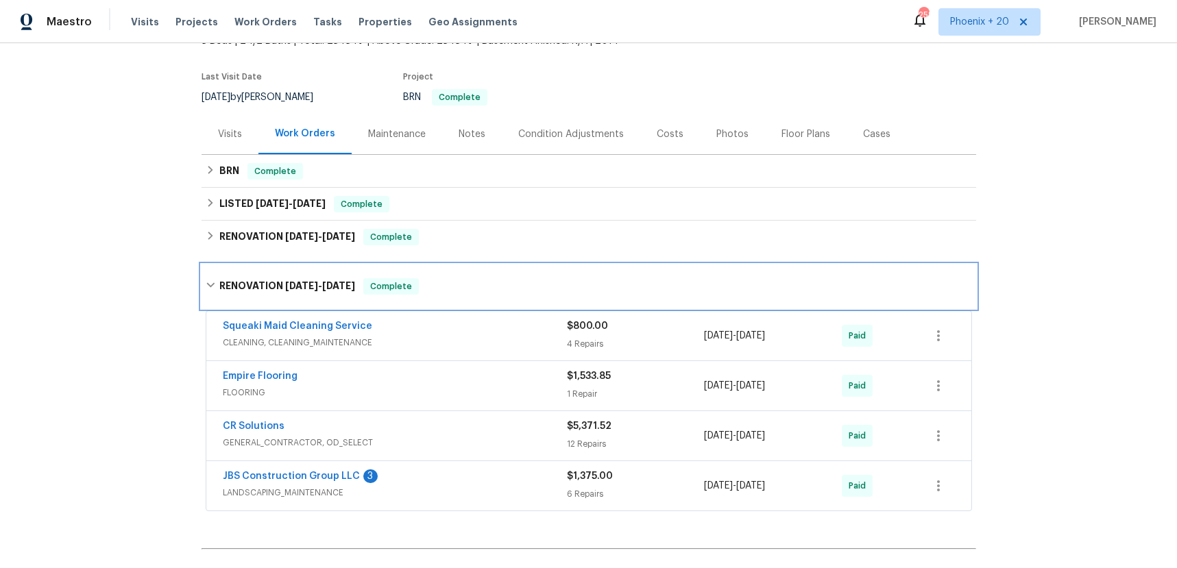
scroll to position [97, 0]
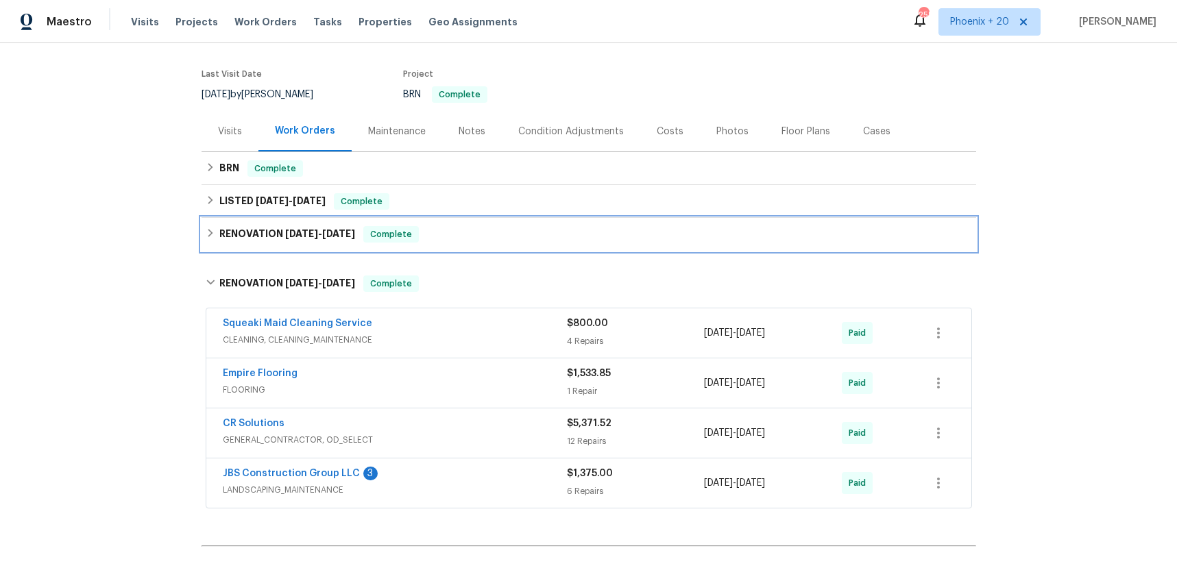
click at [236, 230] on h6 "RENOVATION [DATE] - [DATE]" at bounding box center [287, 234] width 136 height 16
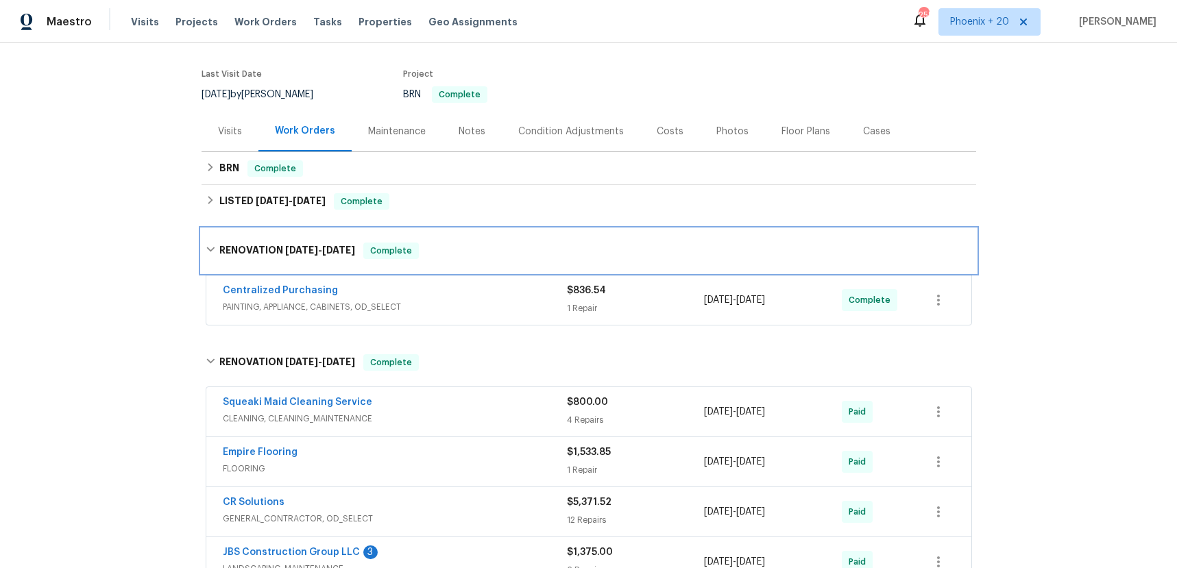
click at [242, 233] on div "RENOVATION [DATE] - [DATE] Complete" at bounding box center [589, 251] width 775 height 44
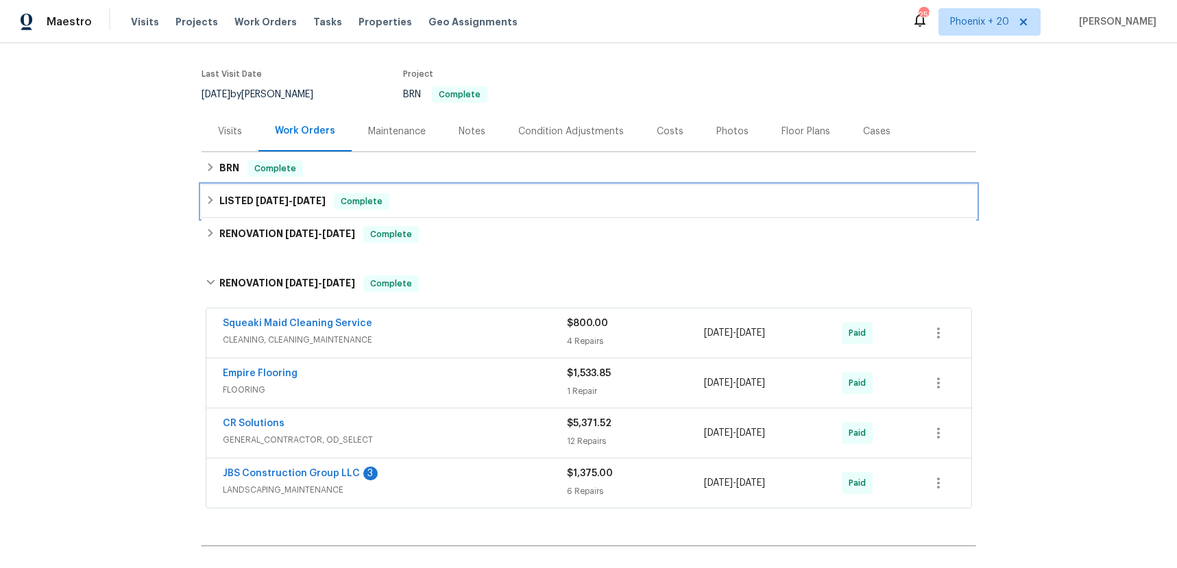
click at [246, 208] on h6 "LISTED [DATE] - [DATE]" at bounding box center [272, 201] width 106 height 16
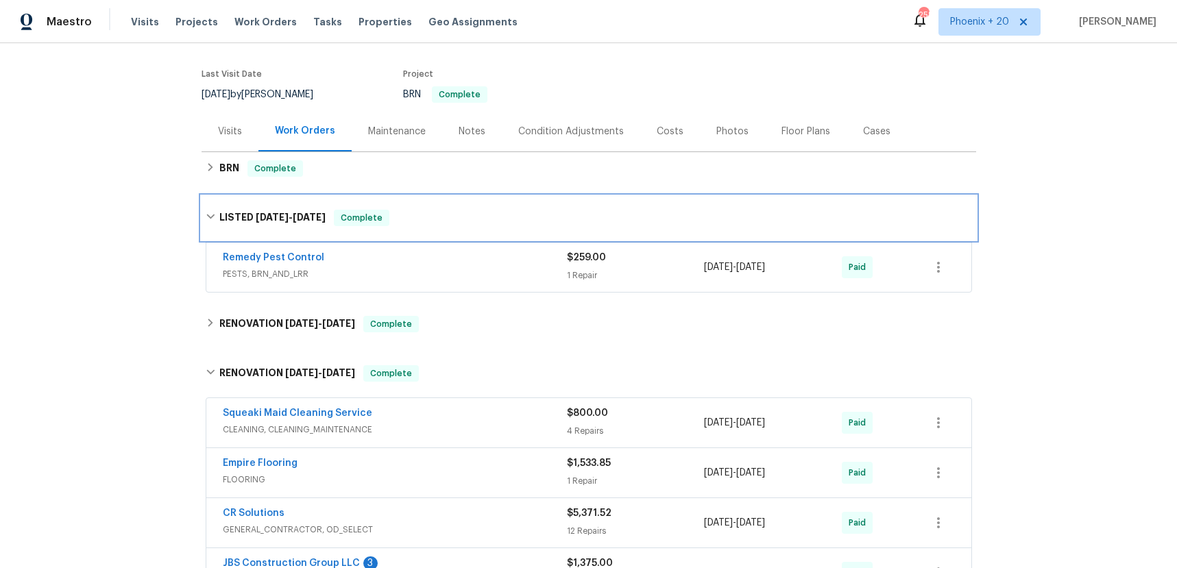
click at [246, 208] on div "LISTED [DATE] - [DATE] Complete" at bounding box center [589, 218] width 775 height 44
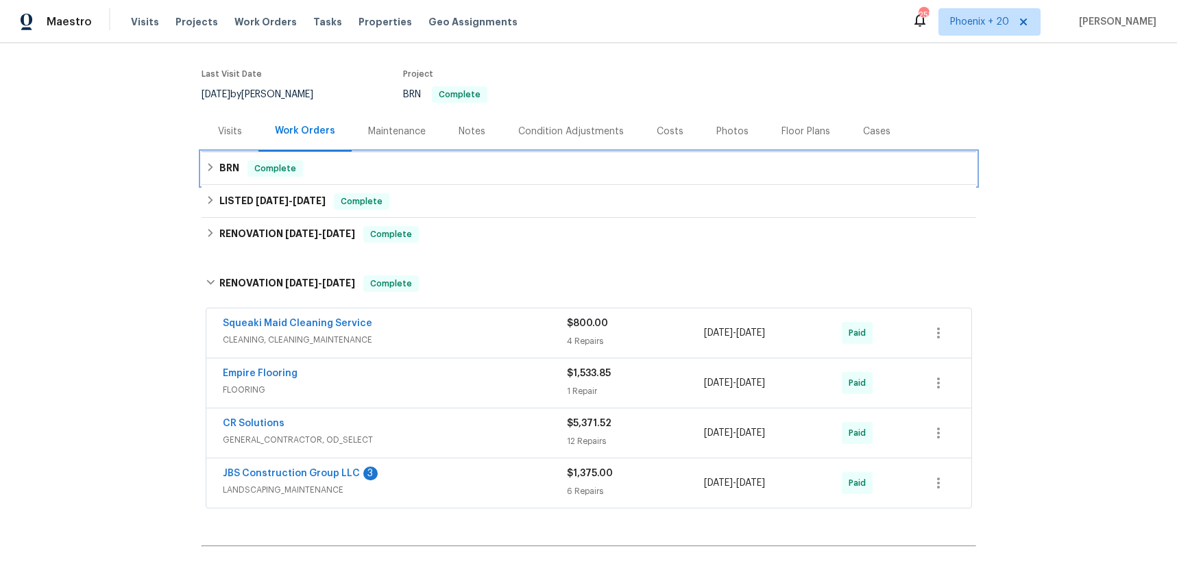
click at [232, 173] on h6 "BRN" at bounding box center [229, 168] width 20 height 16
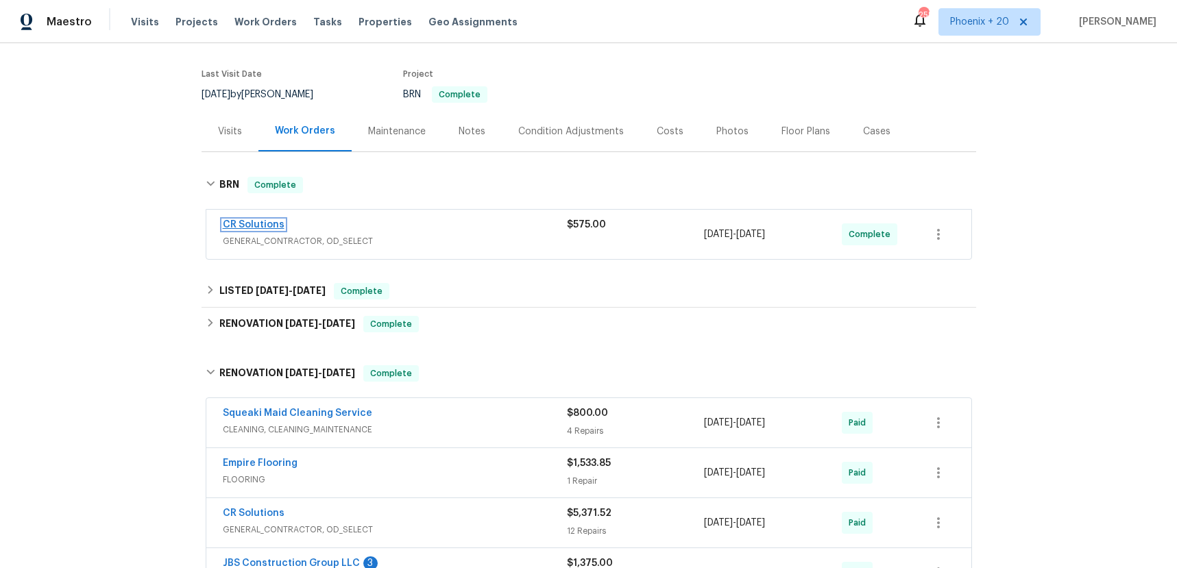
click at [254, 226] on link "CR Solutions" at bounding box center [254, 225] width 62 height 10
